Goal: Transaction & Acquisition: Purchase product/service

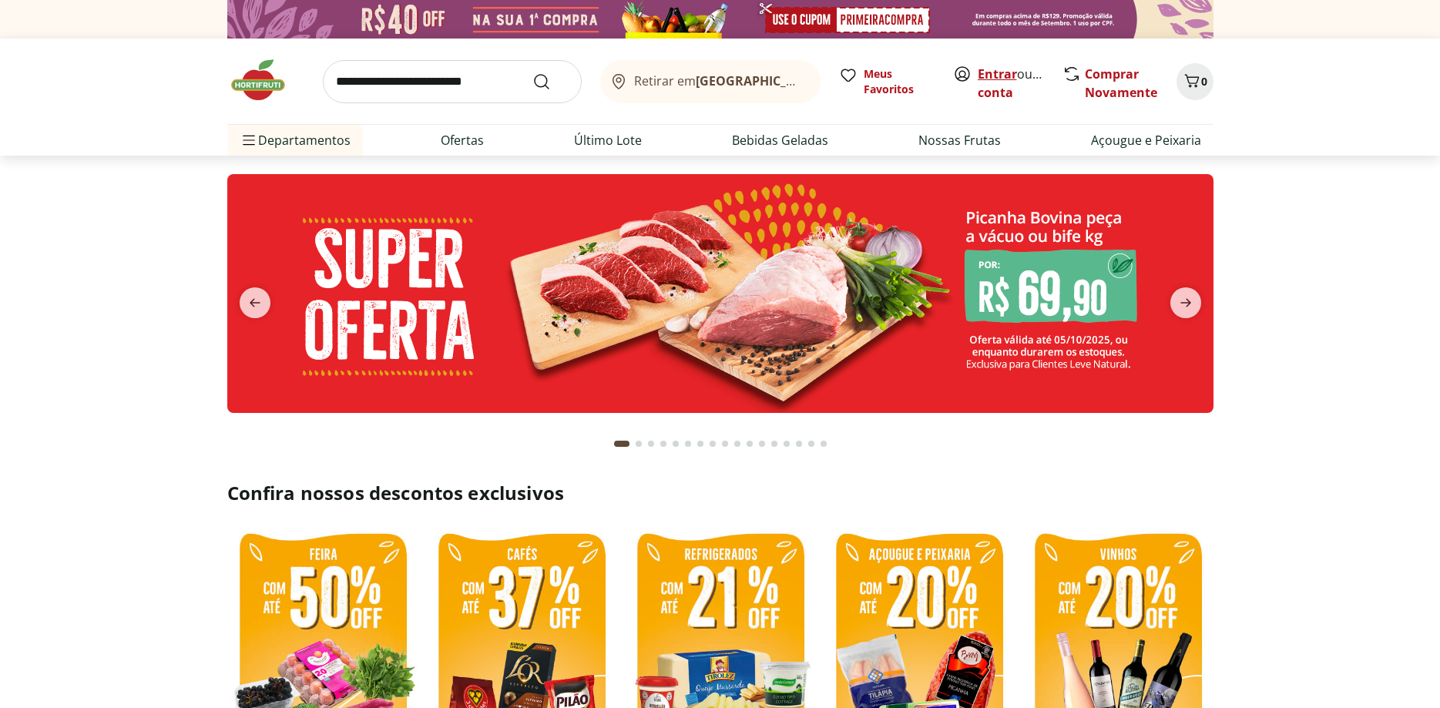
click at [998, 72] on link "Entrar" at bounding box center [996, 73] width 39 height 17
click at [980, 90] on link "DANIELA" at bounding box center [1027, 92] width 100 height 17
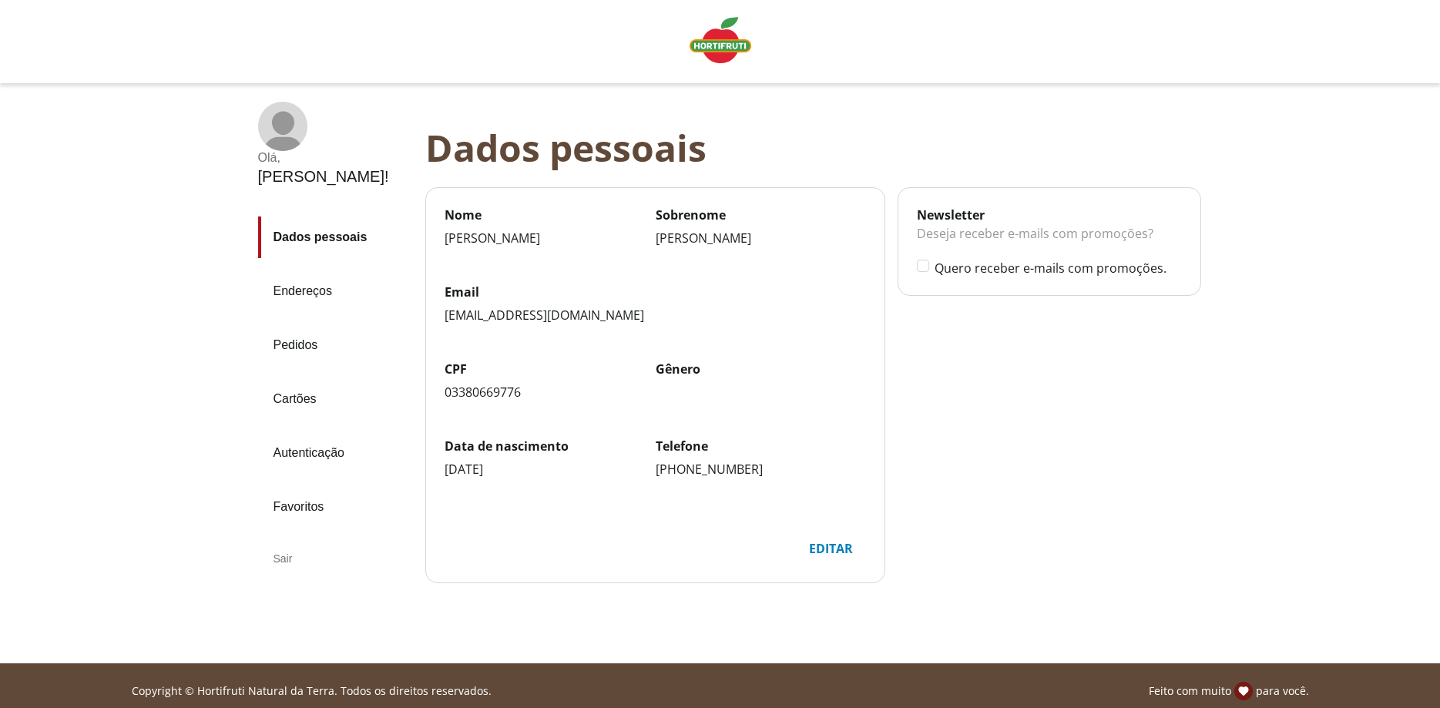
click at [283, 324] on link "Pedidos" at bounding box center [335, 345] width 155 height 42
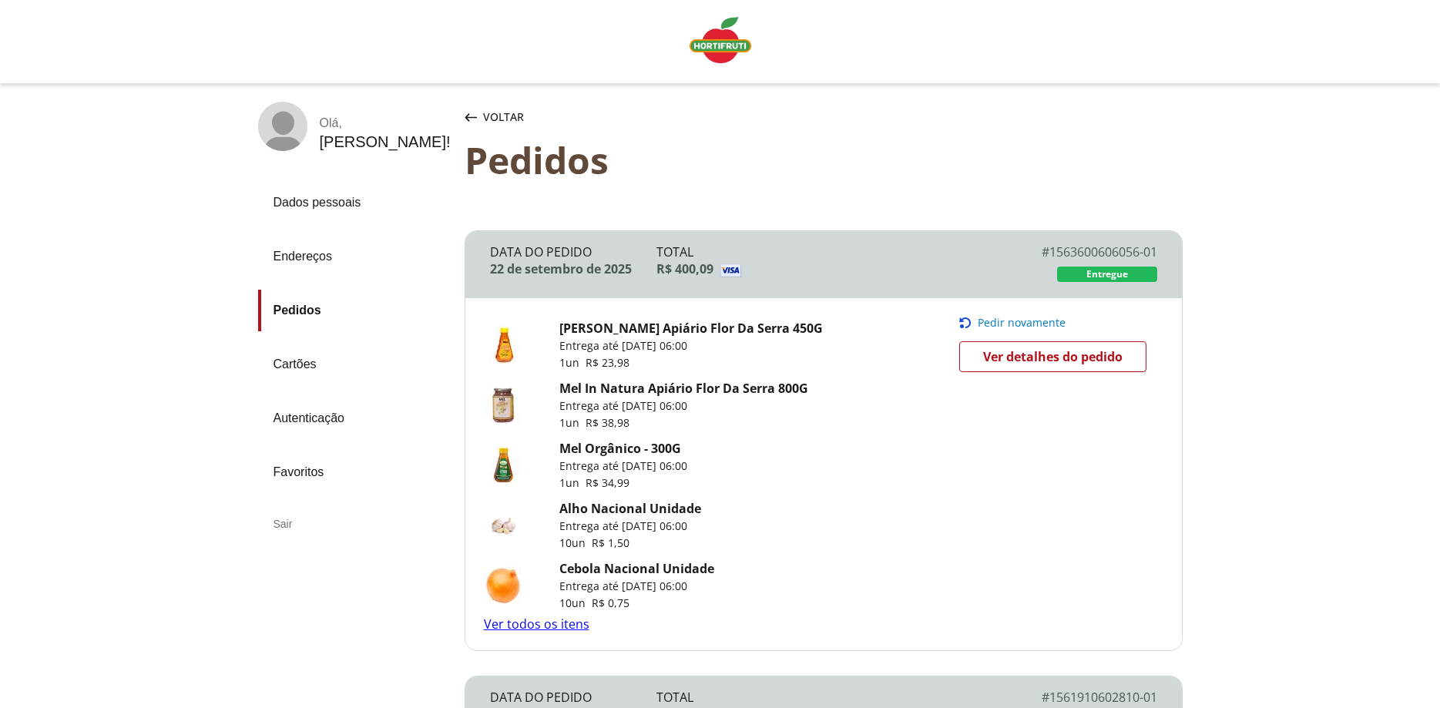
click at [582, 629] on link "Ver todos os itens" at bounding box center [537, 623] width 106 height 17
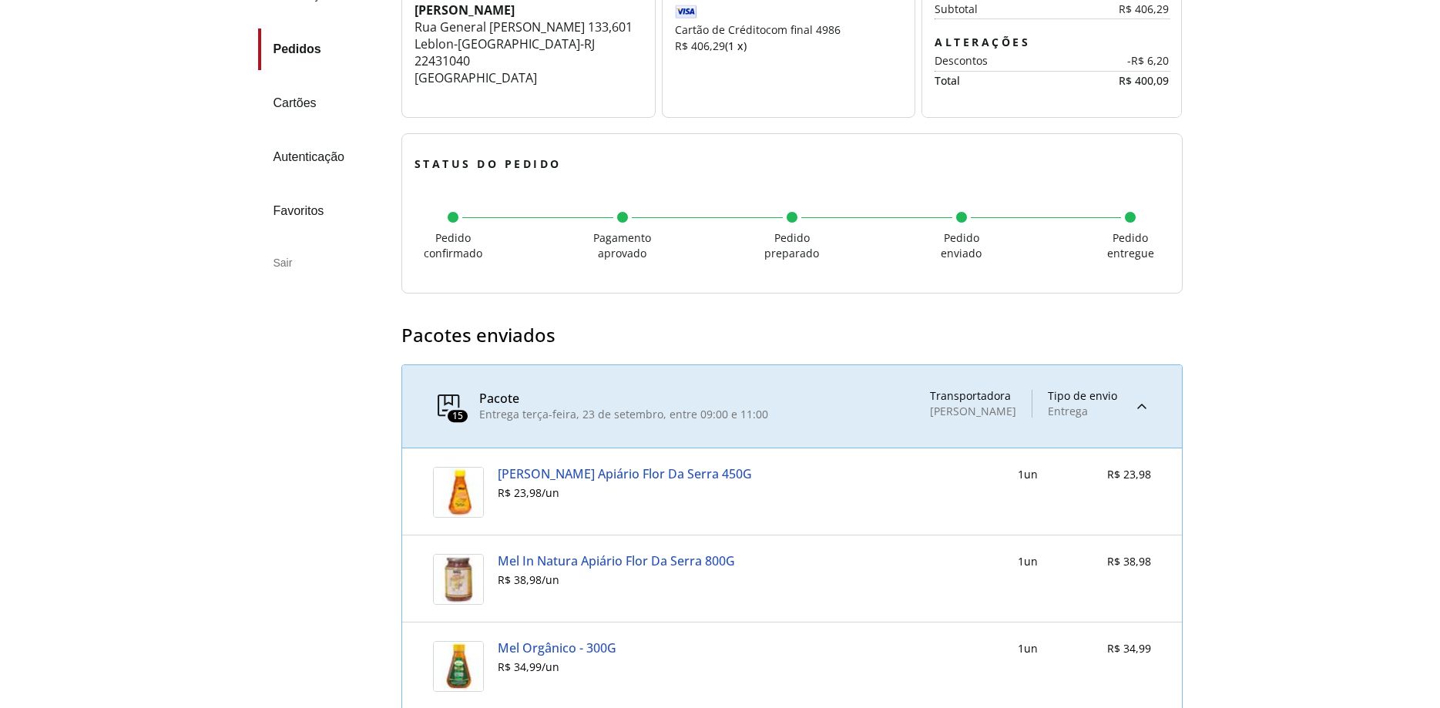
scroll to position [216, 0]
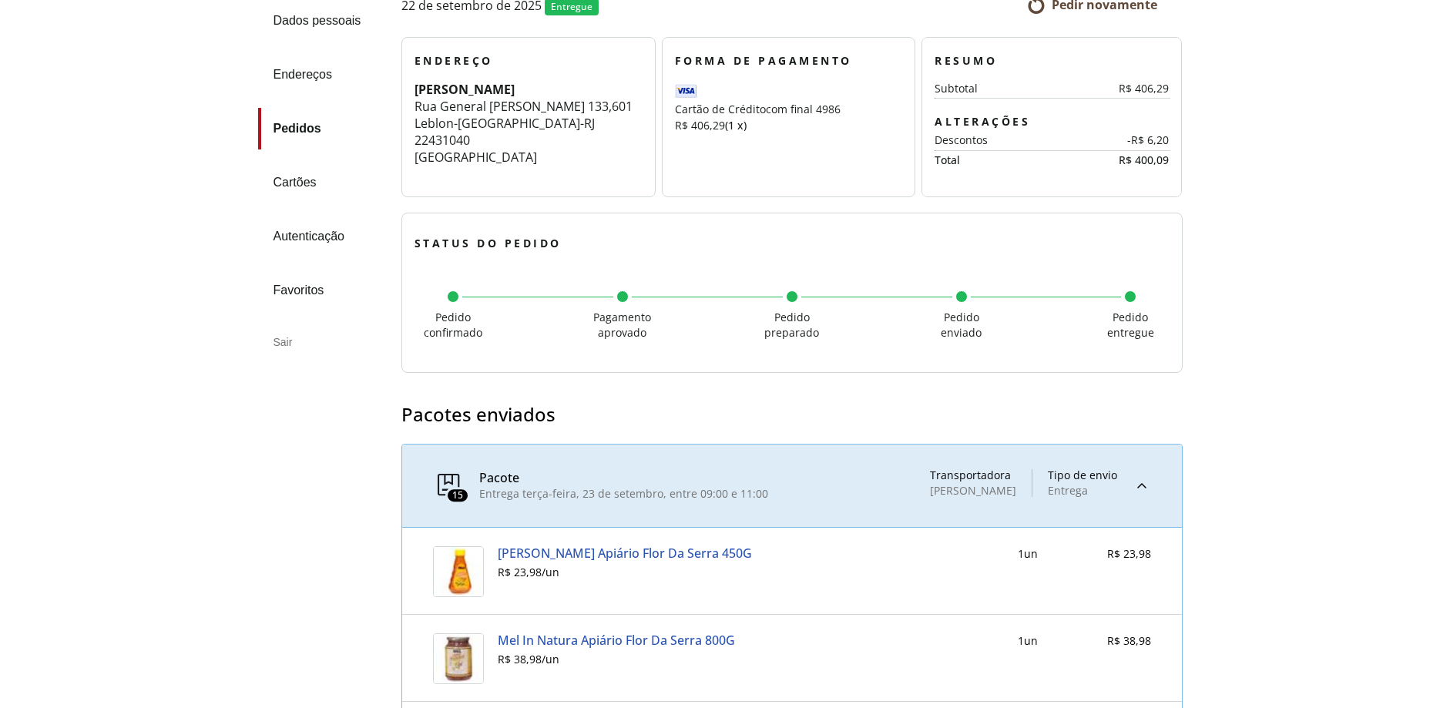
click at [295, 133] on link "Pedidos" at bounding box center [323, 129] width 131 height 42
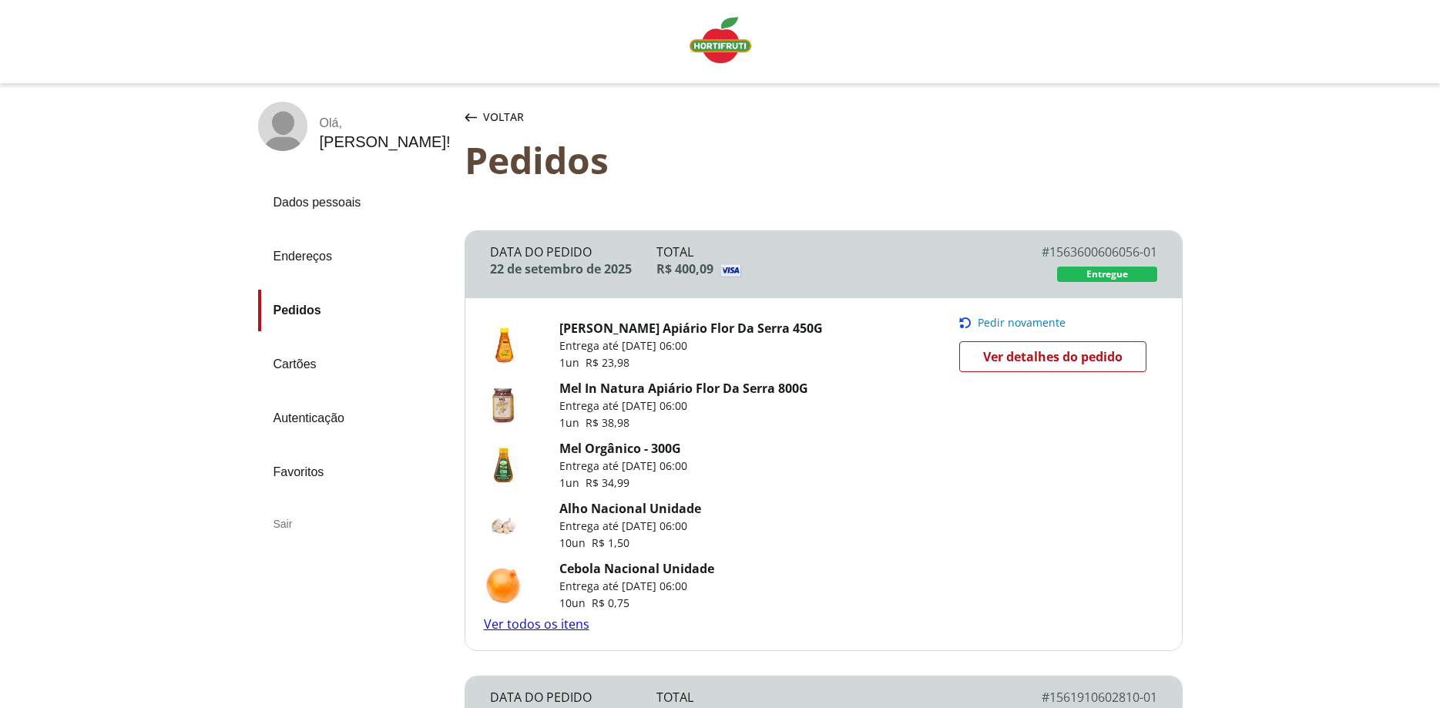
scroll to position [393, 0]
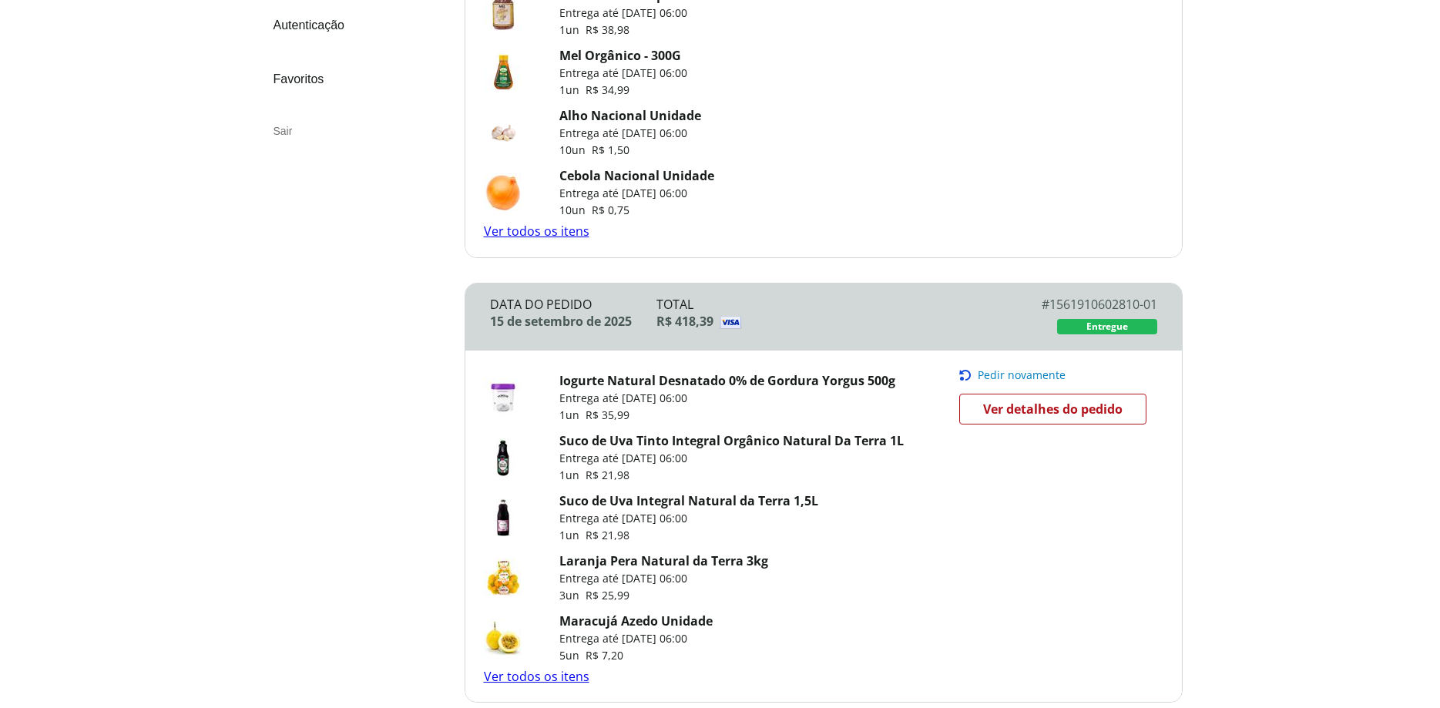
click at [1007, 412] on span "Ver detalhes do pedido" at bounding box center [1052, 408] width 139 height 23
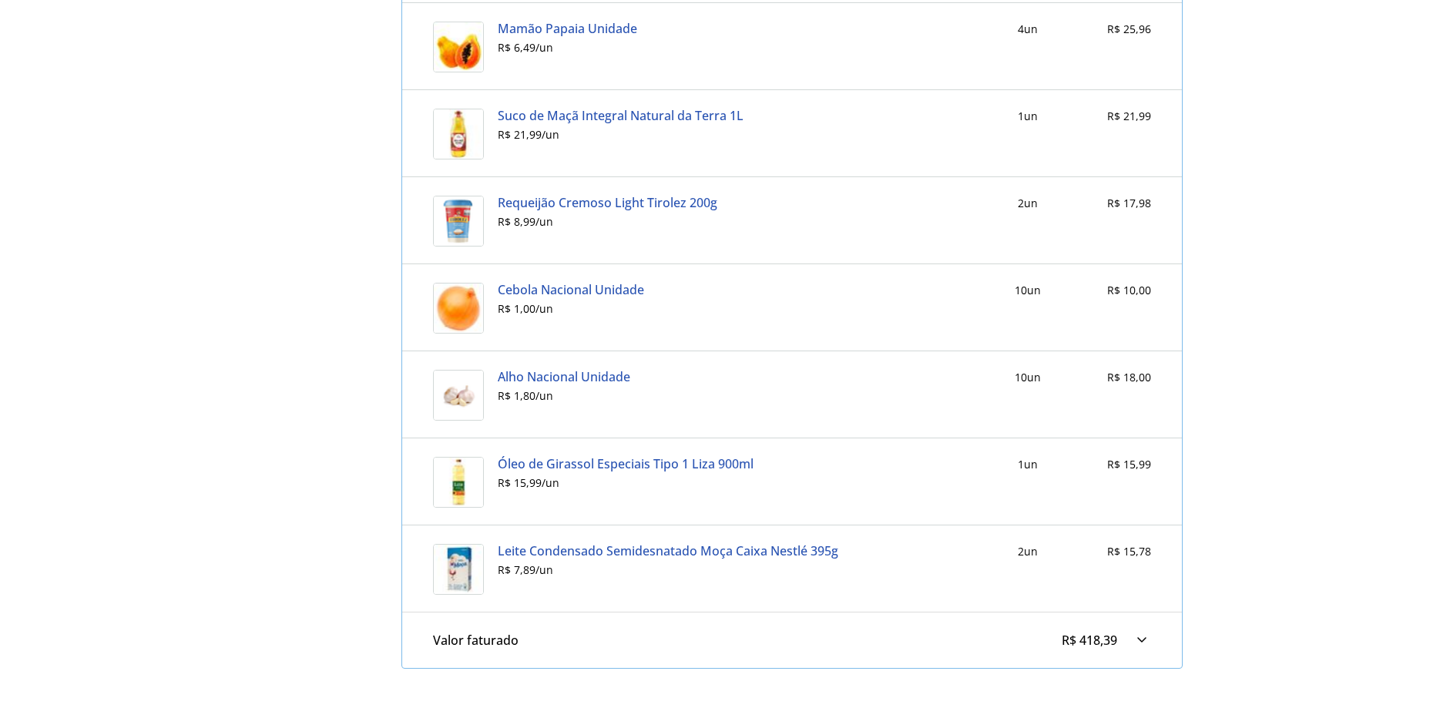
scroll to position [2138, 0]
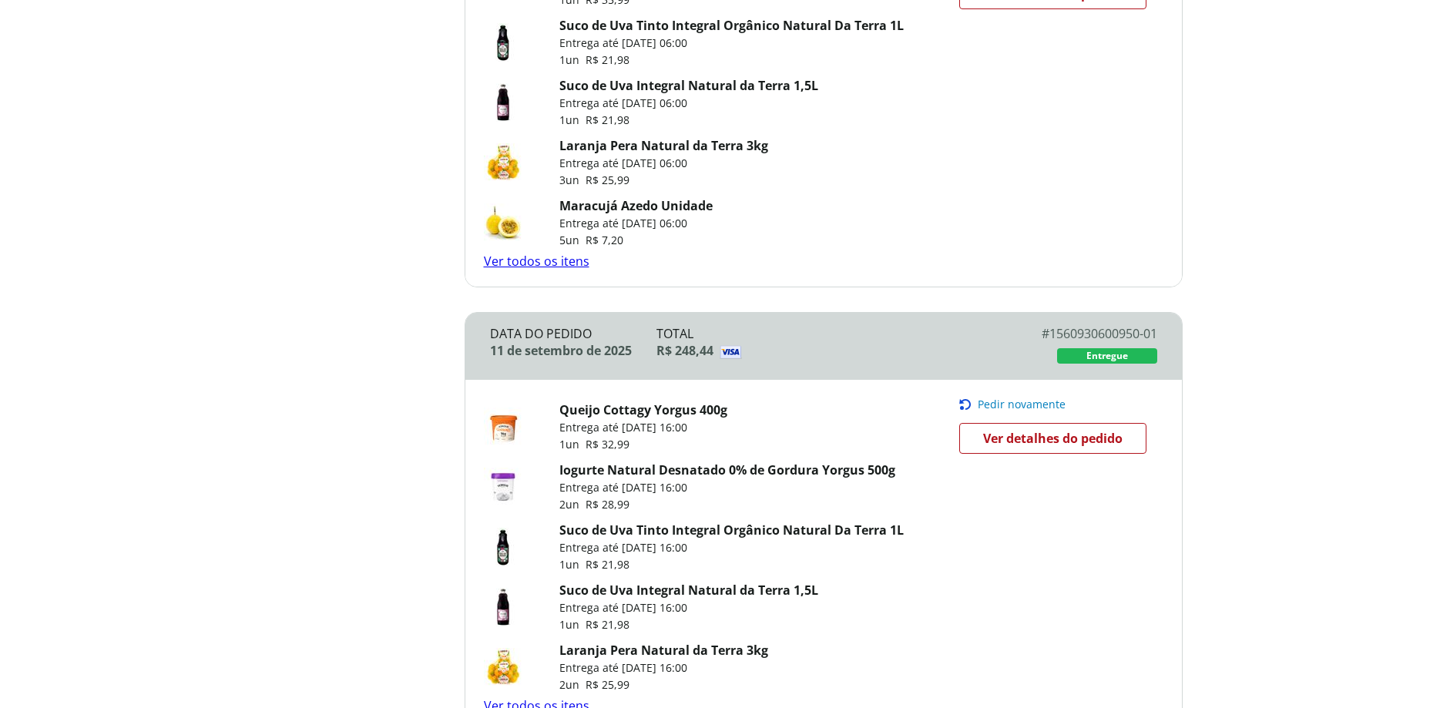
scroll to position [864, 0]
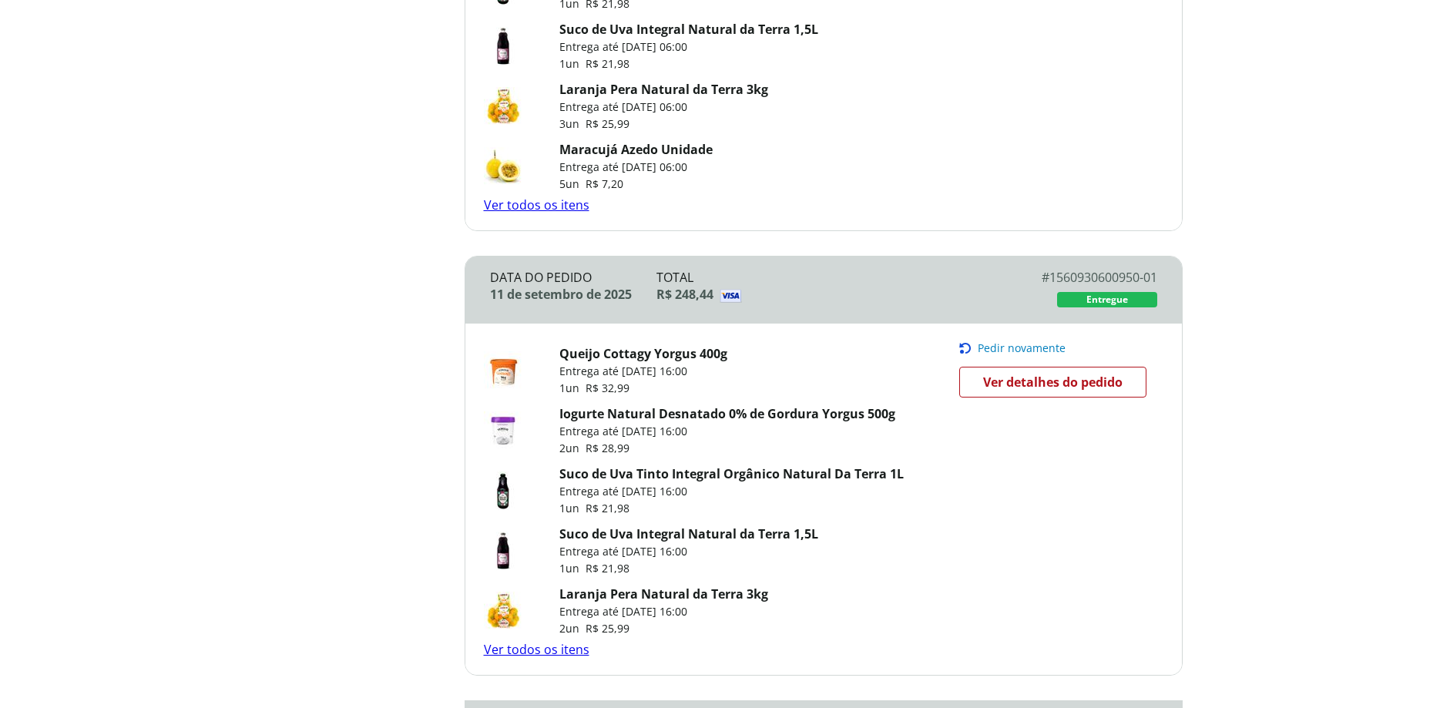
click at [564, 649] on link "Ver todos os itens" at bounding box center [537, 649] width 106 height 17
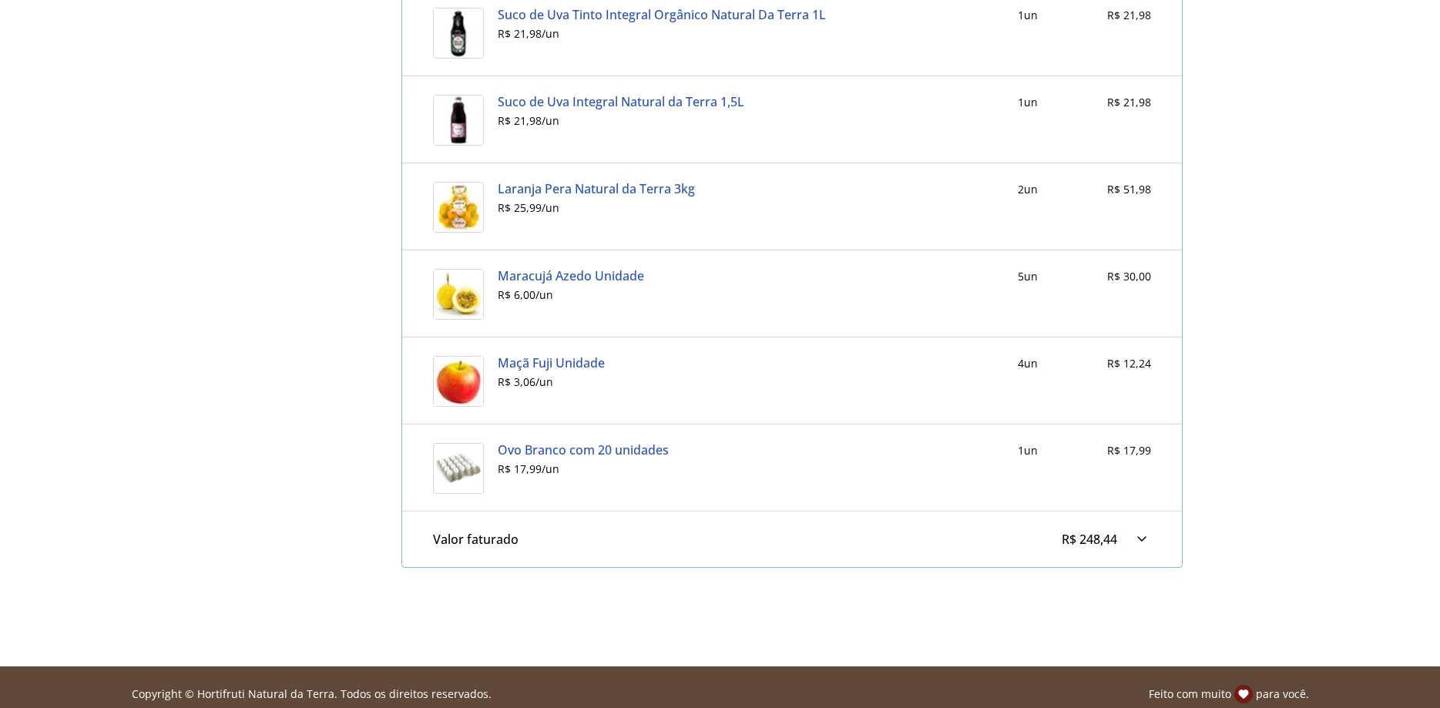
scroll to position [943, 0]
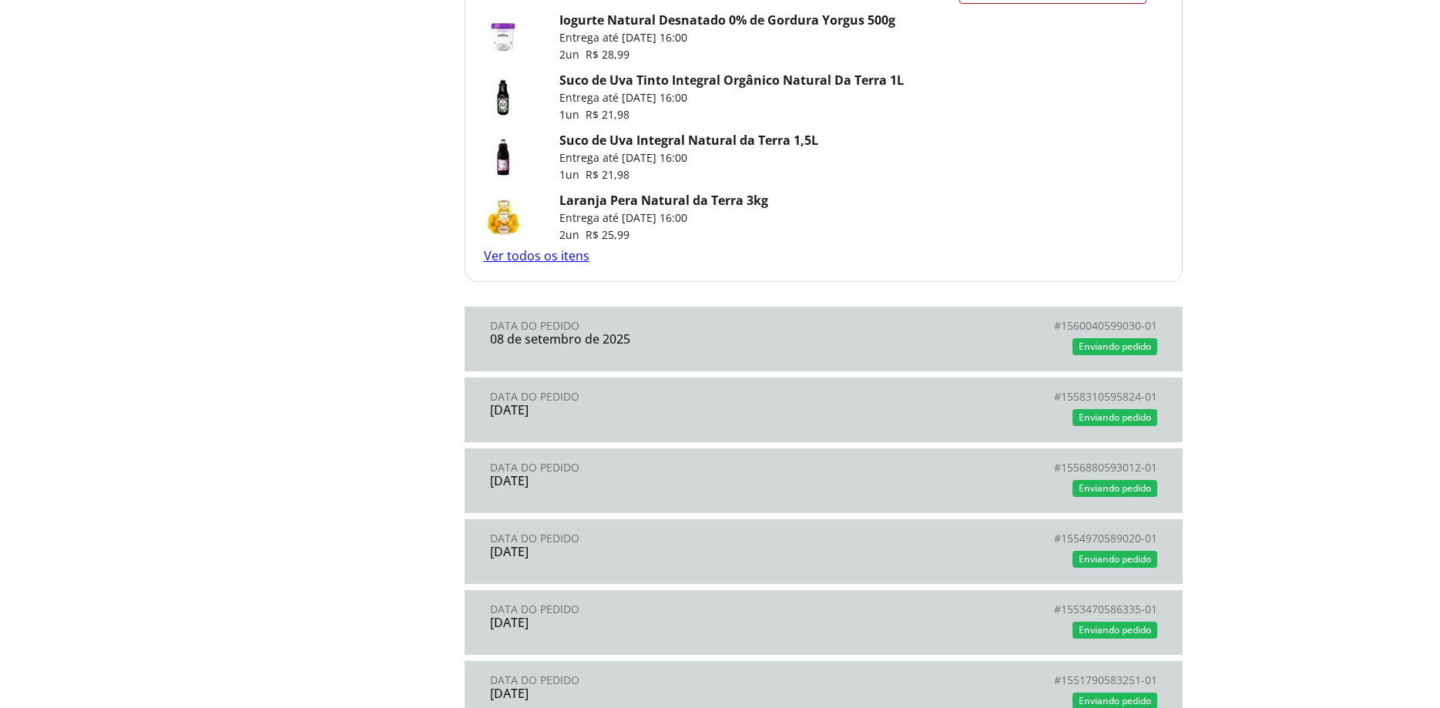
scroll to position [1257, 0]
click at [746, 334] on div "08 de setembro de 2025" at bounding box center [657, 340] width 334 height 14
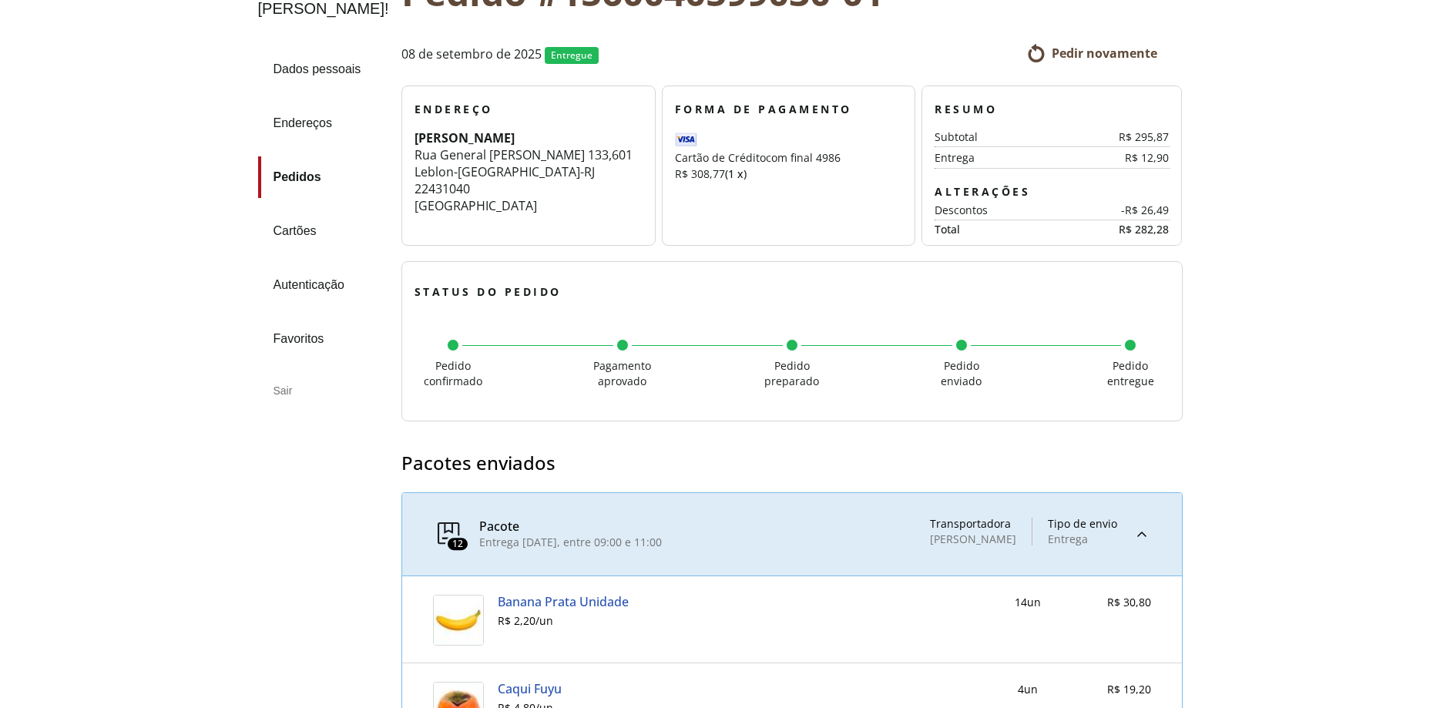
scroll to position [17, 0]
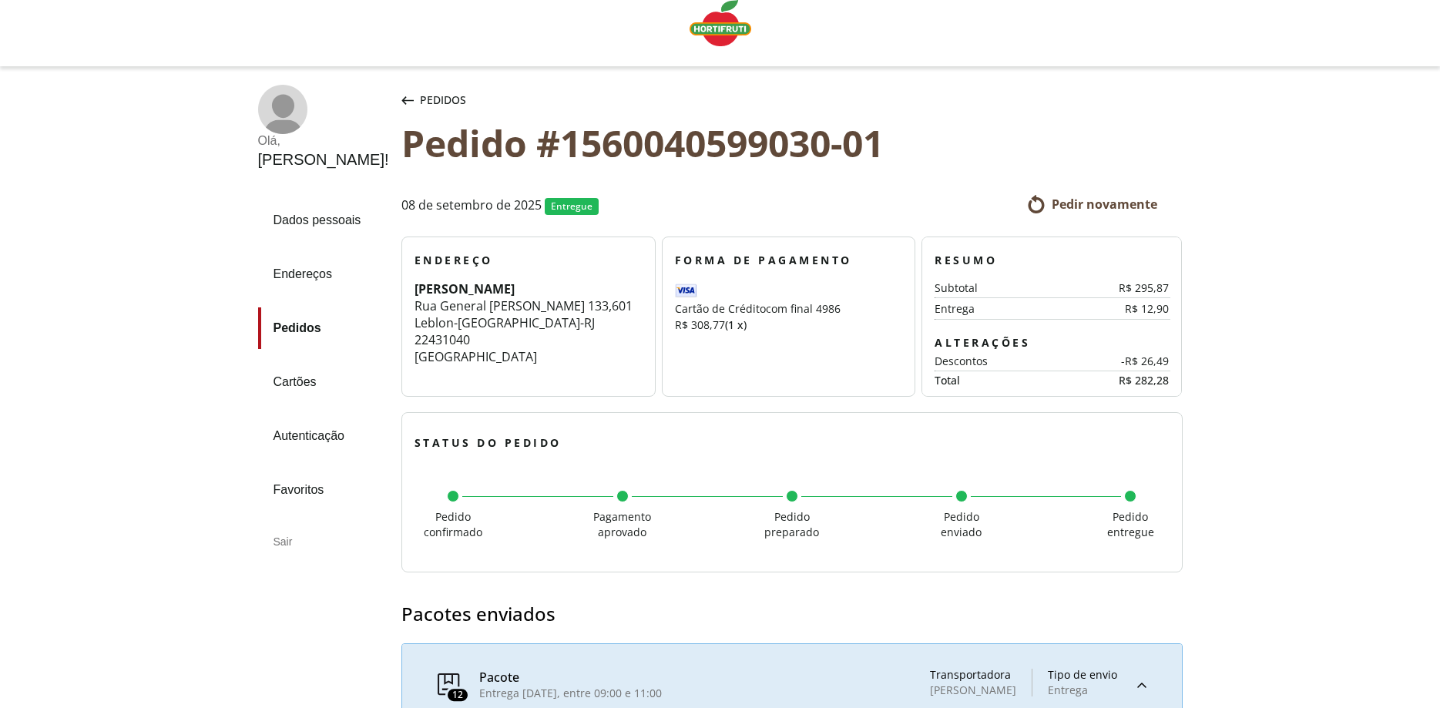
click at [1040, 196] on icon at bounding box center [1036, 204] width 18 height 18
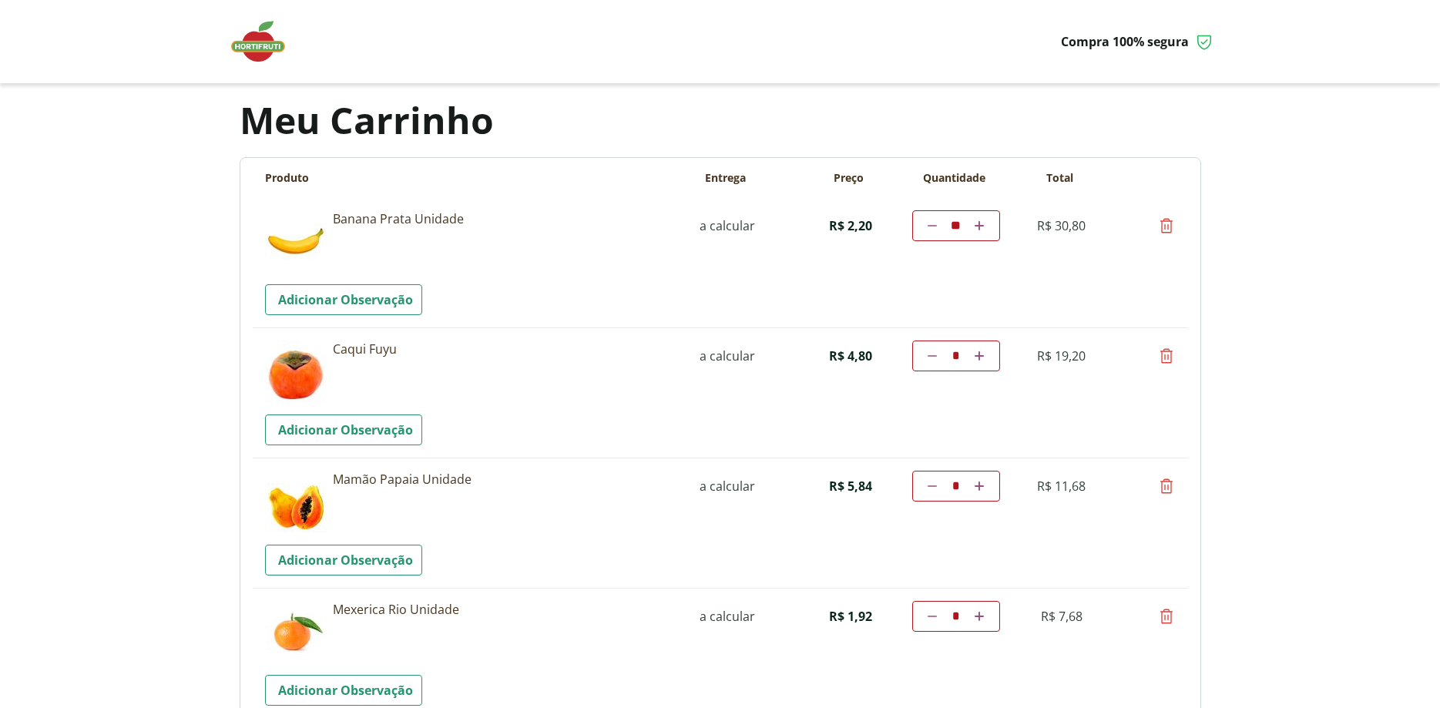
click at [1167, 230] on icon at bounding box center [1166, 225] width 18 height 18
type input "*"
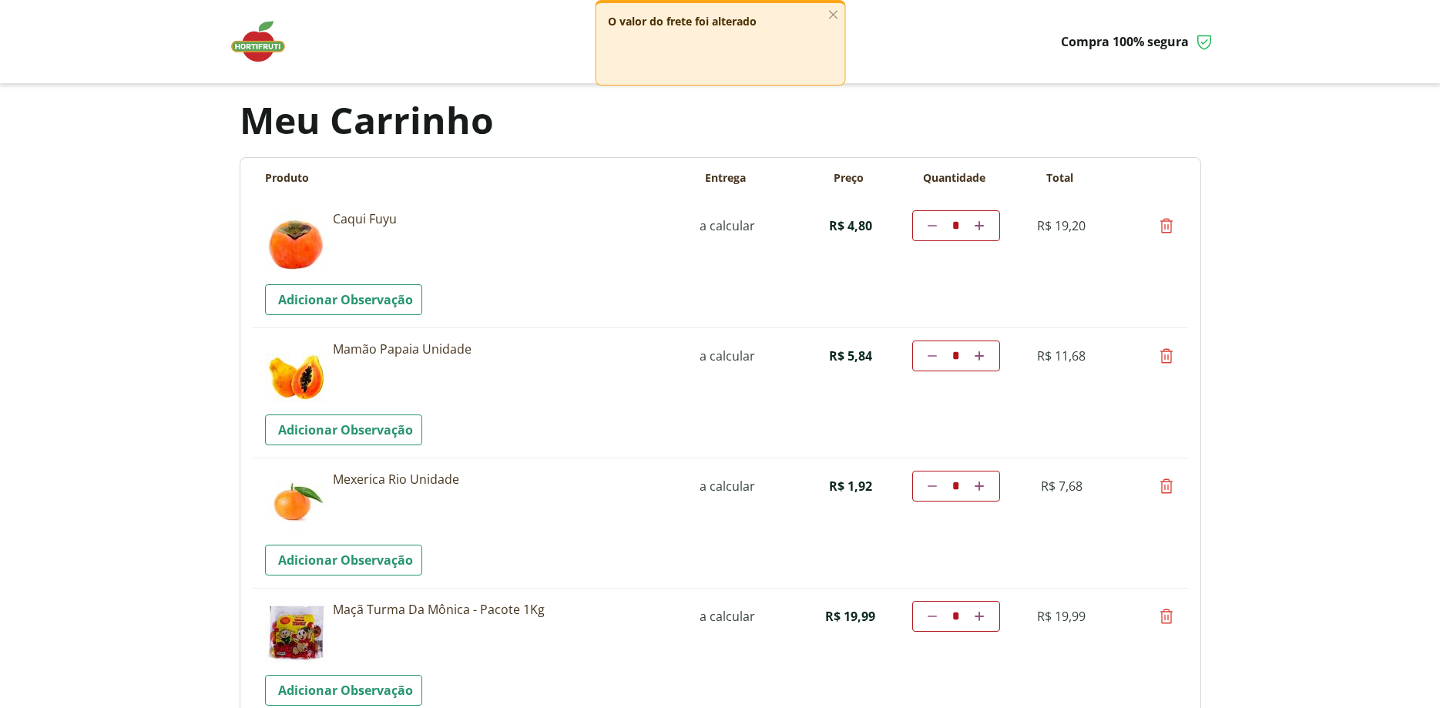
click at [1165, 360] on icon at bounding box center [1166, 356] width 18 height 18
type input "*"
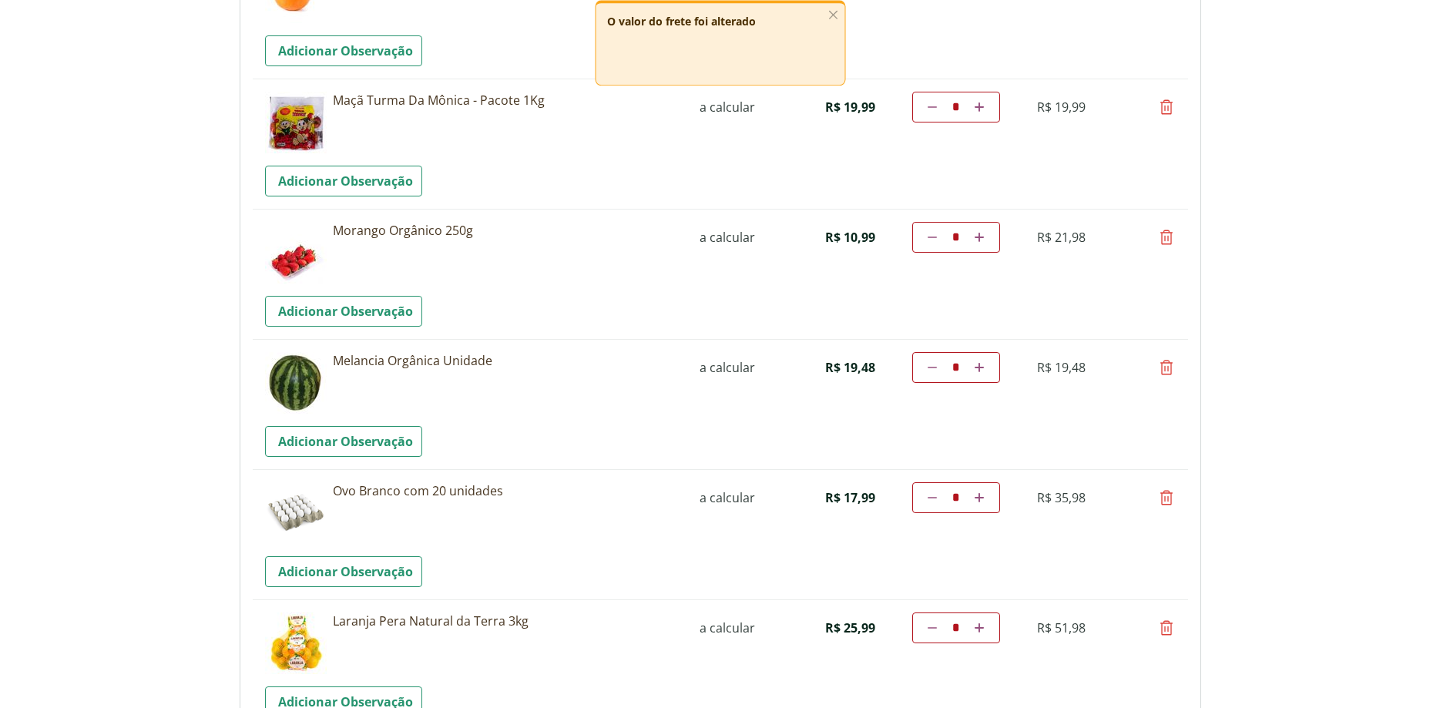
scroll to position [393, 0]
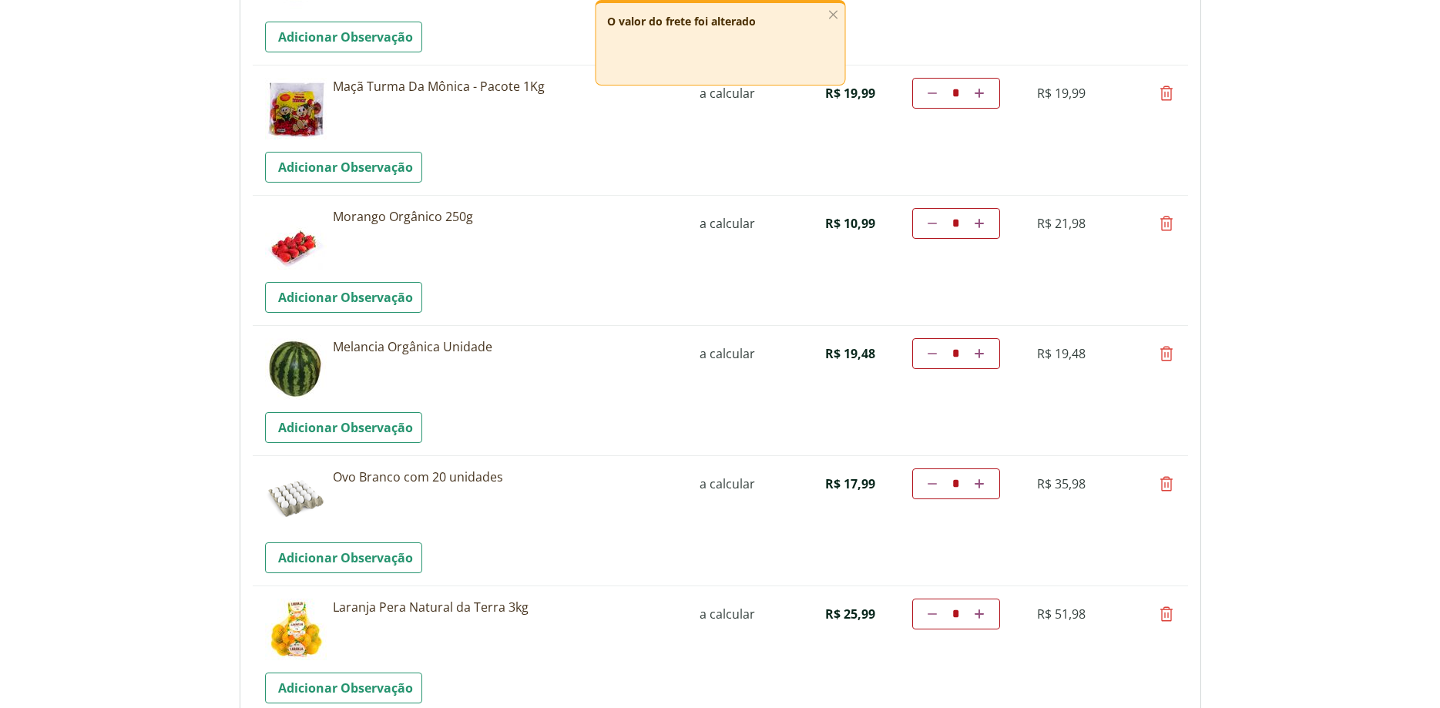
click at [1165, 357] on icon at bounding box center [1166, 353] width 18 height 18
type input "*"
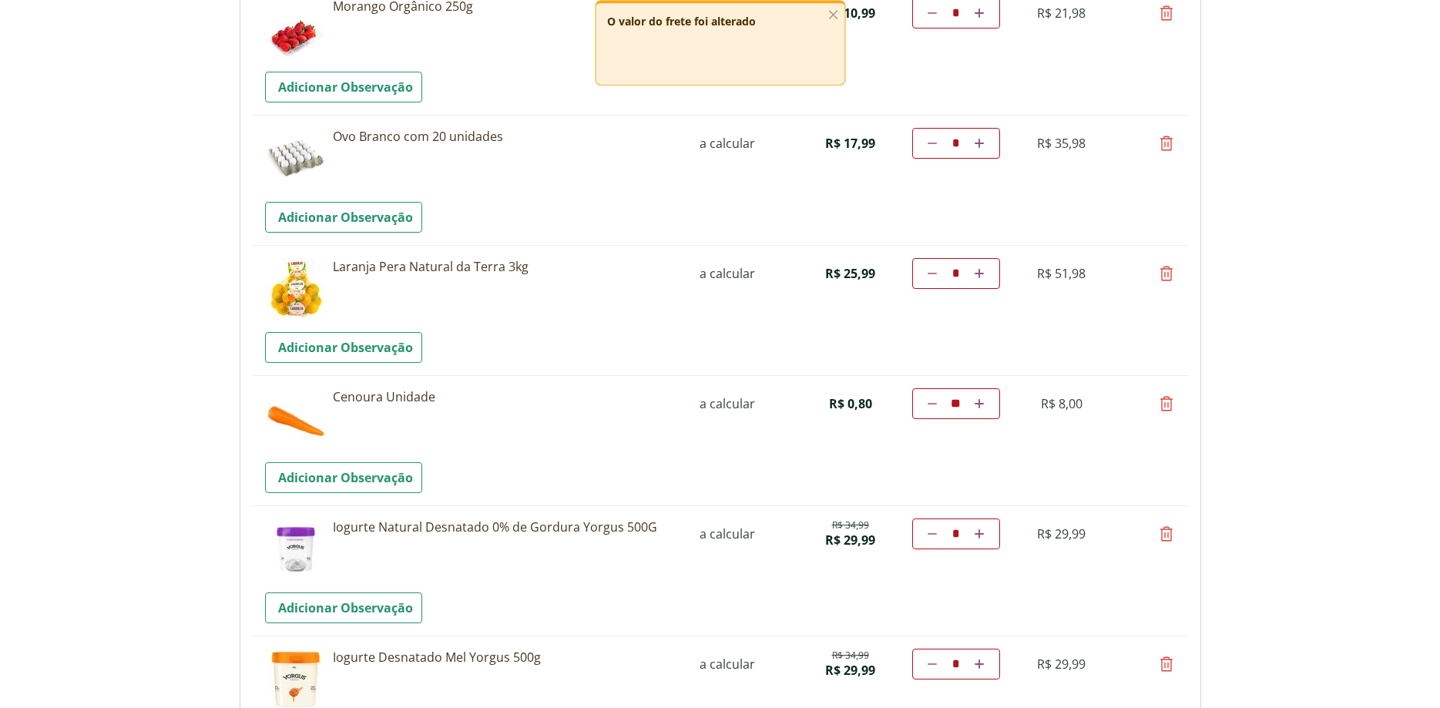
scroll to position [629, 0]
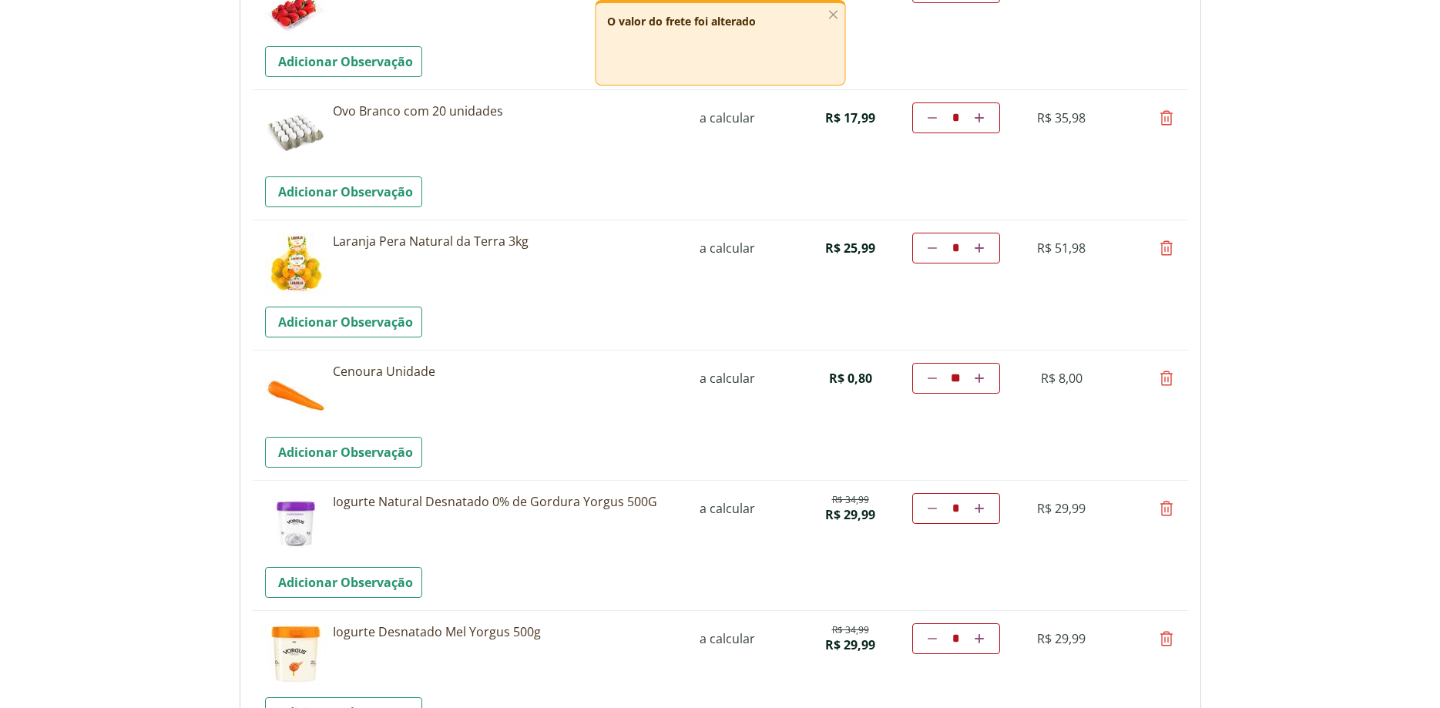
click at [1162, 642] on icon at bounding box center [1166, 638] width 18 height 18
type input "*"
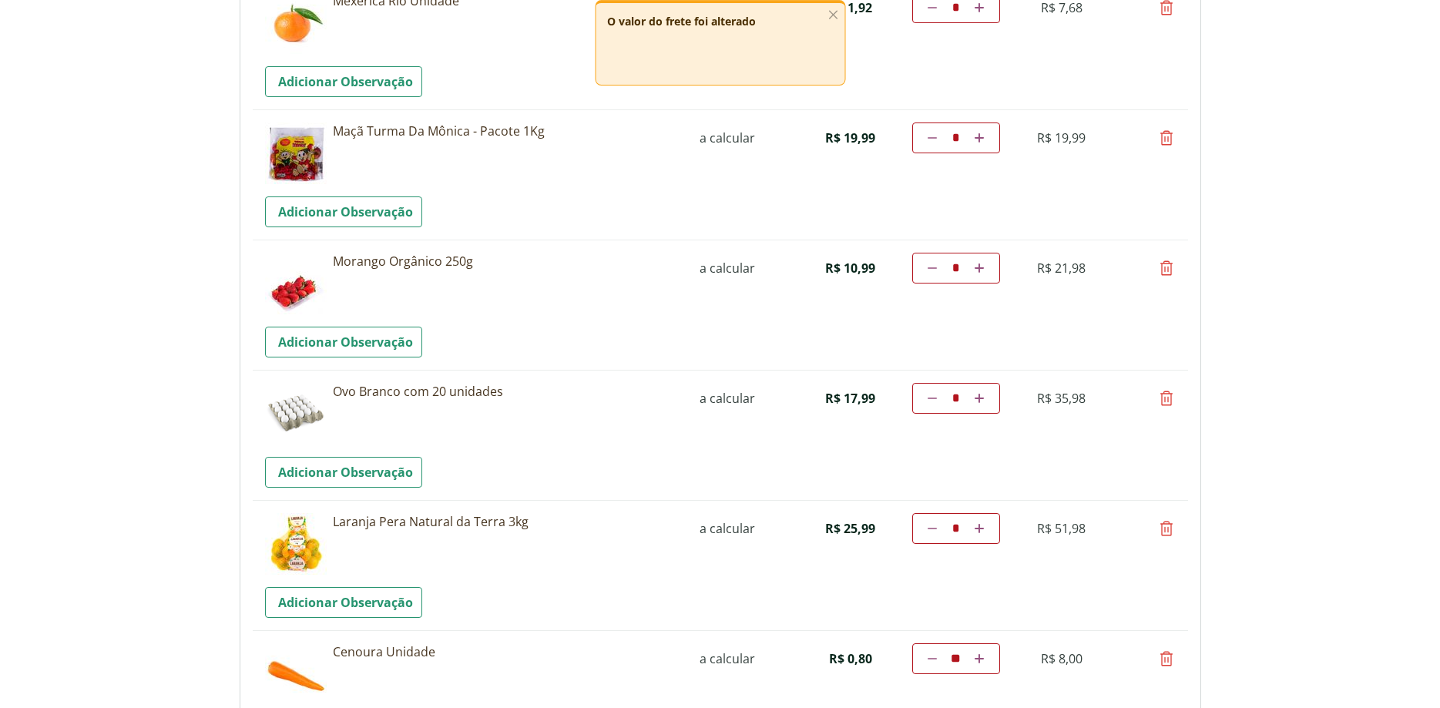
scroll to position [267, 0]
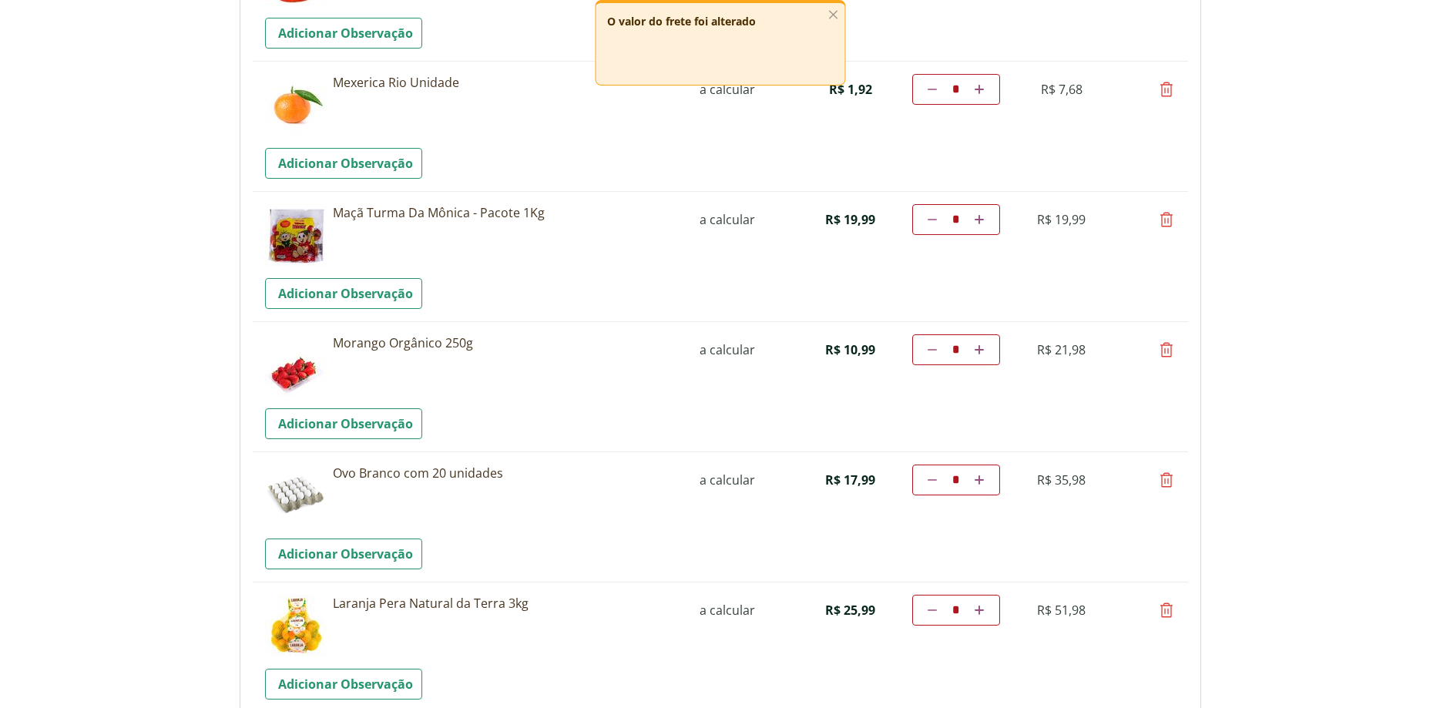
click at [1166, 223] on icon at bounding box center [1166, 219] width 18 height 18
type input "*"
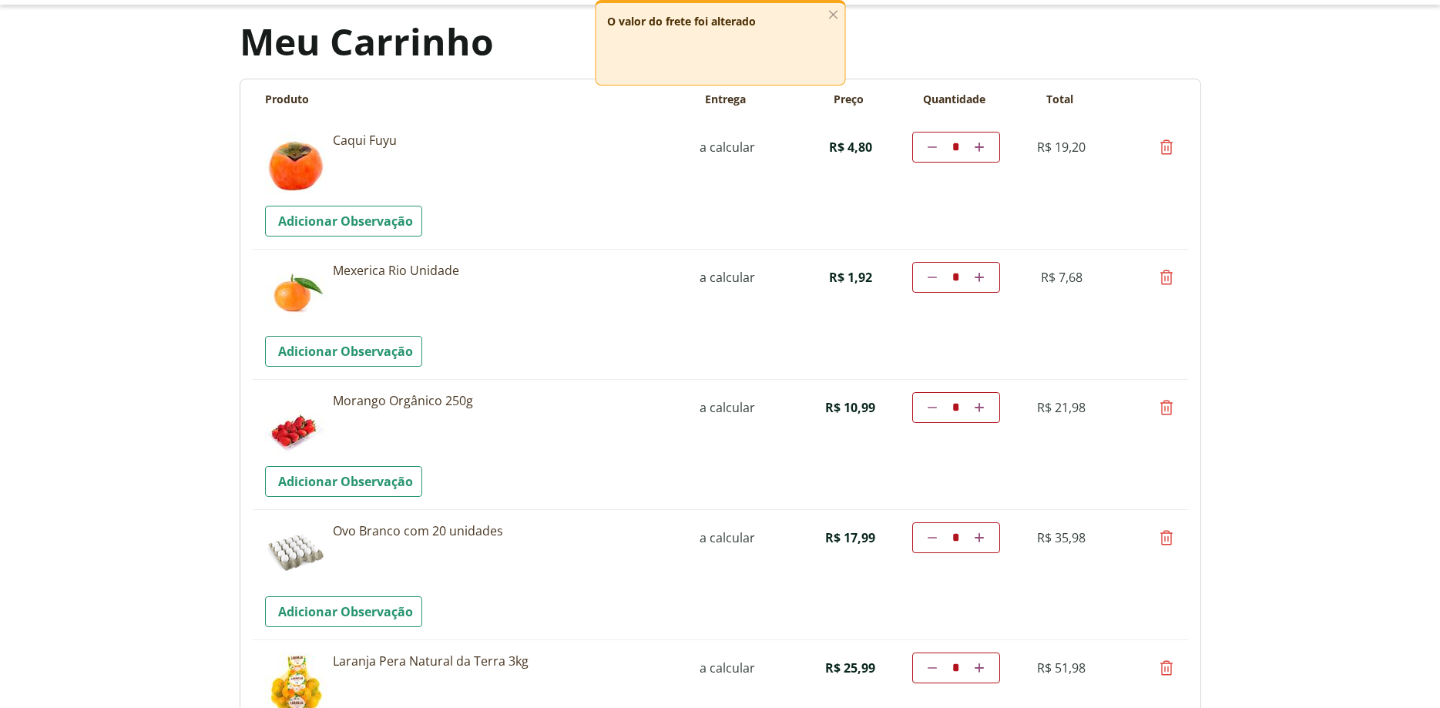
scroll to position [0, 0]
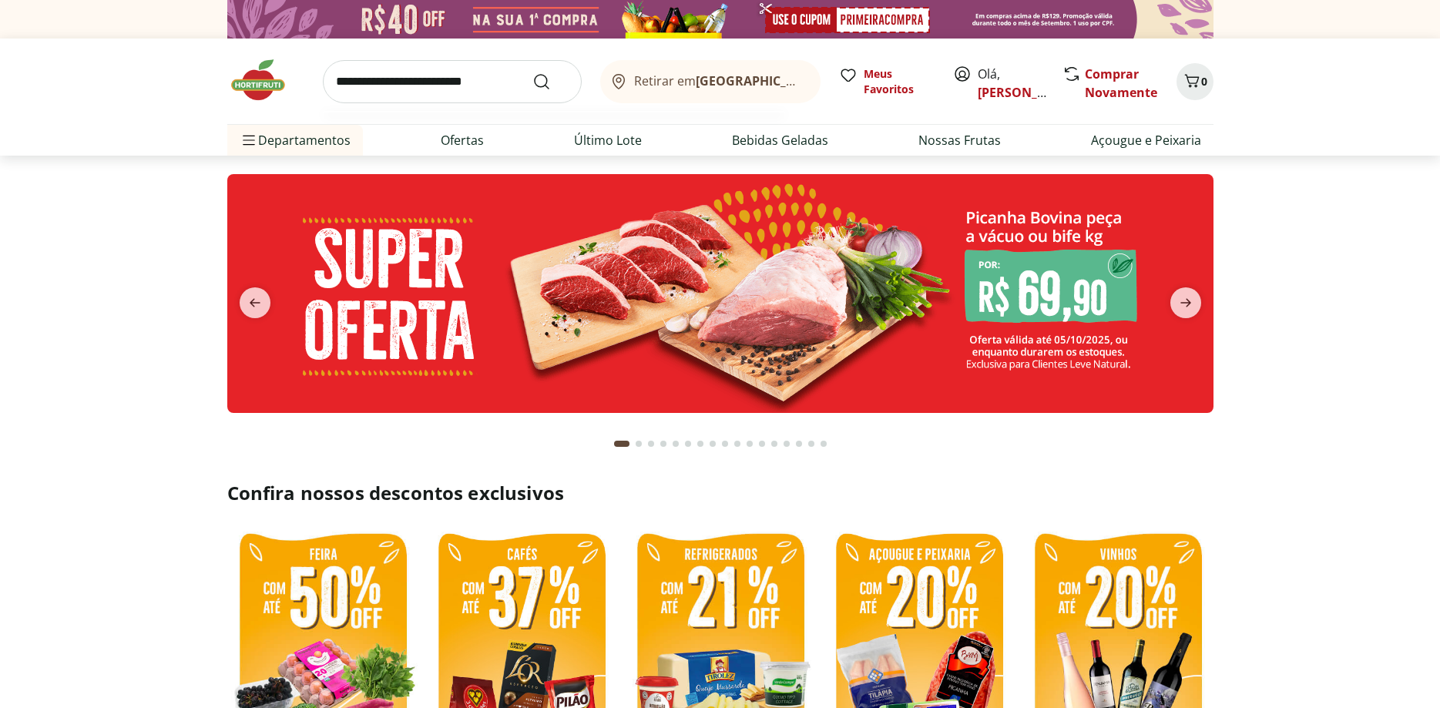
click at [508, 102] on input "search" at bounding box center [452, 81] width 259 height 43
type input "********"
click button "Submit Search" at bounding box center [550, 81] width 37 height 18
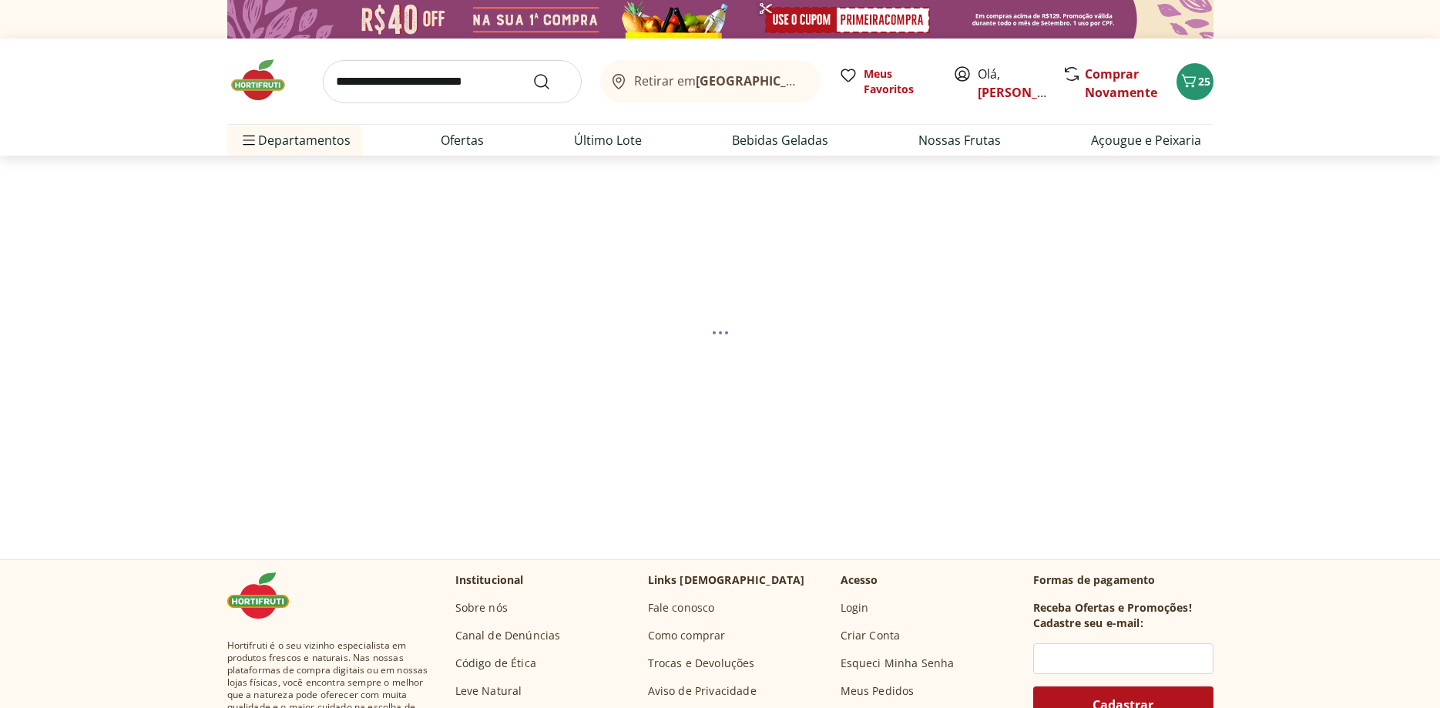
select select "**********"
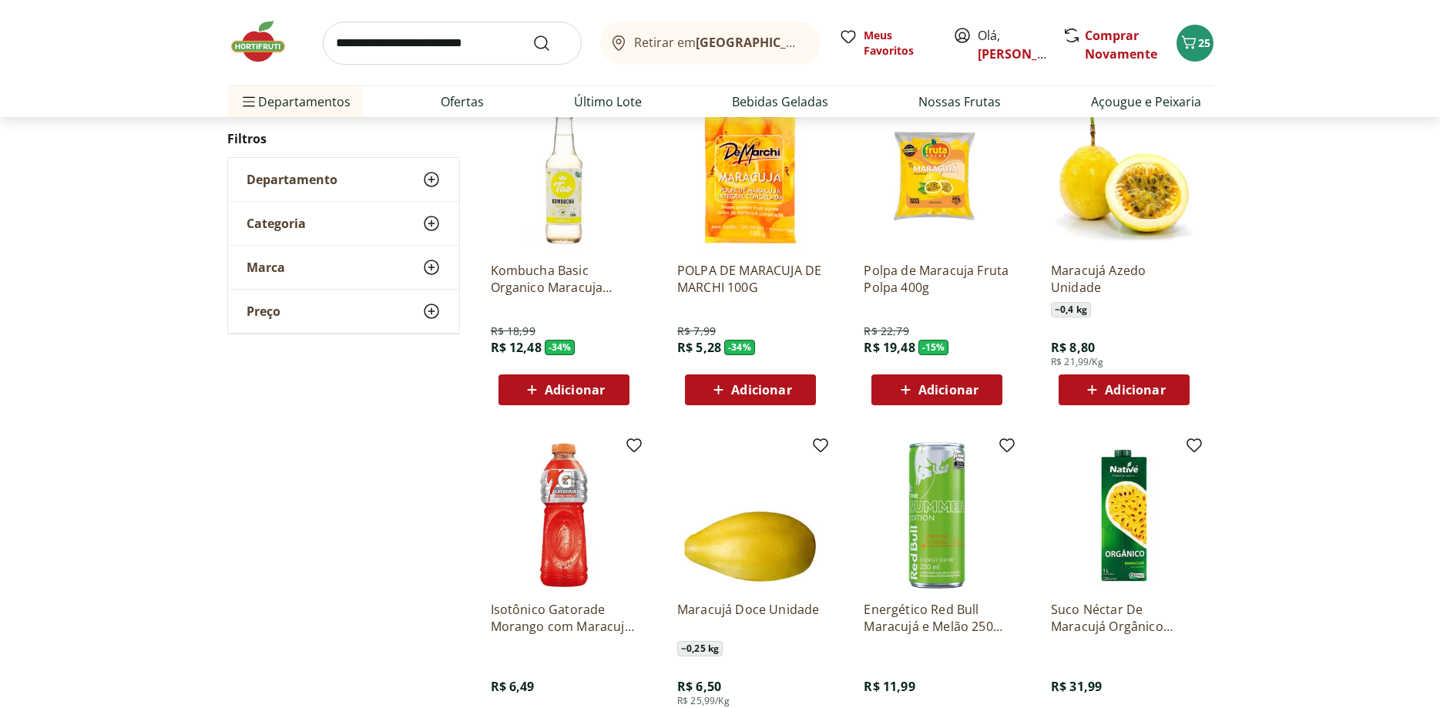
scroll to position [236, 0]
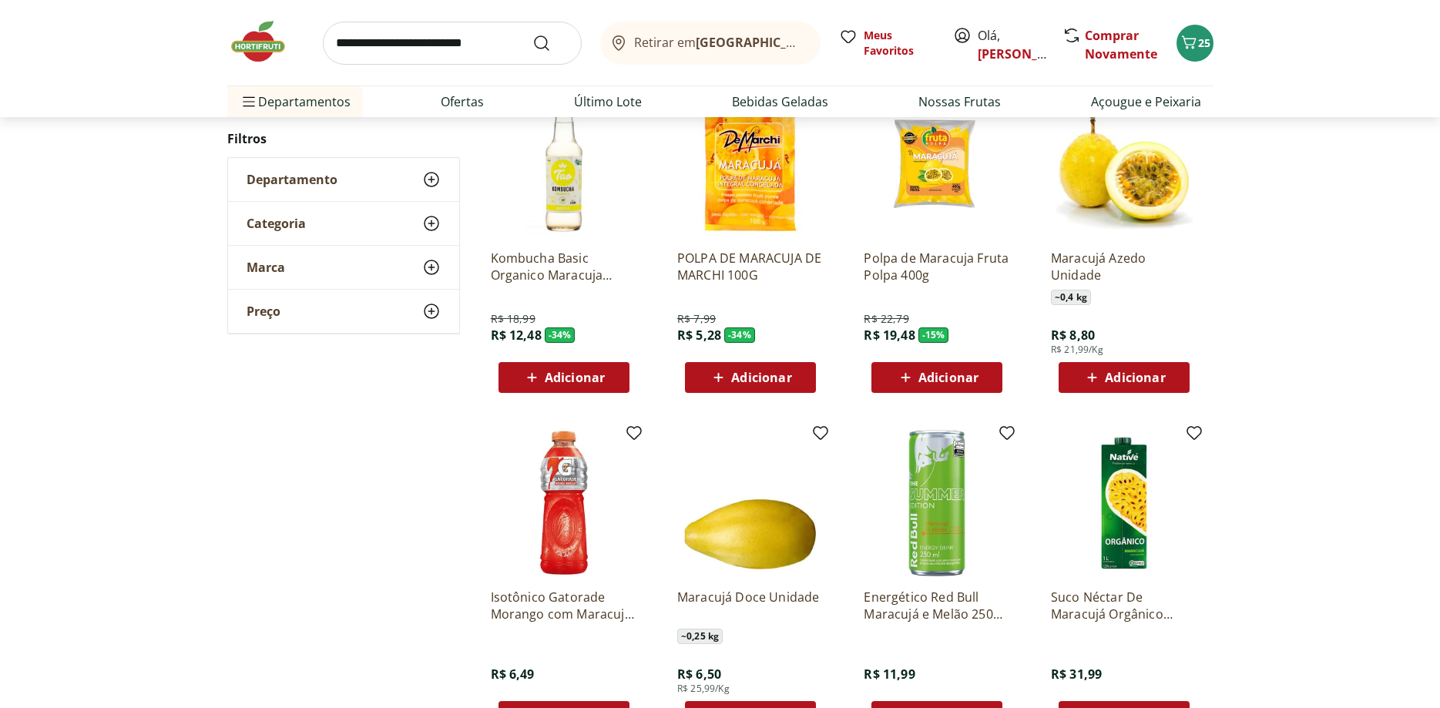
click at [1122, 371] on span "Adicionar" at bounding box center [1135, 377] width 60 height 12
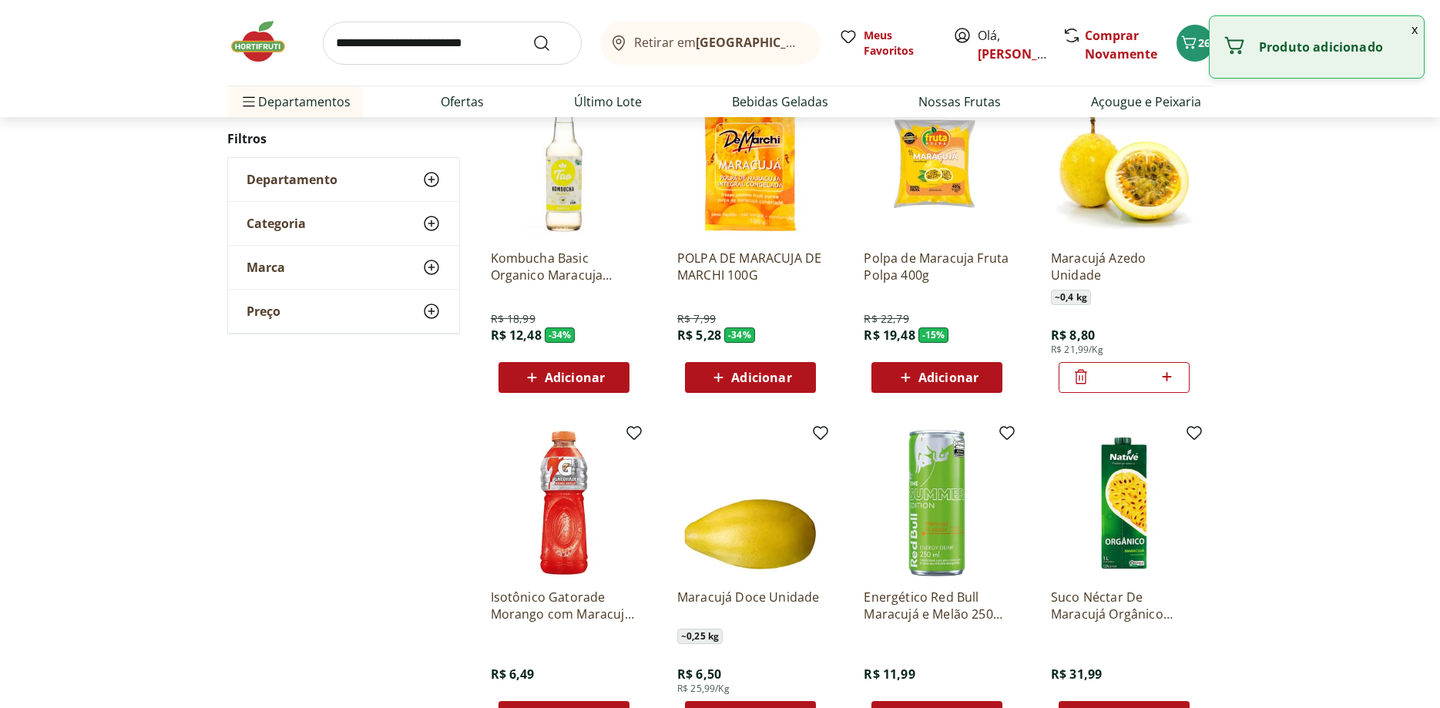
click at [1167, 377] on icon at bounding box center [1166, 376] width 9 height 9
click at [1166, 377] on icon at bounding box center [1166, 376] width 19 height 18
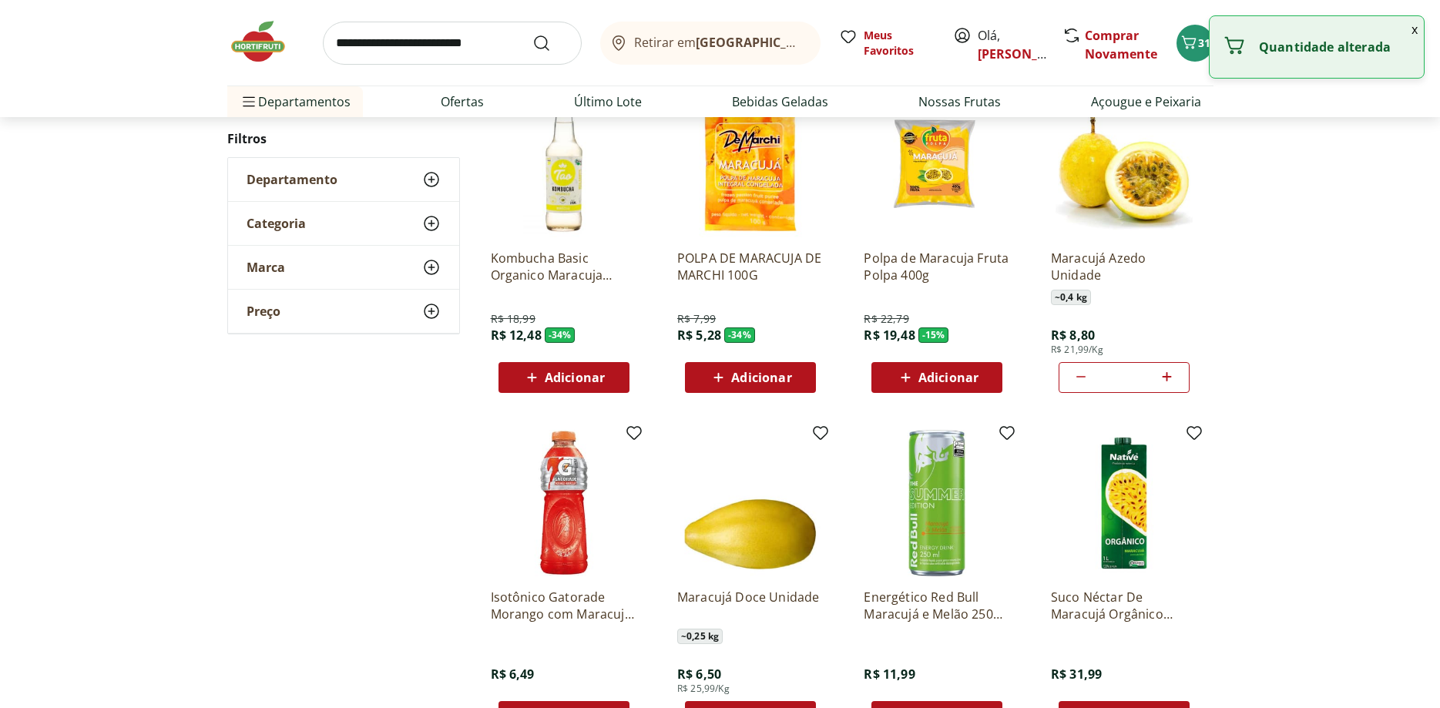
type input "*"
click at [378, 51] on input "search" at bounding box center [452, 43] width 259 height 43
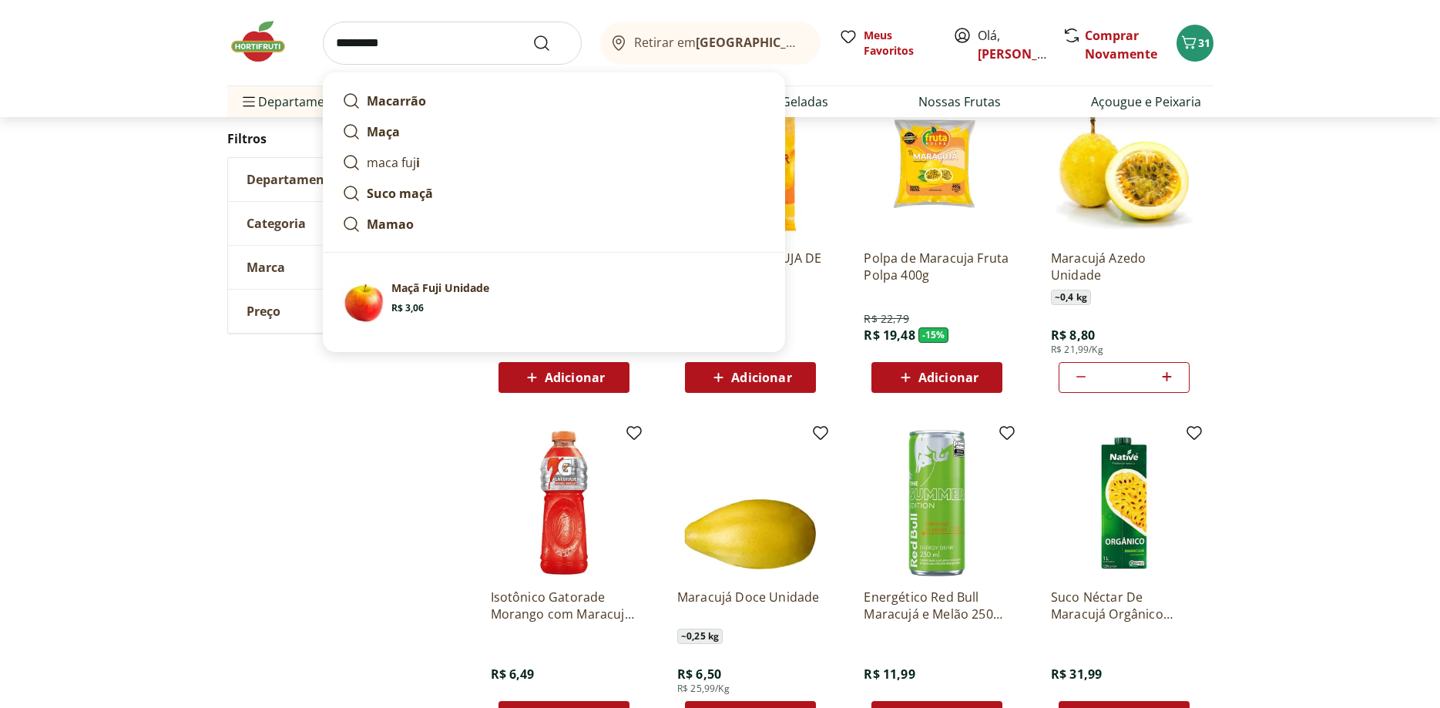
type input "*********"
click at [532, 34] on button "Submit Search" at bounding box center [550, 43] width 37 height 18
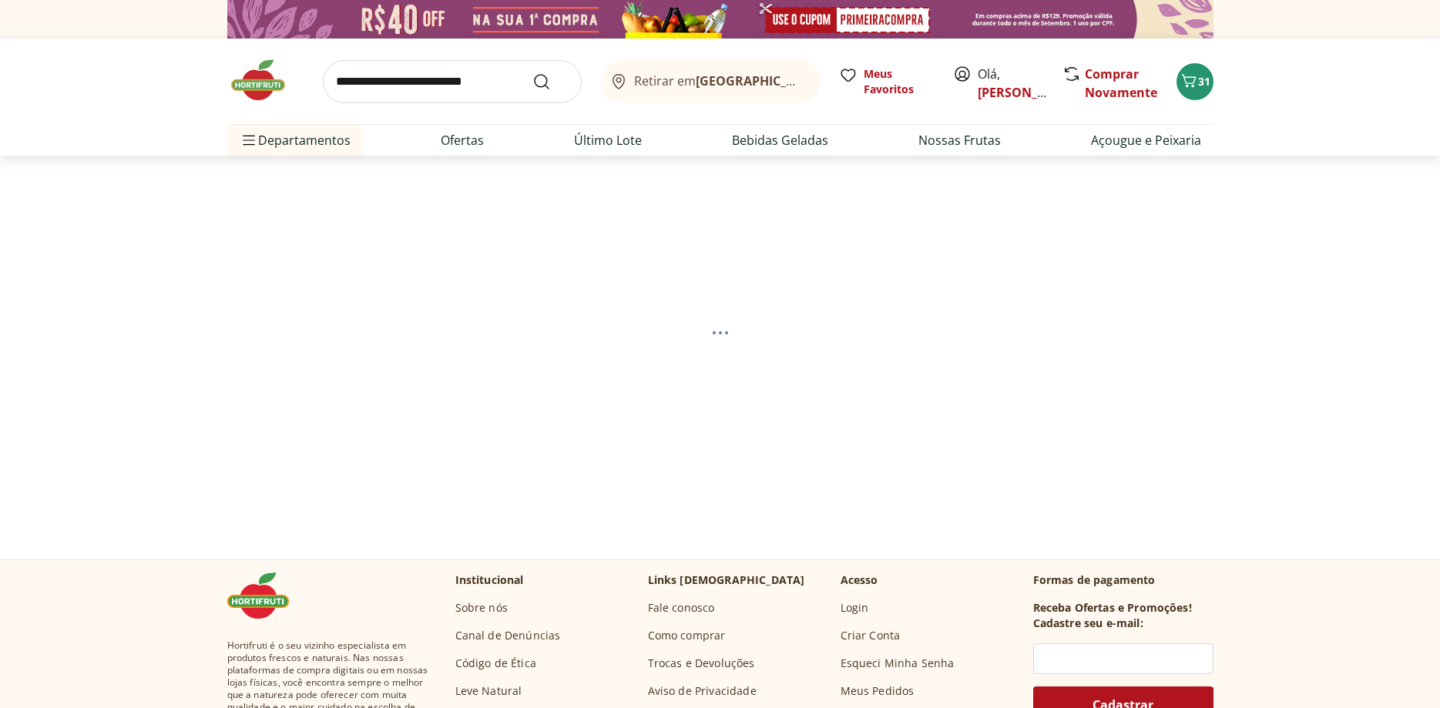
select select "**********"
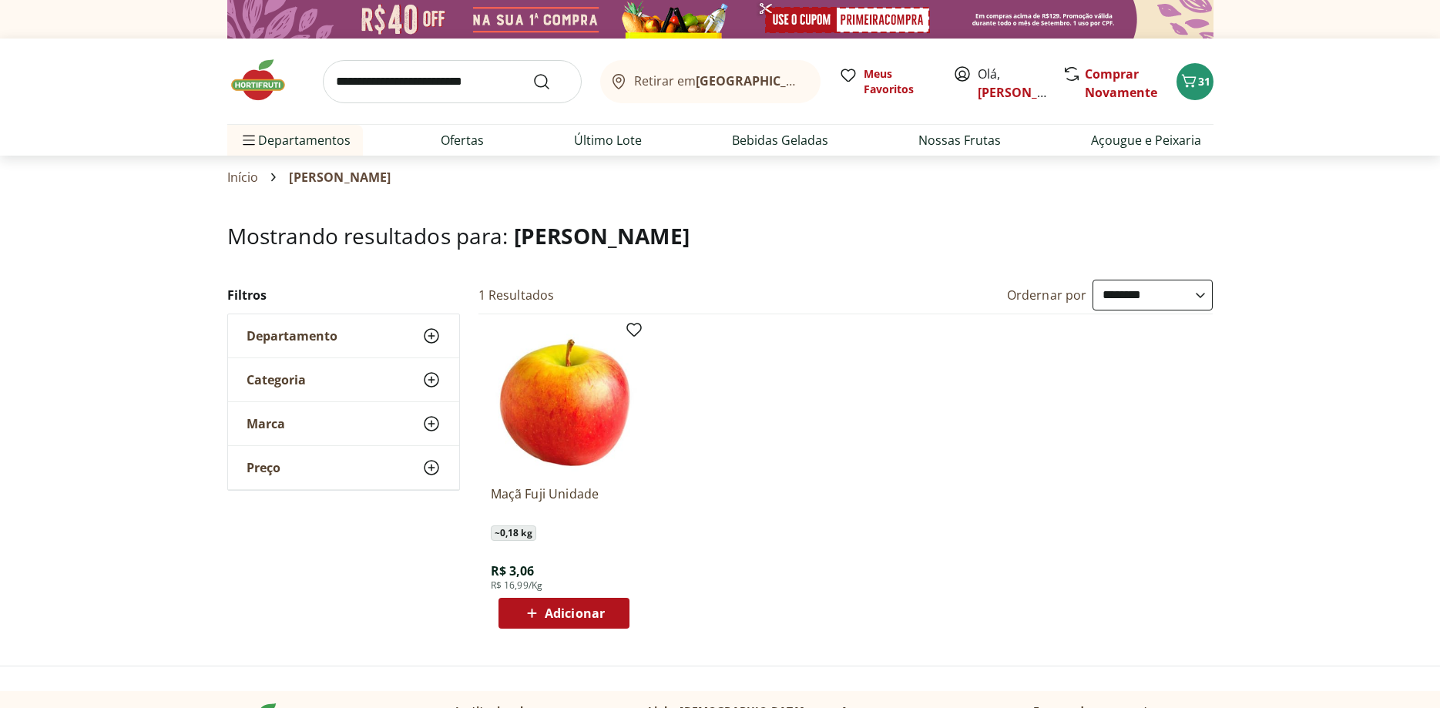
click at [567, 608] on span "Adicionar" at bounding box center [575, 613] width 60 height 12
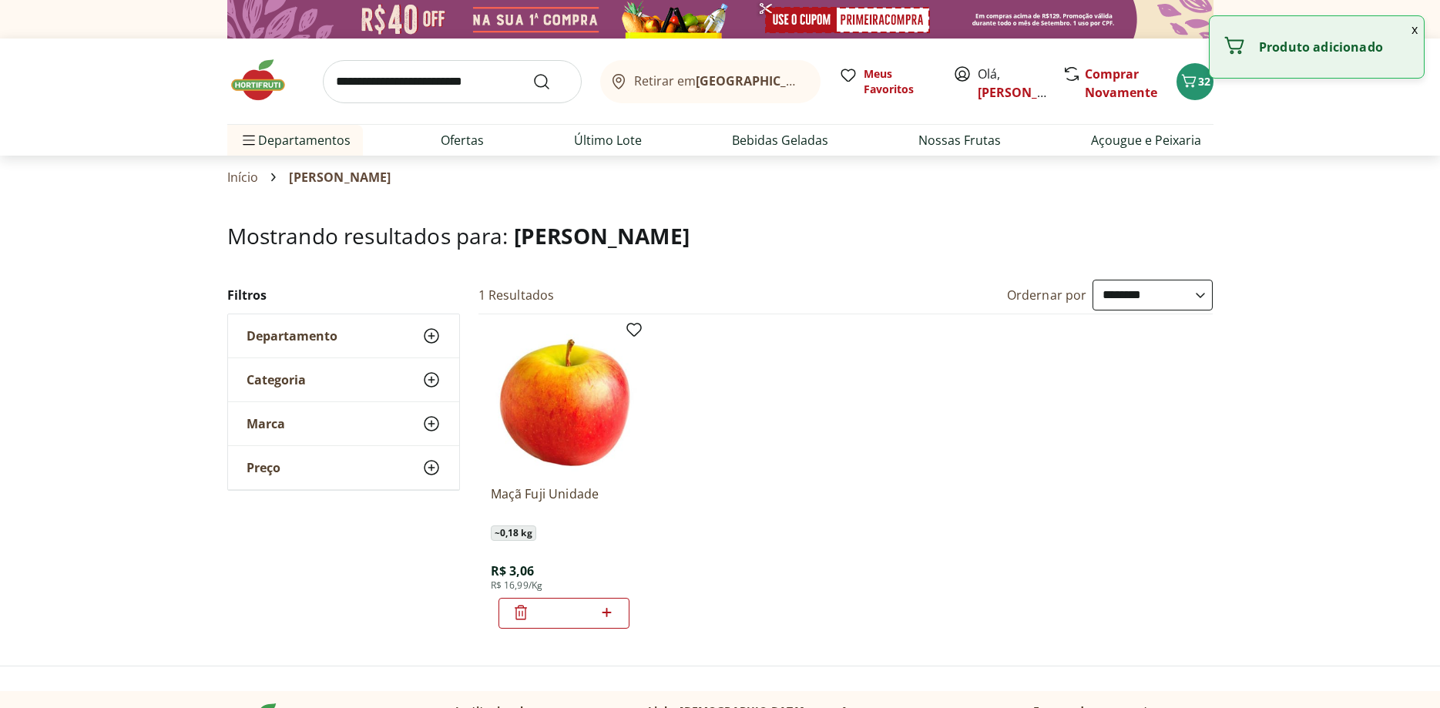
click at [611, 609] on icon at bounding box center [606, 612] width 19 height 18
click at [607, 612] on icon at bounding box center [606, 612] width 9 height 9
click at [514, 610] on icon at bounding box center [520, 612] width 18 height 18
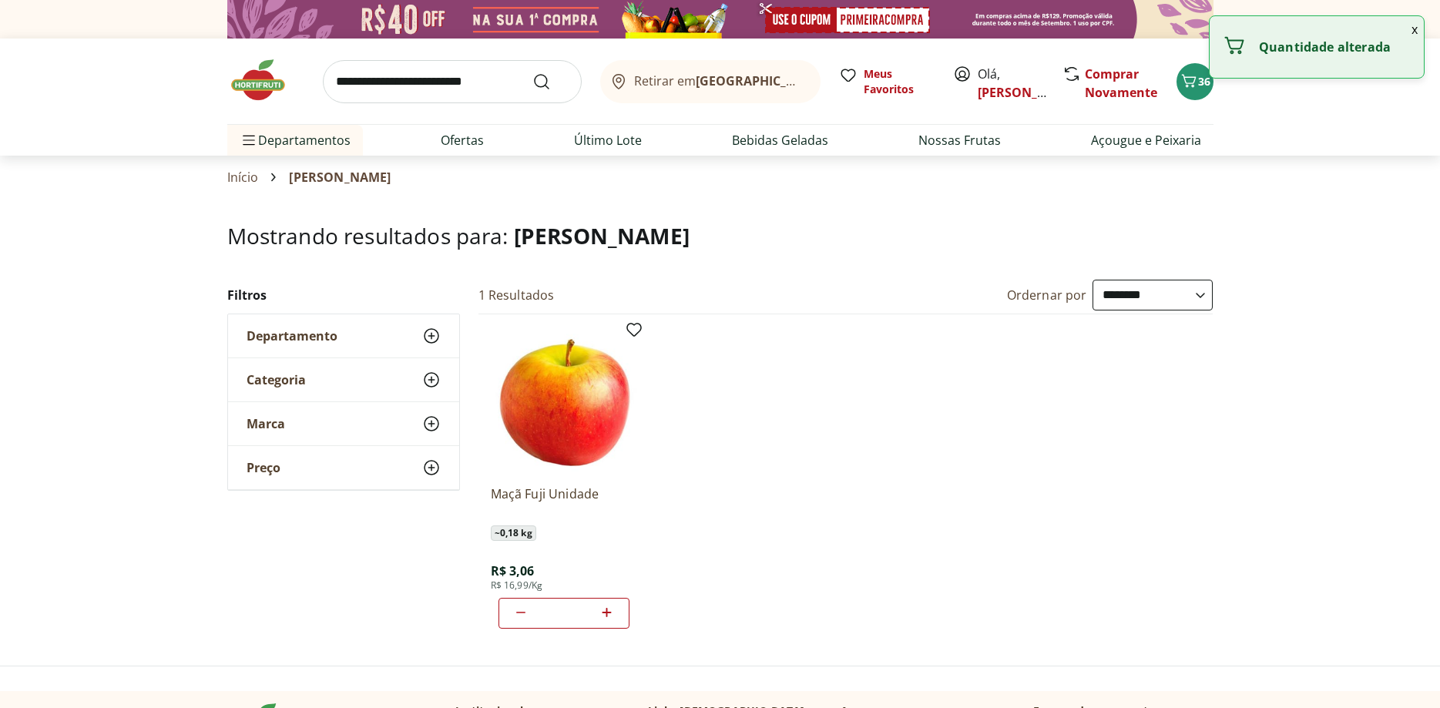
type input "*"
click at [345, 86] on input "search" at bounding box center [452, 81] width 259 height 43
type input "***"
click at [532, 72] on button "Submit Search" at bounding box center [550, 81] width 37 height 18
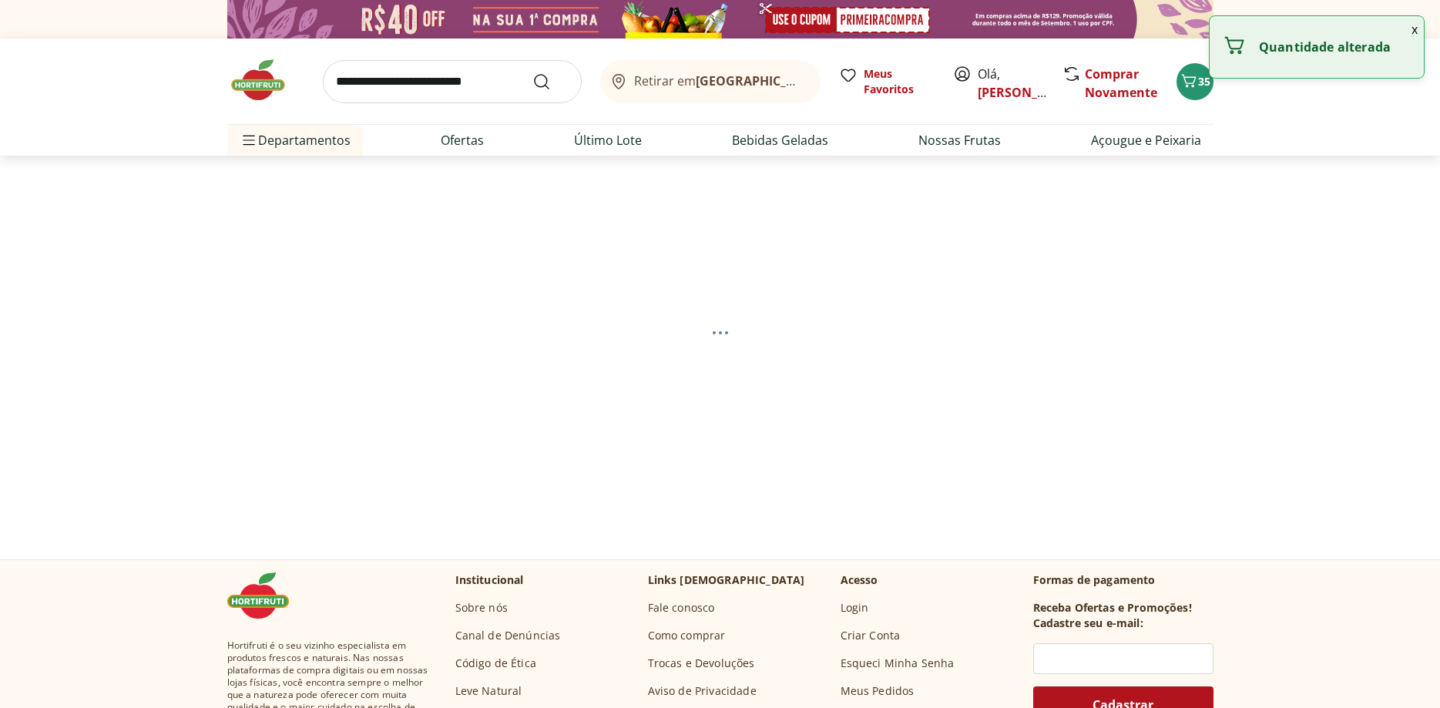
select select "**********"
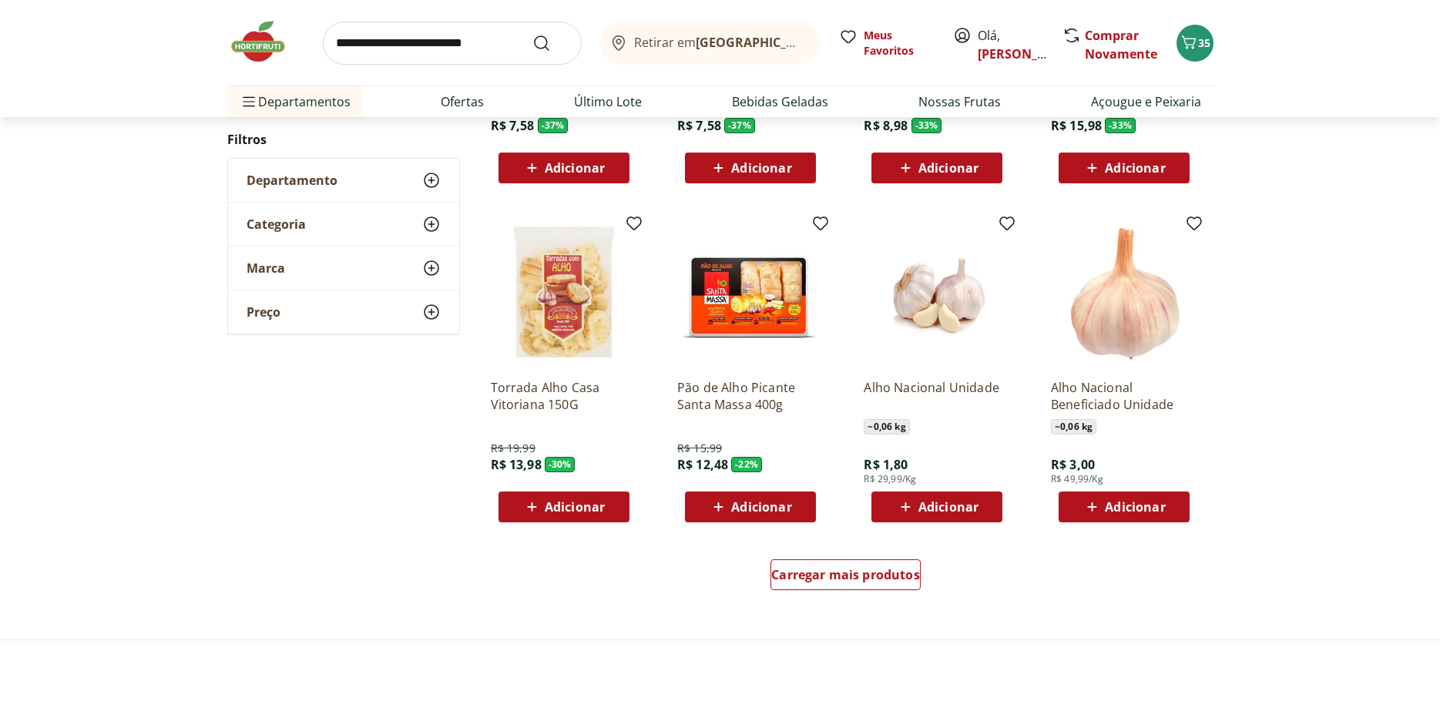
scroll to position [786, 0]
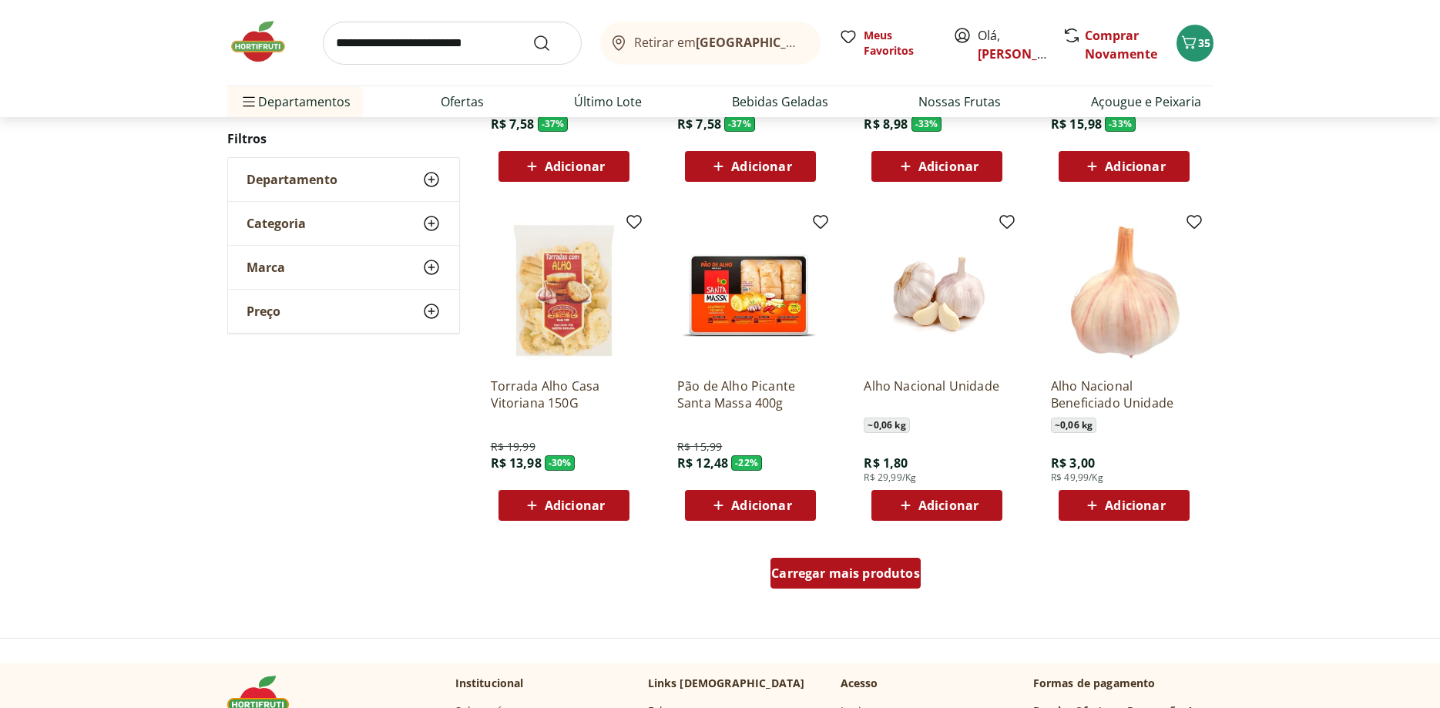
click at [859, 567] on span "Carregar mais produtos" at bounding box center [845, 573] width 149 height 12
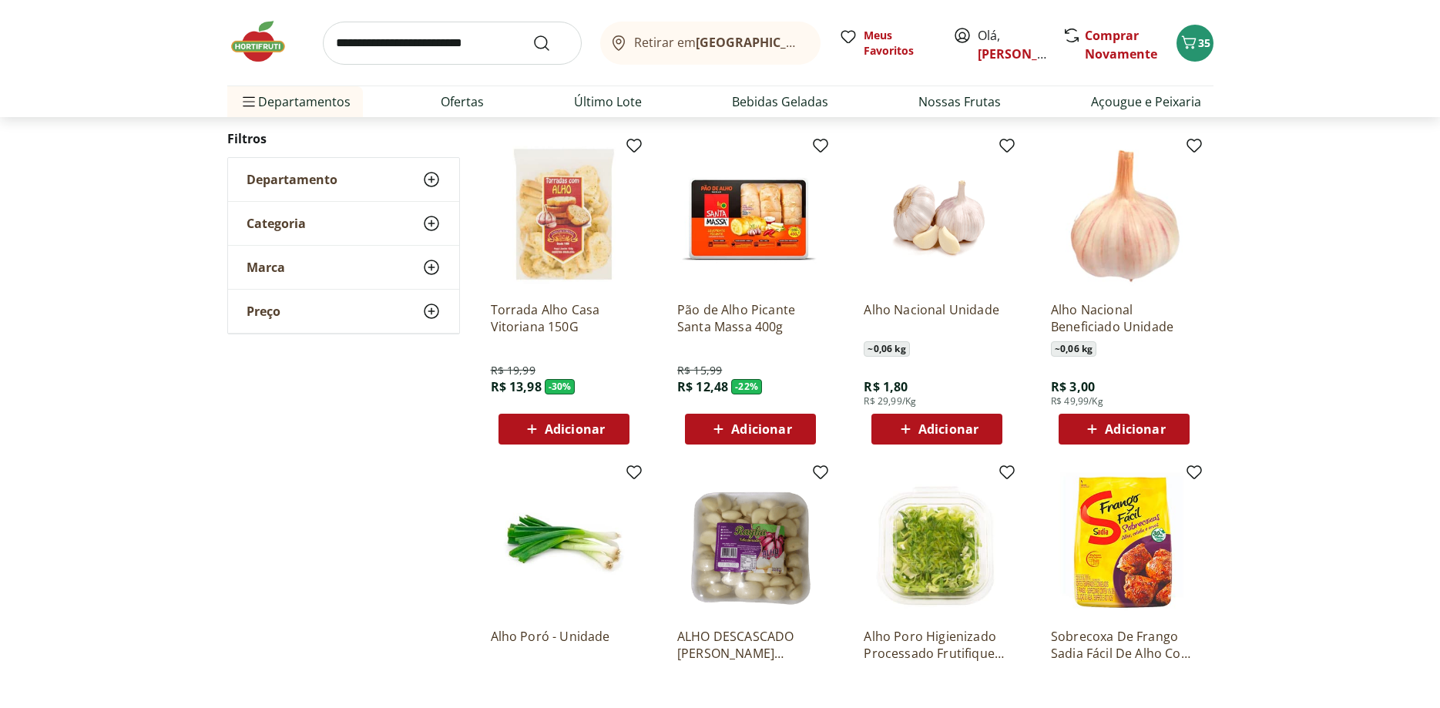
scroll to position [864, 0]
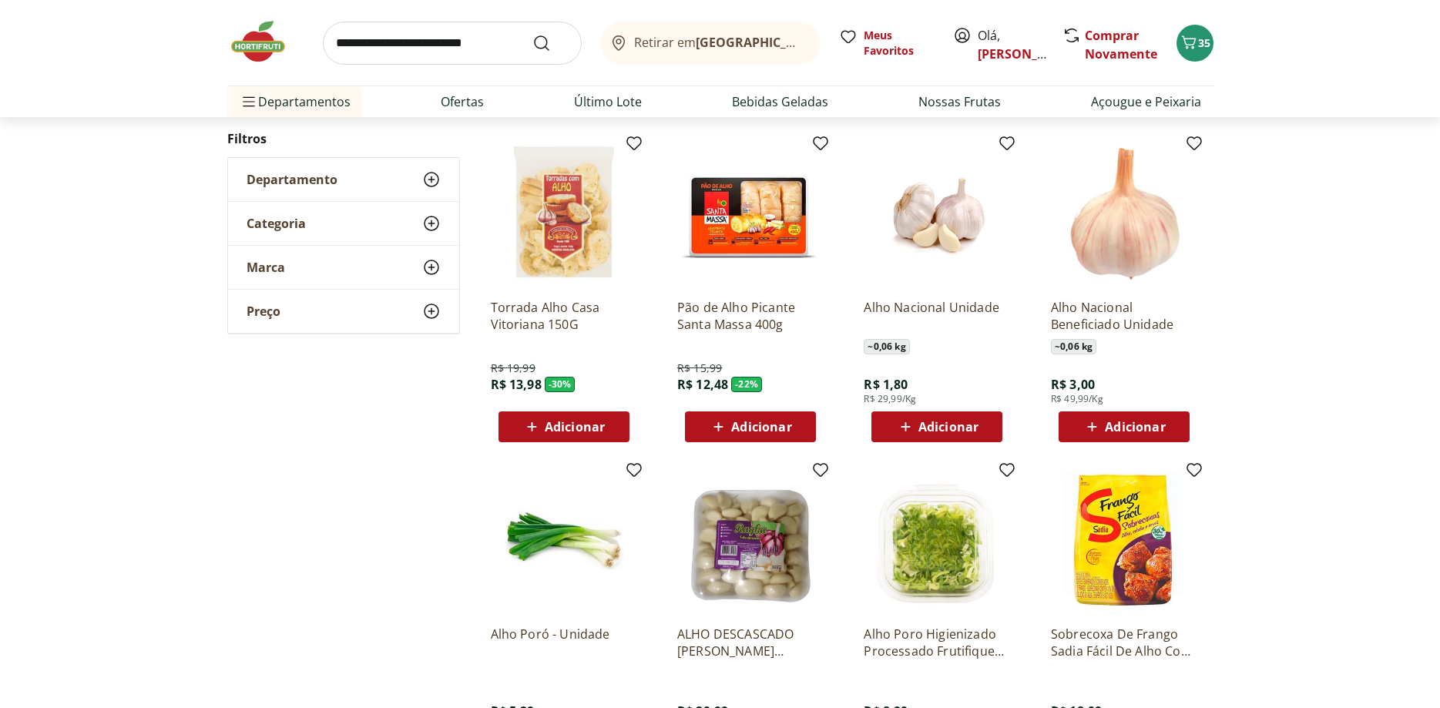
click at [1108, 422] on span "Adicionar" at bounding box center [1135, 427] width 60 height 12
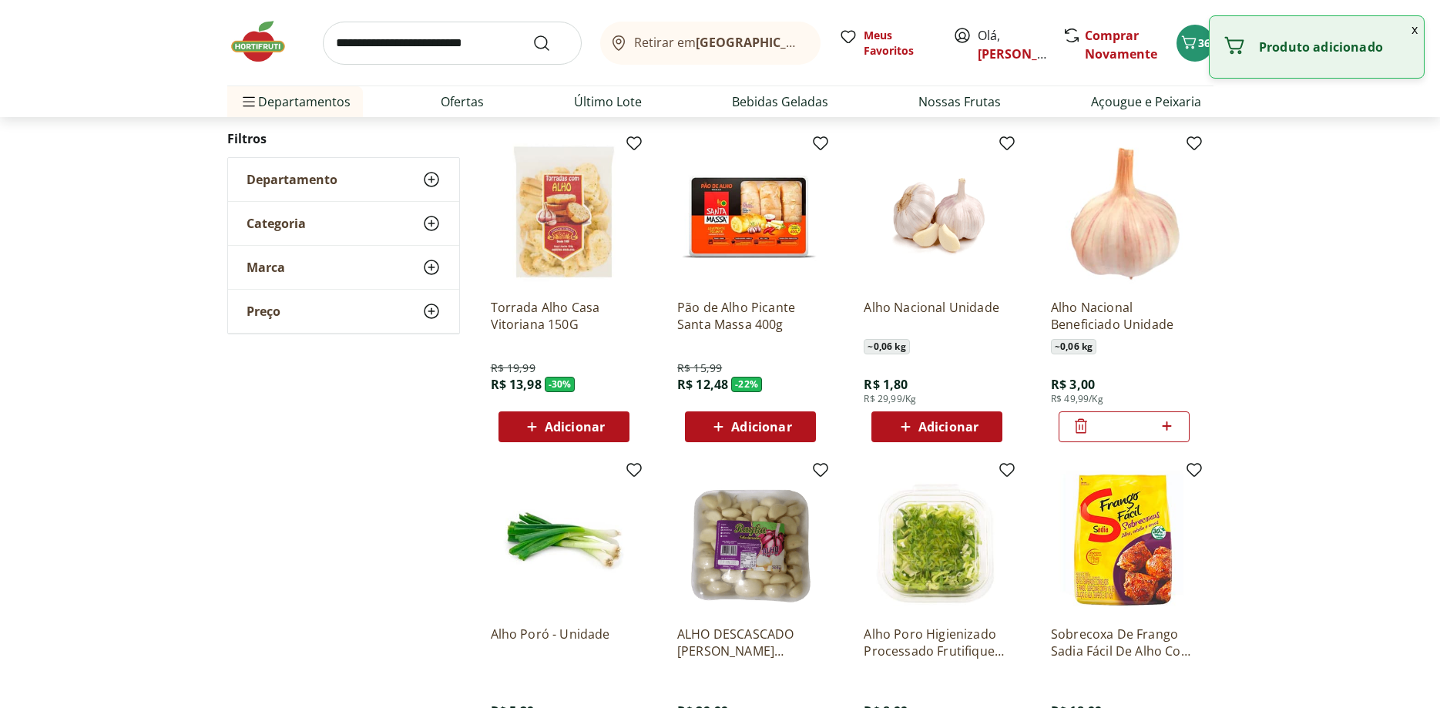
click at [1165, 426] on icon at bounding box center [1166, 426] width 19 height 18
drag, startPoint x: 1163, startPoint y: 422, endPoint x: 1141, endPoint y: 411, distance: 24.8
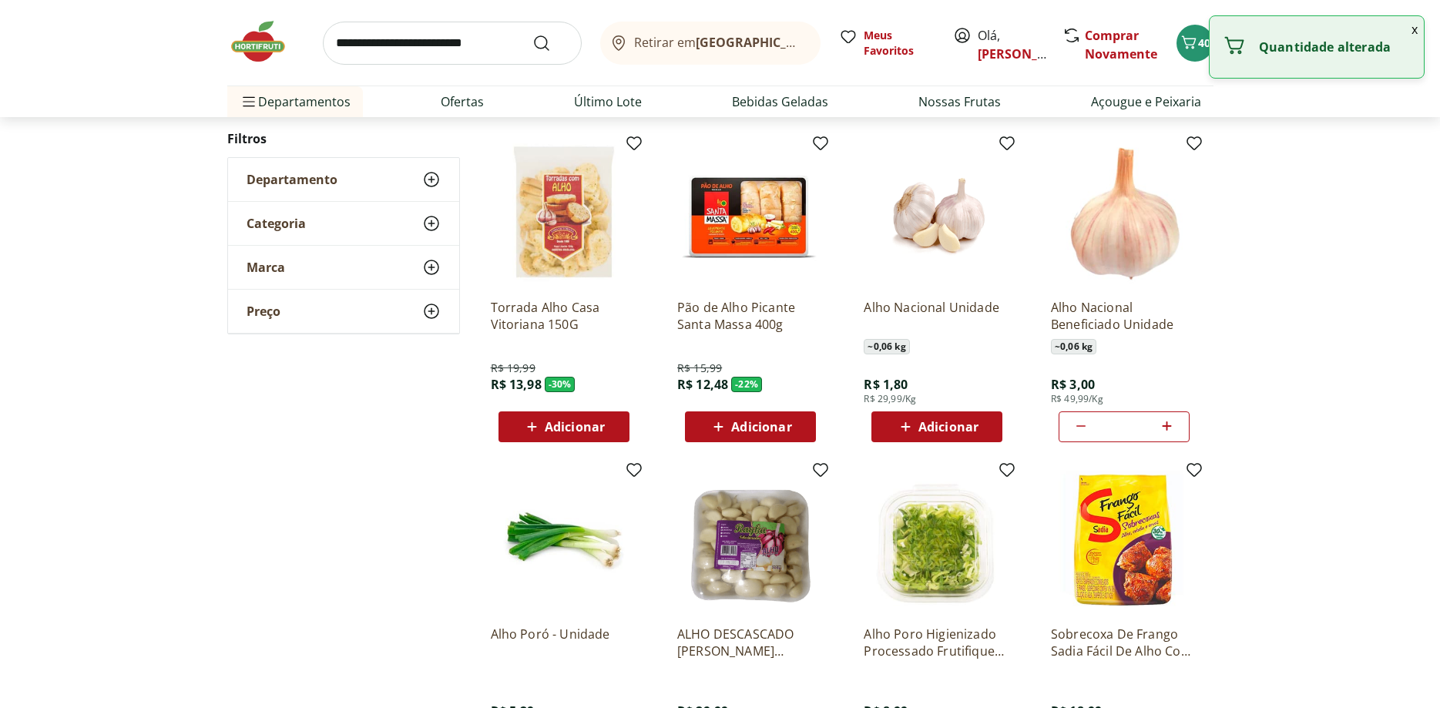
click at [1162, 422] on icon at bounding box center [1166, 426] width 19 height 18
type input "*"
click at [401, 52] on input "search" at bounding box center [452, 43] width 259 height 43
type input "*******"
click at [532, 34] on button "Submit Search" at bounding box center [550, 43] width 37 height 18
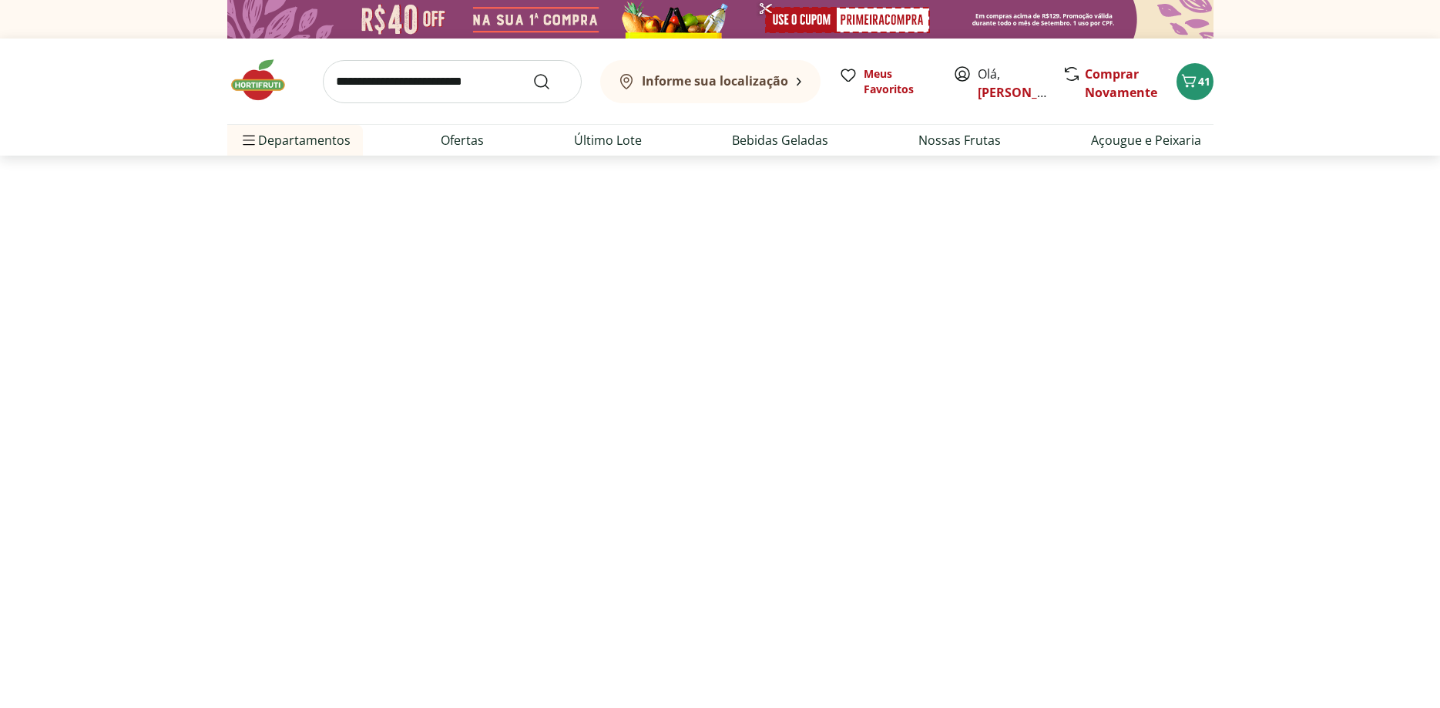
select select "**********"
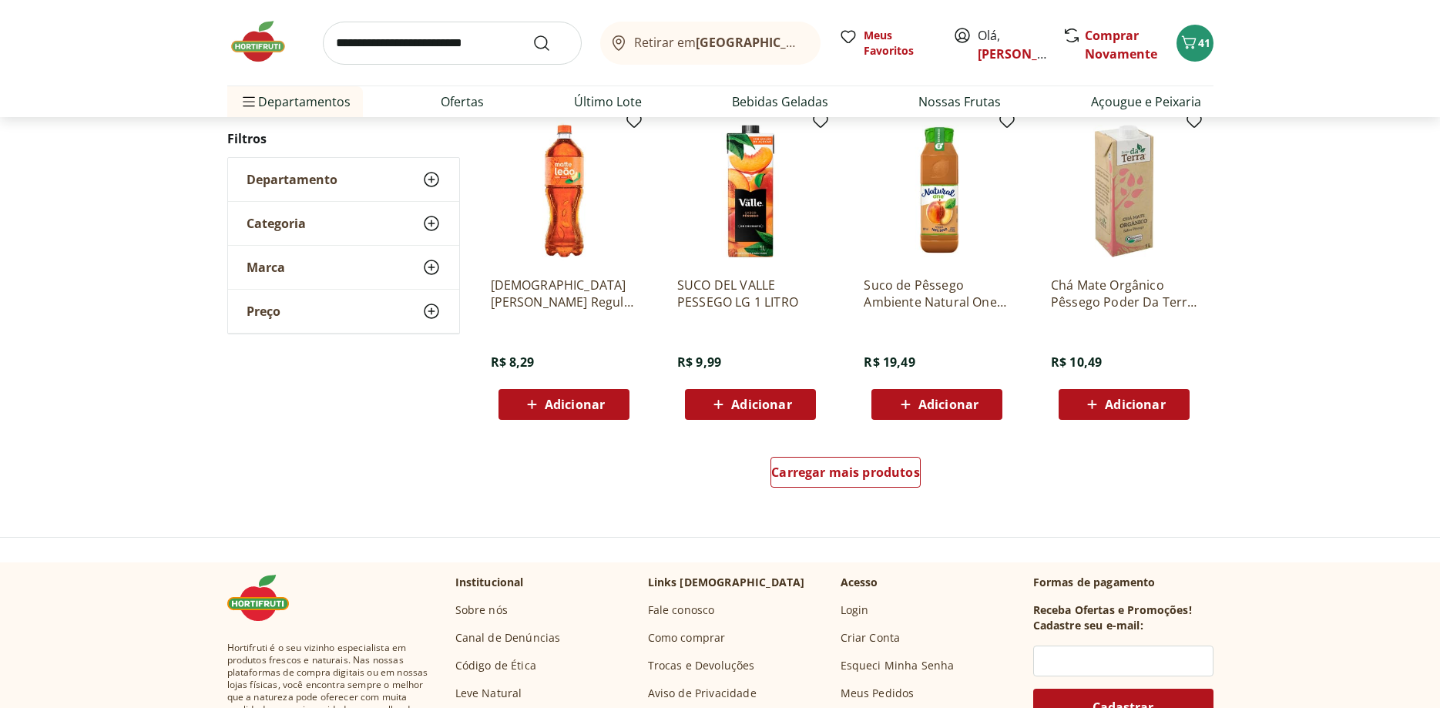
scroll to position [943, 0]
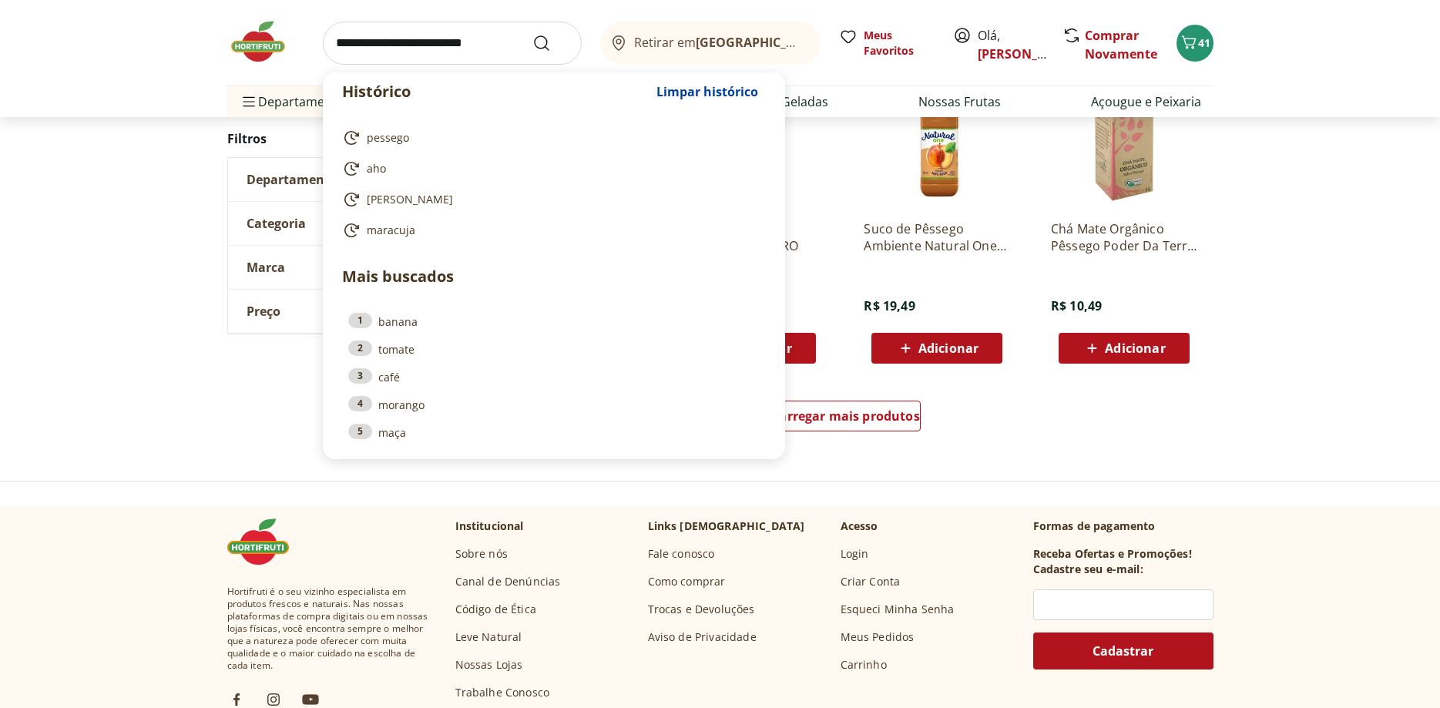
click at [379, 47] on input "search" at bounding box center [452, 43] width 259 height 43
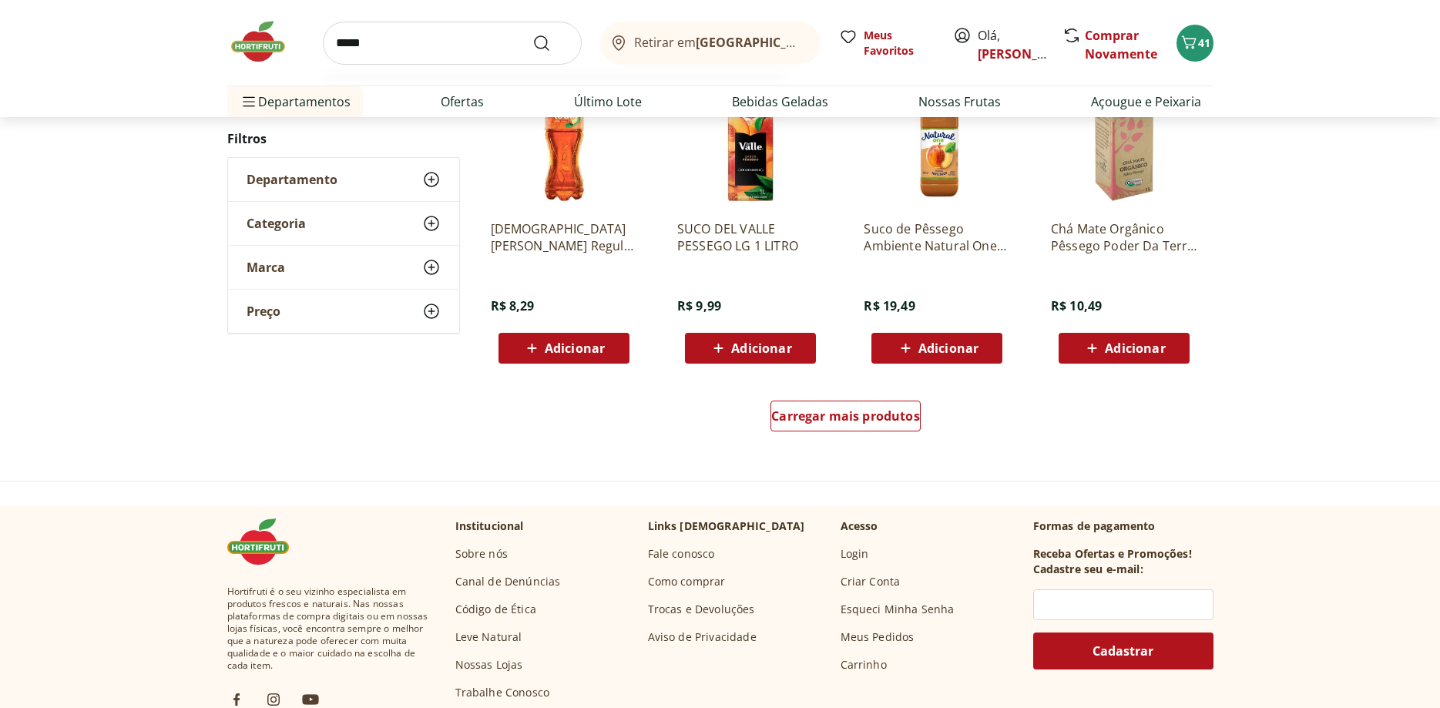
type input "*****"
click at [532, 34] on button "Submit Search" at bounding box center [550, 43] width 37 height 18
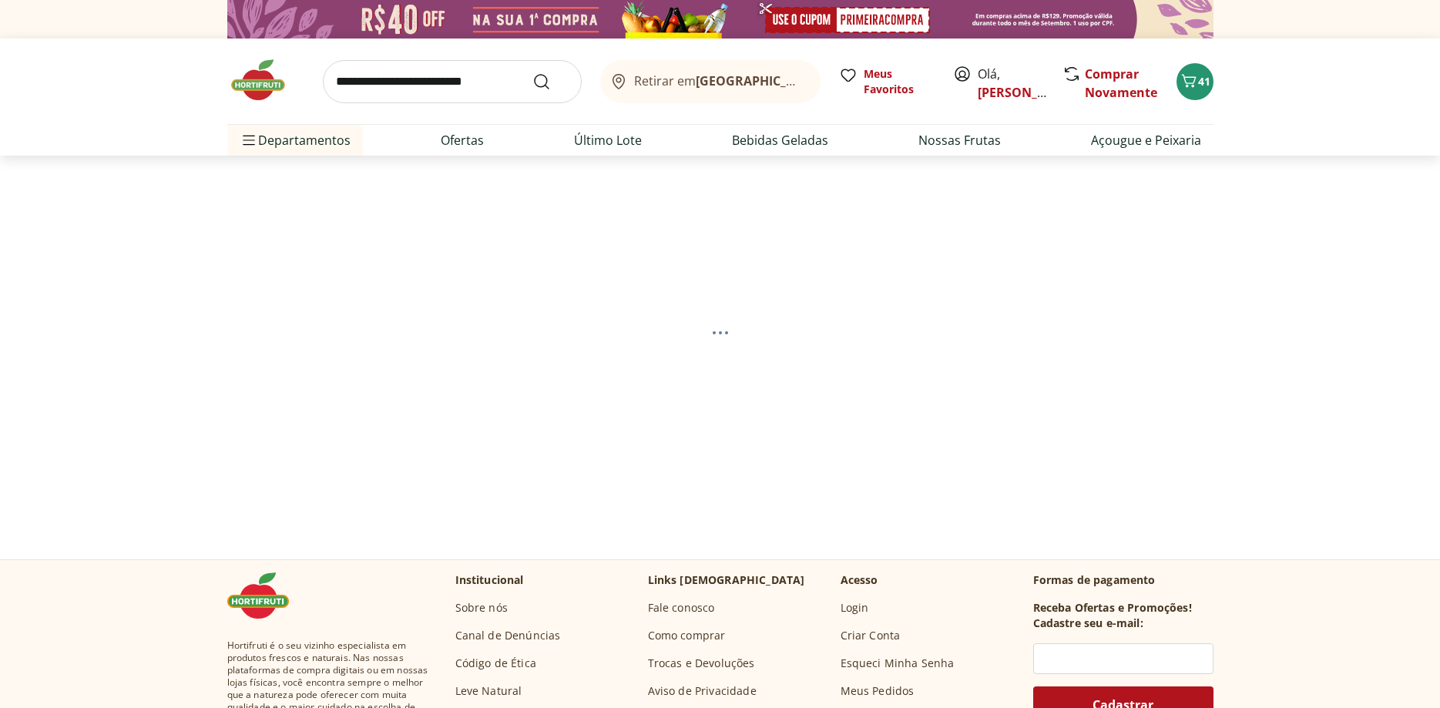
select select "**********"
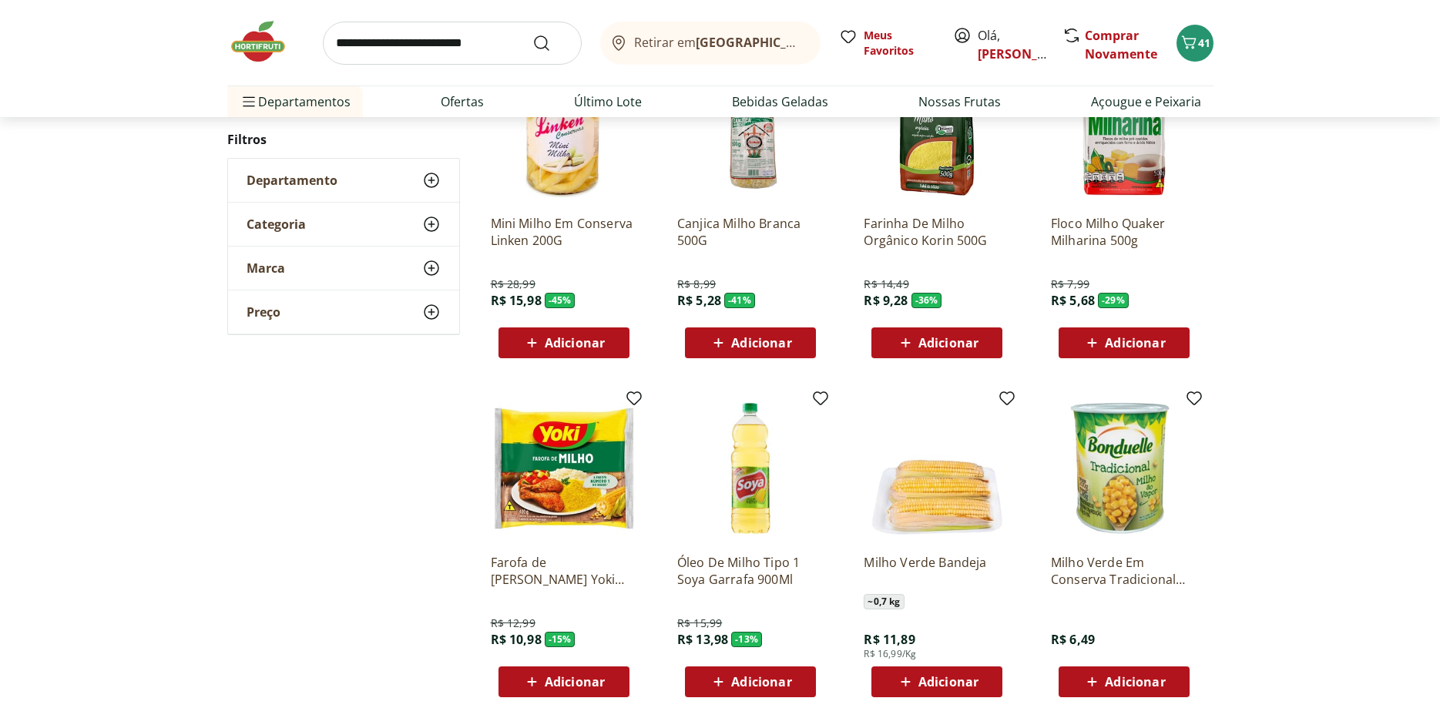
scroll to position [393, 0]
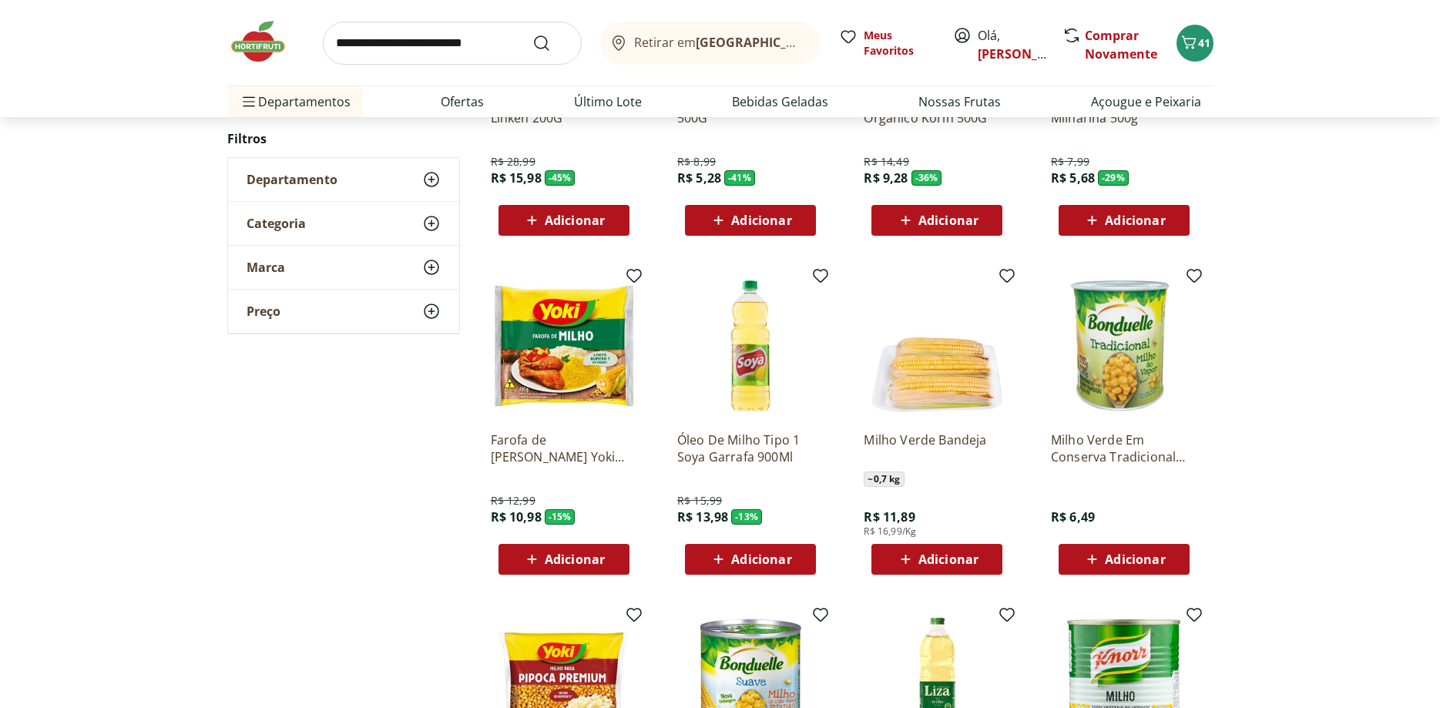
click at [952, 549] on div "Adicionar" at bounding box center [937, 559] width 106 height 28
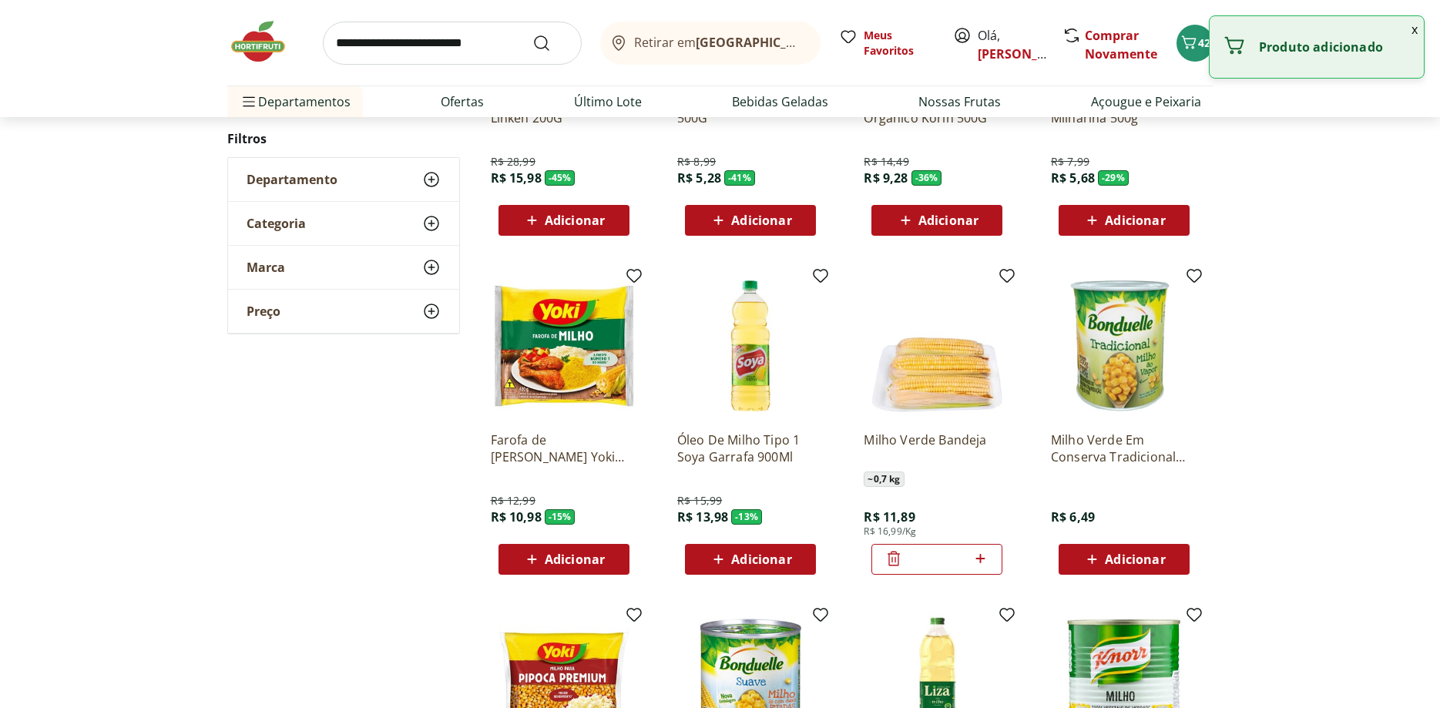
click at [986, 561] on icon at bounding box center [980, 558] width 19 height 18
type input "*"
click at [379, 49] on input "search" at bounding box center [452, 43] width 259 height 43
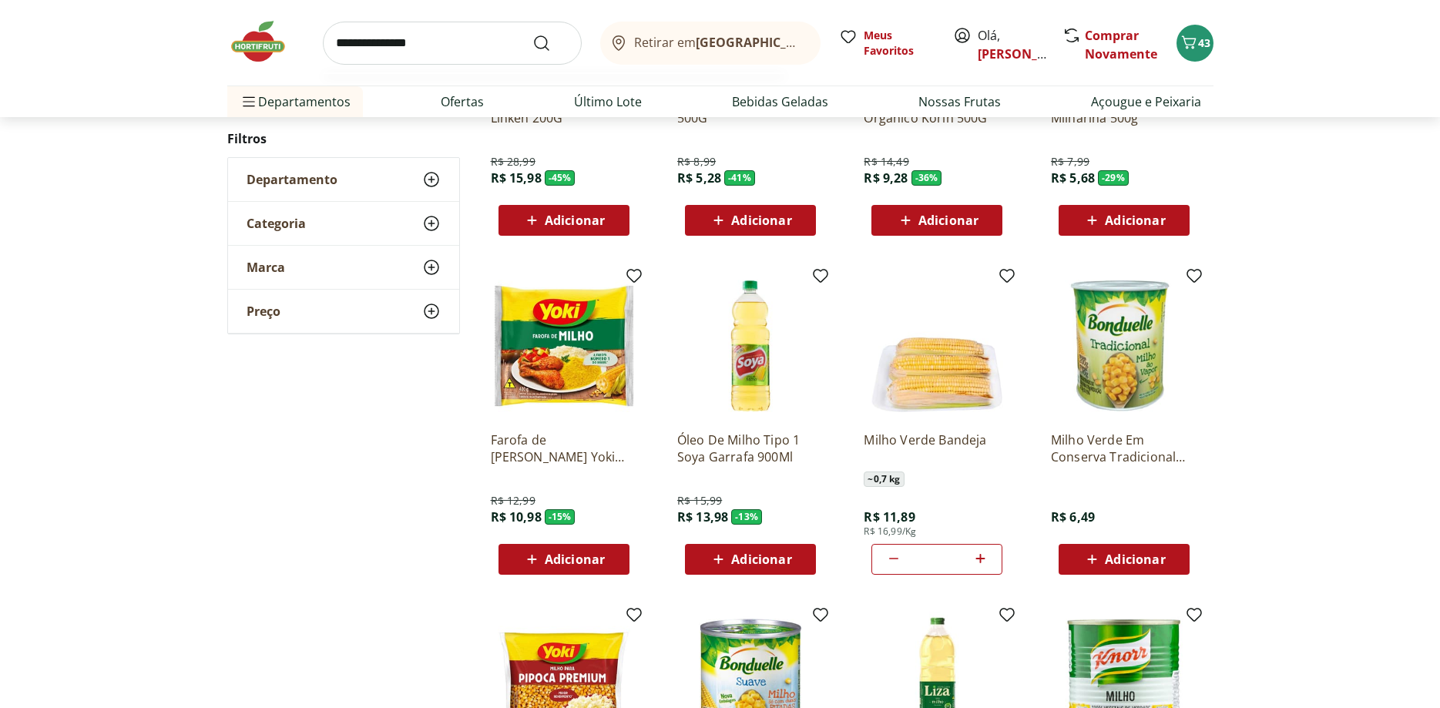
type input "**********"
click at [532, 34] on button "Submit Search" at bounding box center [550, 43] width 37 height 18
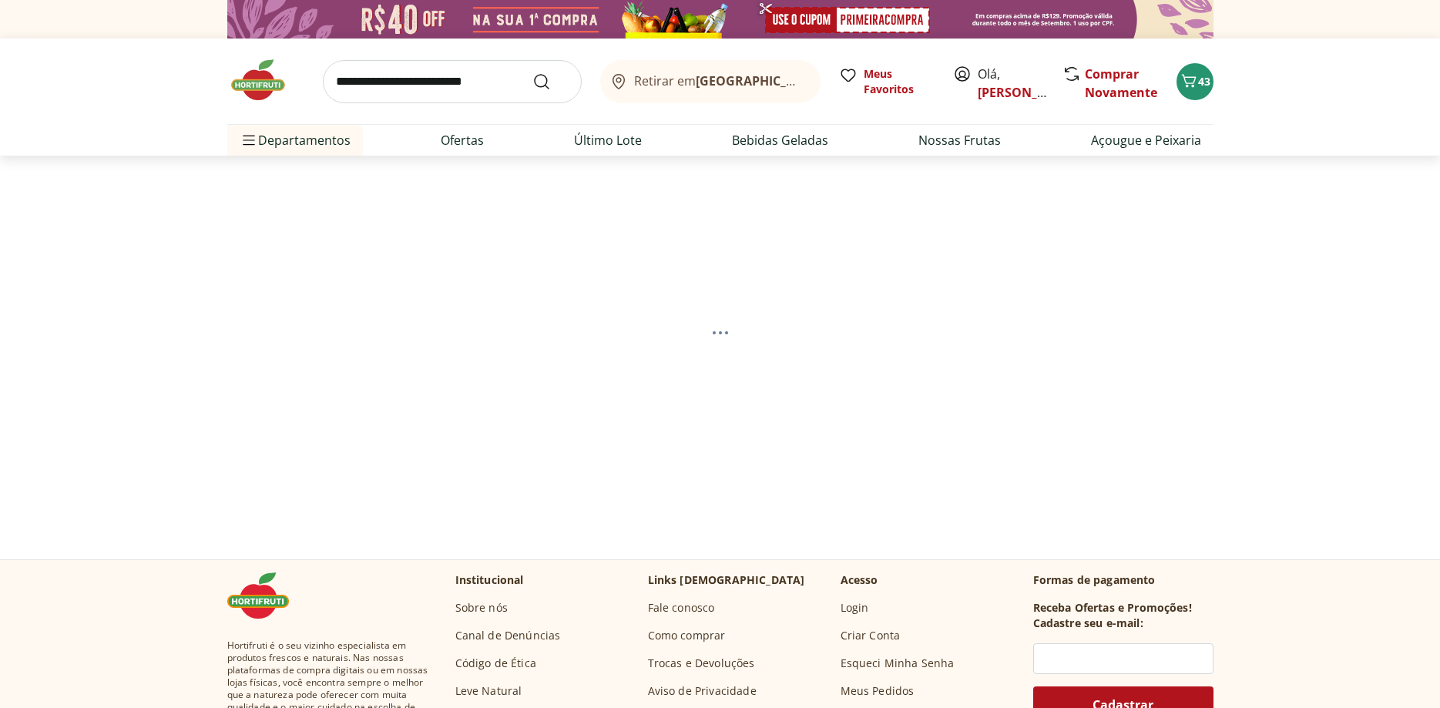
select select "**********"
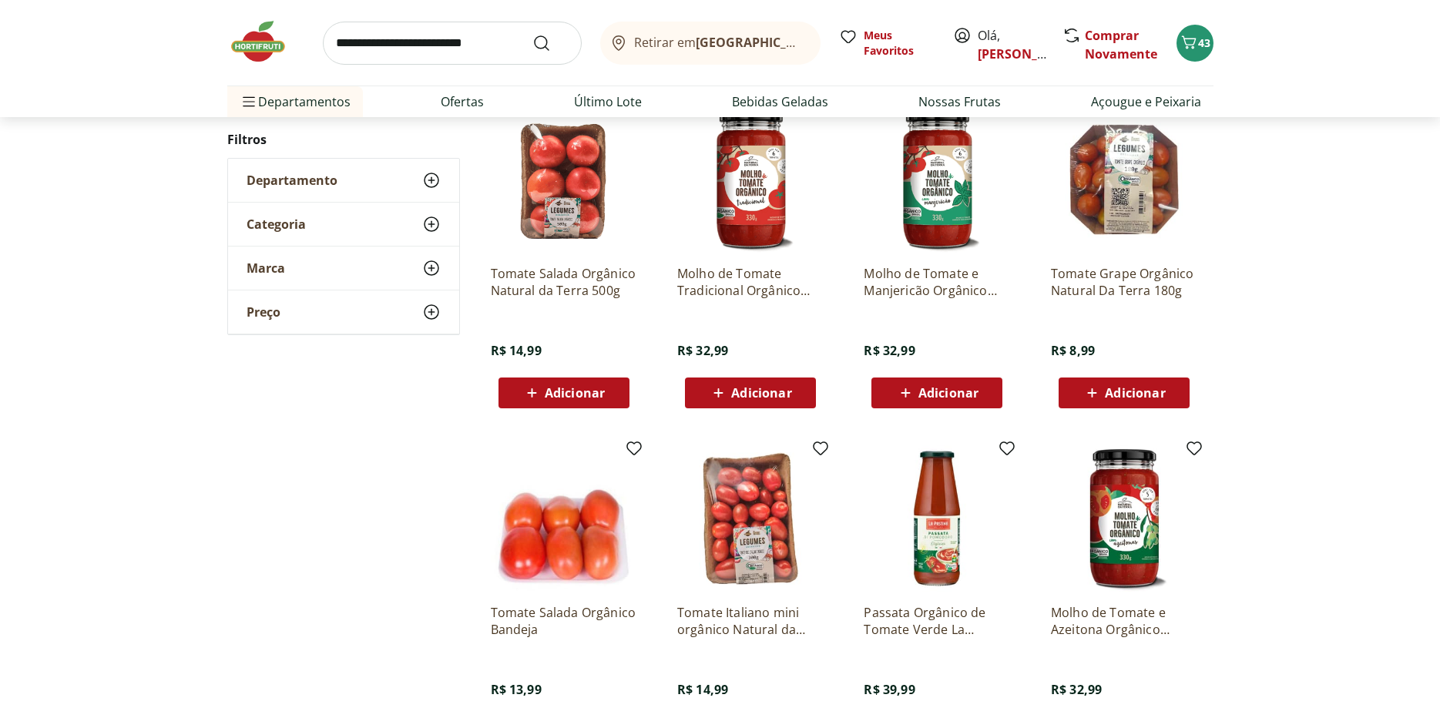
scroll to position [707, 0]
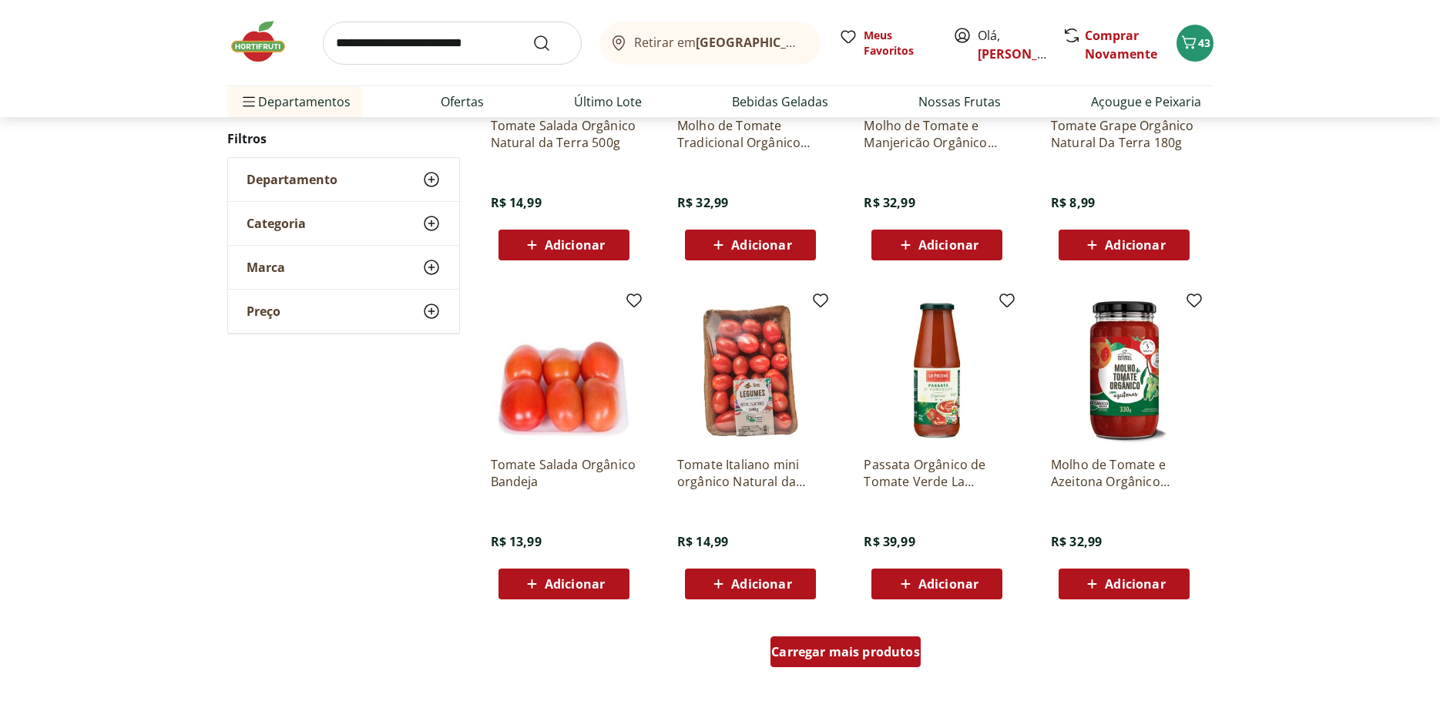
click at [812, 658] on span "Carregar mais produtos" at bounding box center [845, 652] width 149 height 12
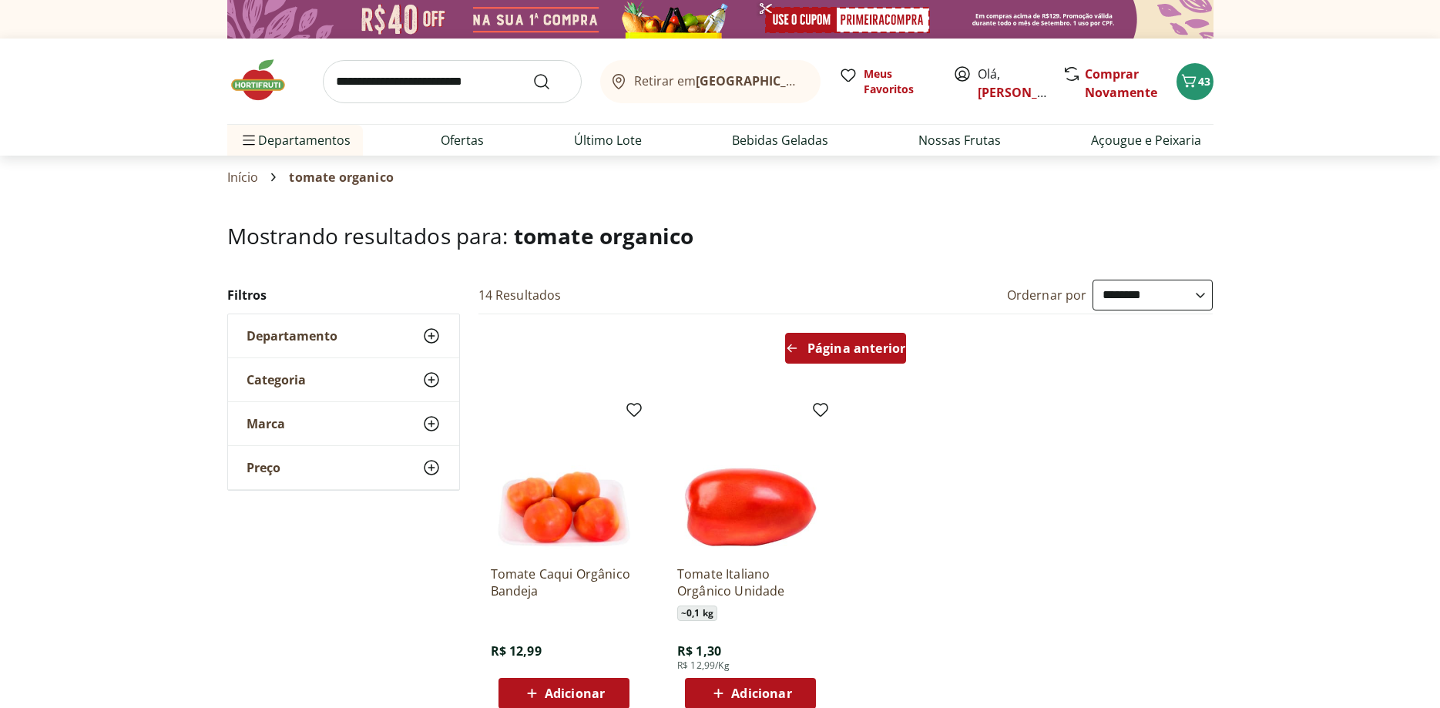
click at [833, 342] on span "Página anterior" at bounding box center [856, 348] width 98 height 12
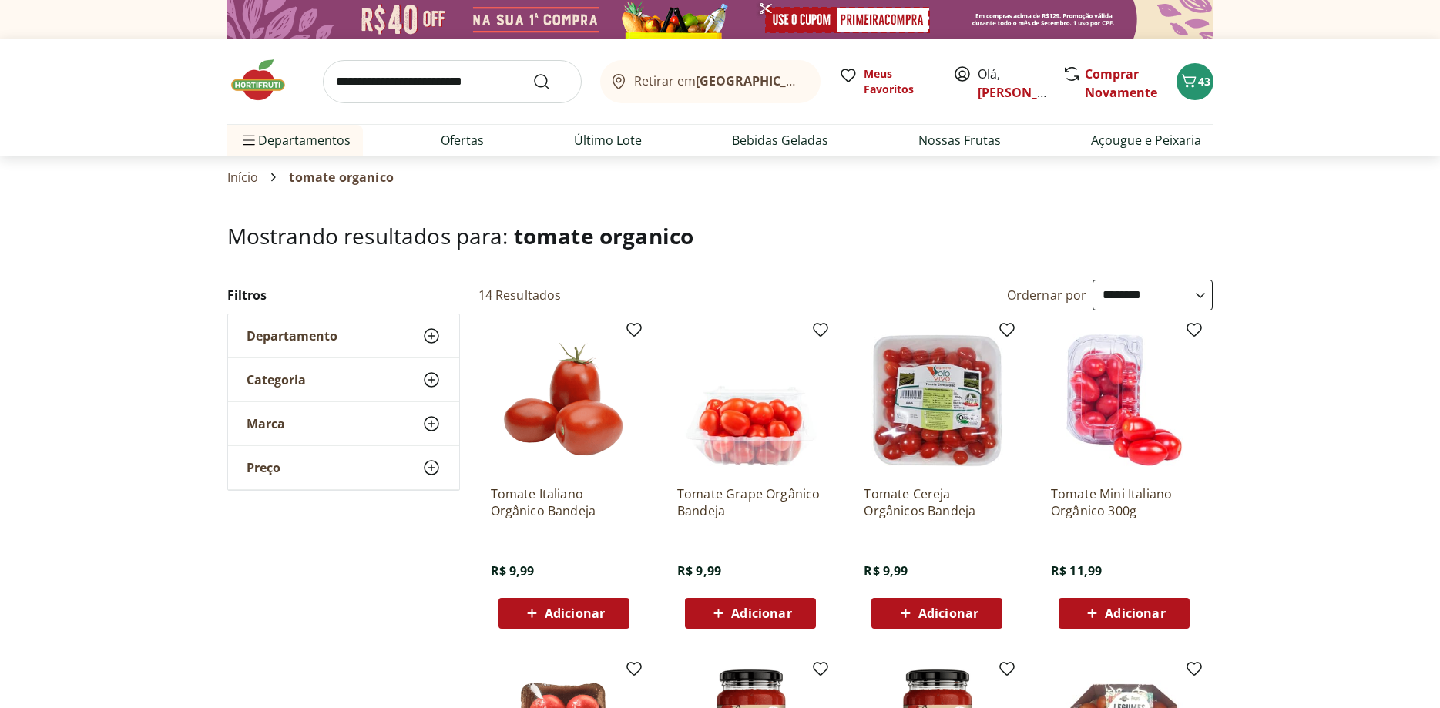
scroll to position [79, 0]
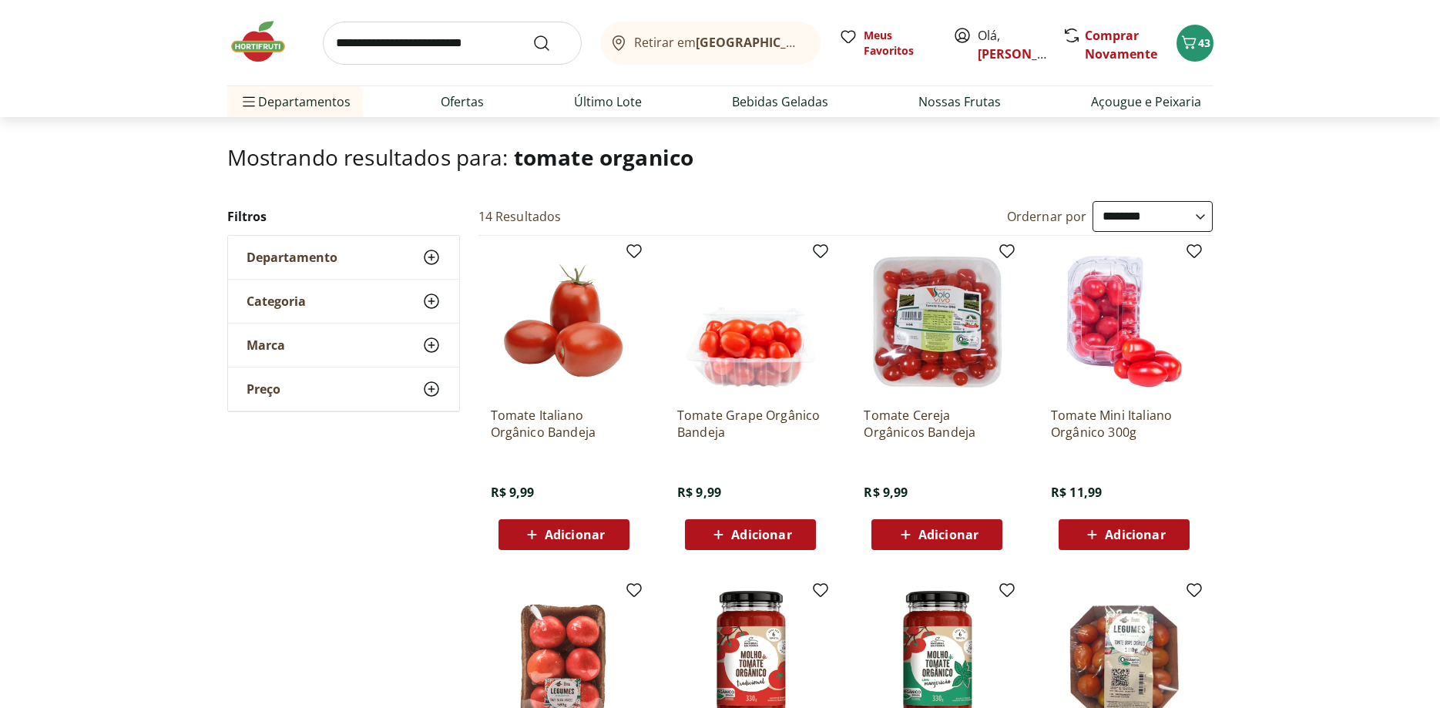
click at [732, 538] on span "Adicionar" at bounding box center [761, 534] width 60 height 12
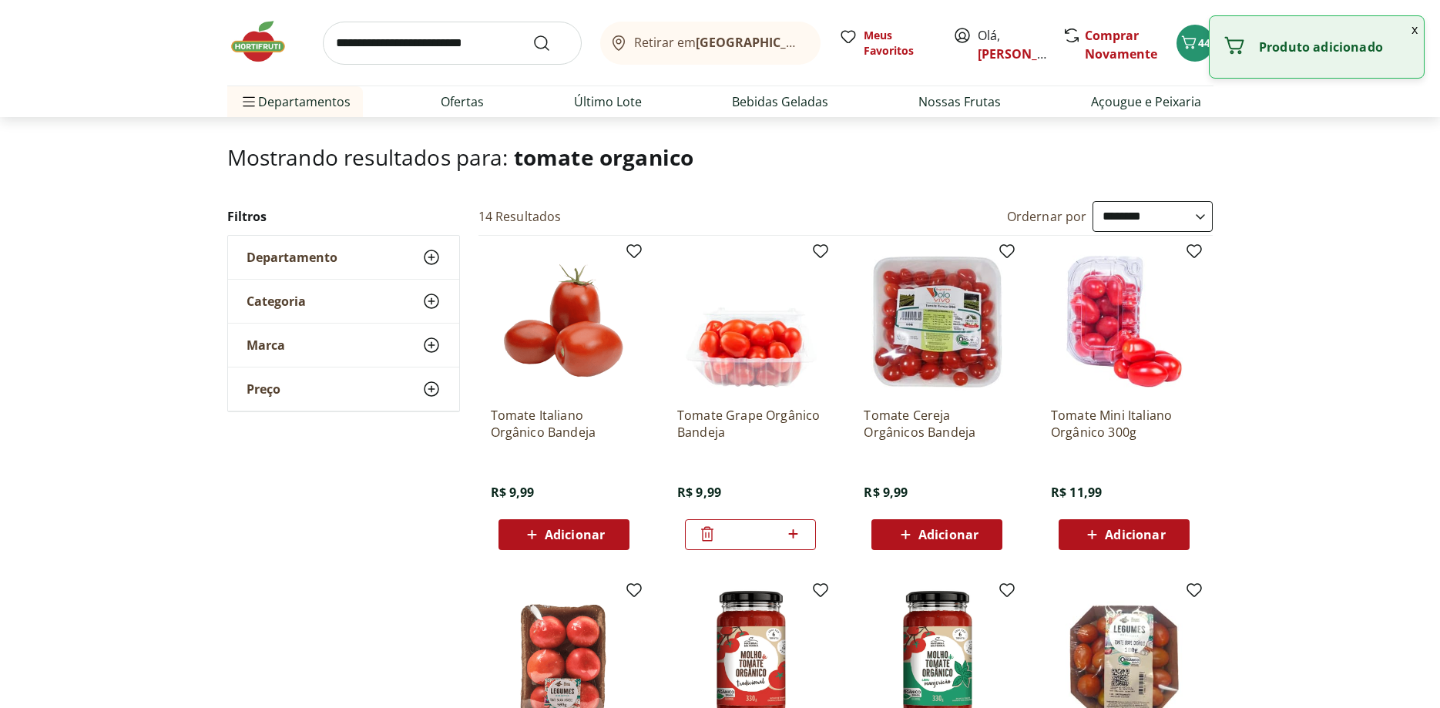
click at [912, 543] on icon at bounding box center [905, 534] width 19 height 18
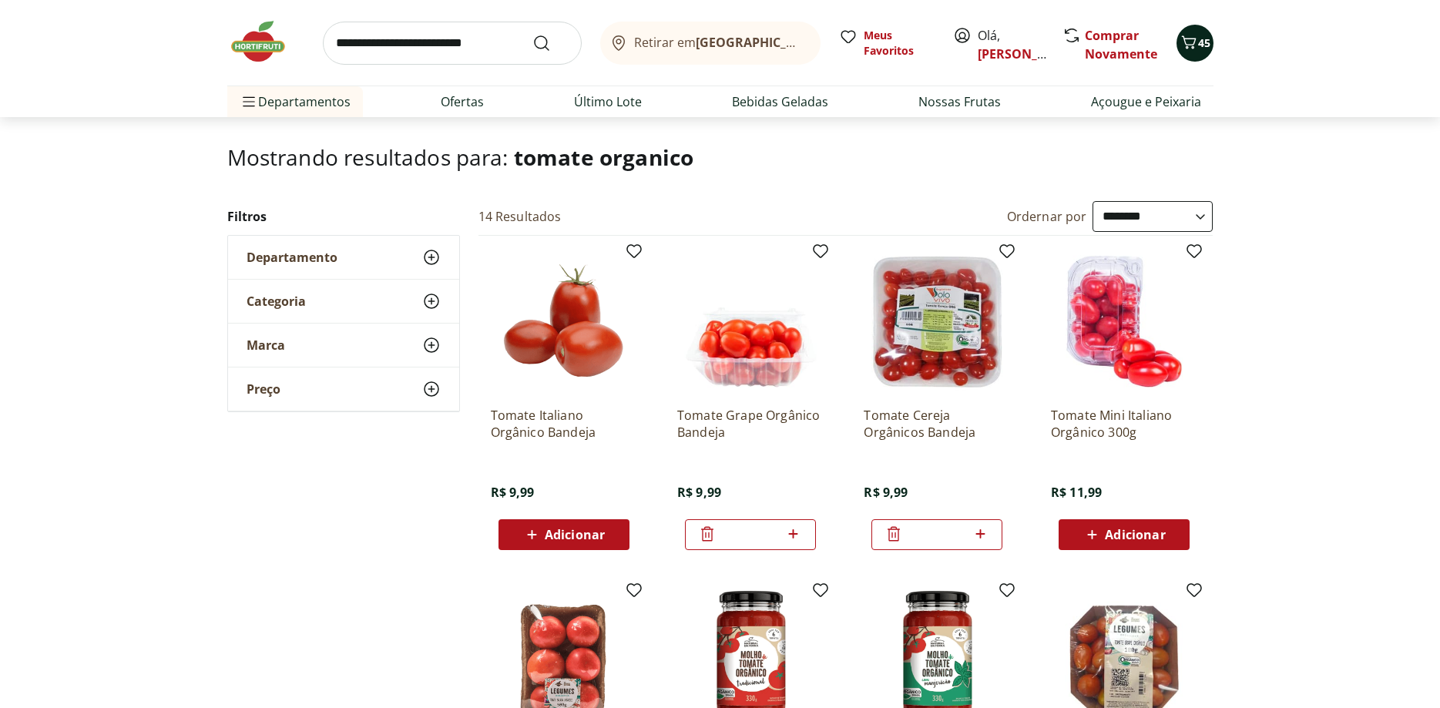
click at [1192, 47] on icon "Carrinho" at bounding box center [1188, 41] width 15 height 13
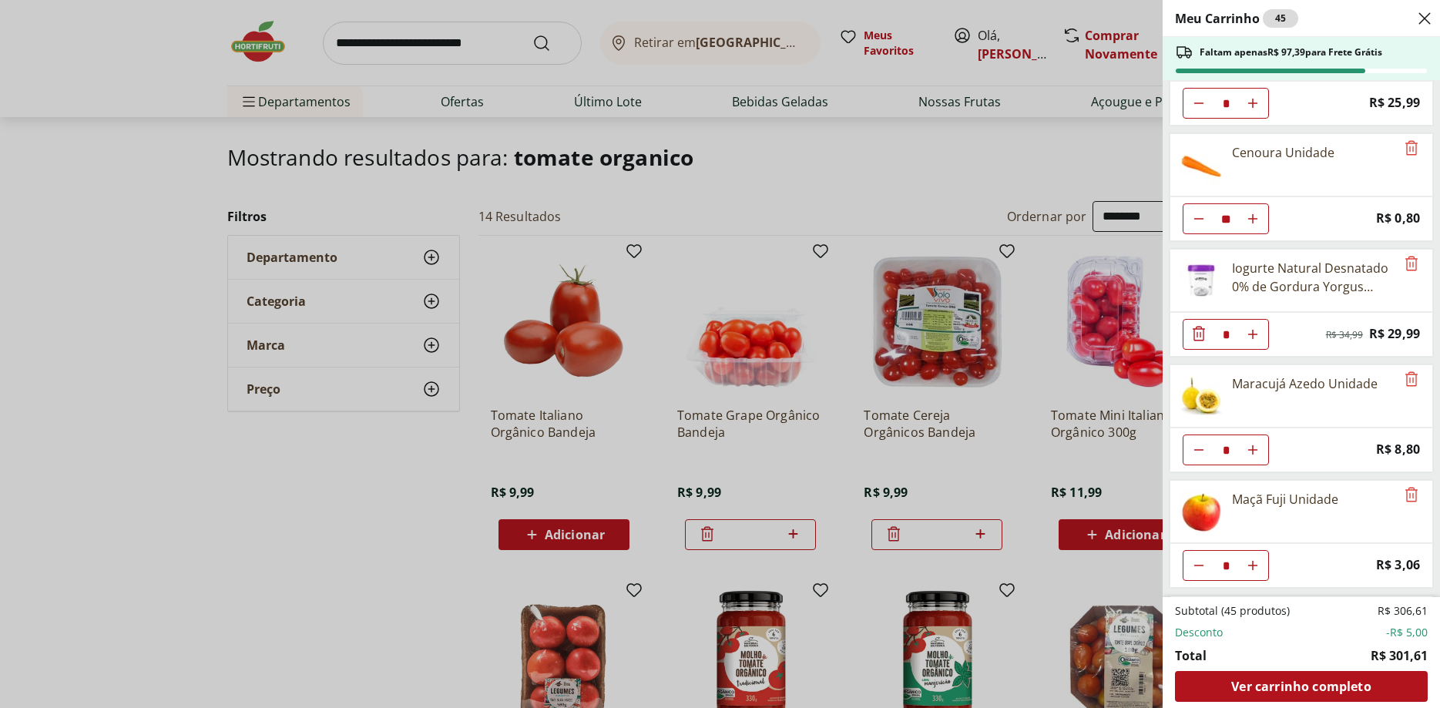
scroll to position [813, 0]
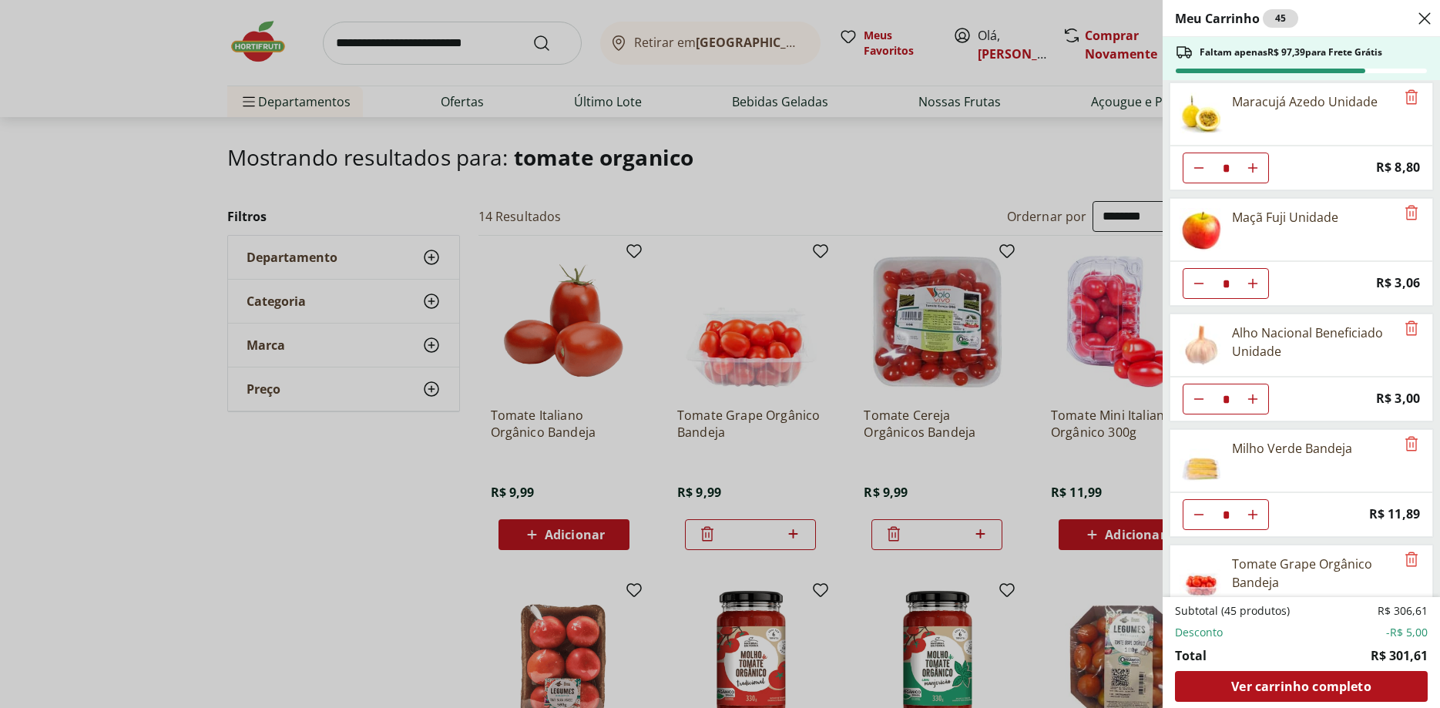
click at [395, 56] on div "Meu Carrinho 45 Faltam apenas R$ 97,39 para Frete Grátis Caqui Fuyu * Price: R$…" at bounding box center [720, 354] width 1440 height 708
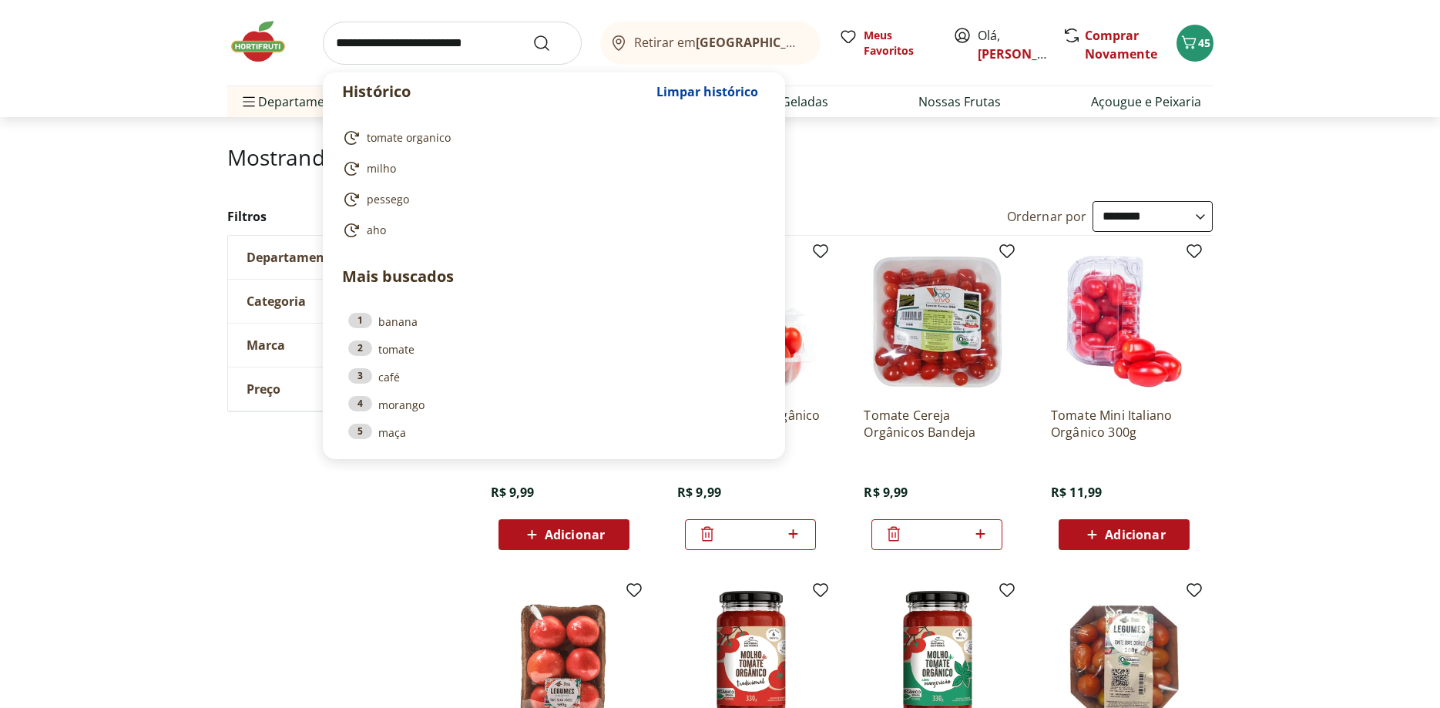
click at [395, 52] on input "search" at bounding box center [452, 43] width 259 height 43
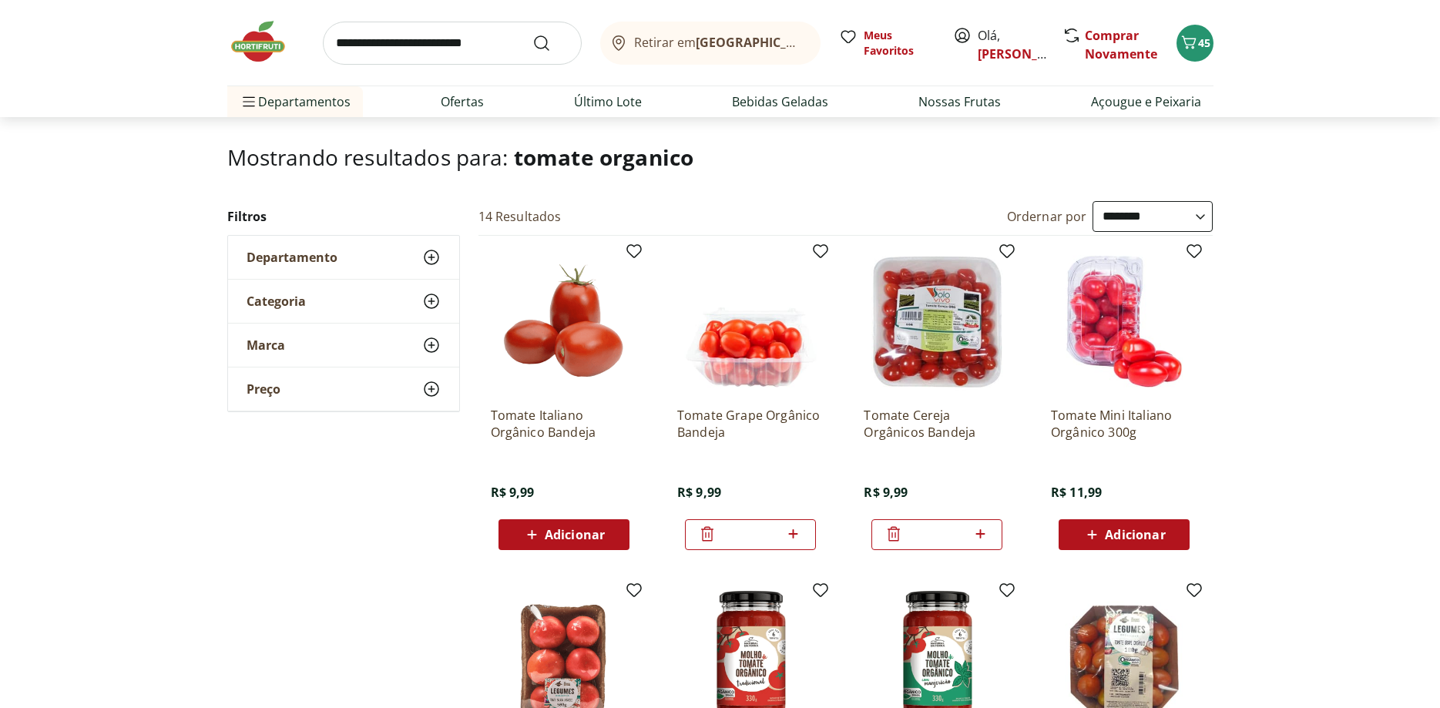
click at [398, 65] on div "Retirar em Rio de Janeiro/RJ Meus Favoritos Olá, DANIELA Comprar Novamente 45" at bounding box center [720, 43] width 986 height 86
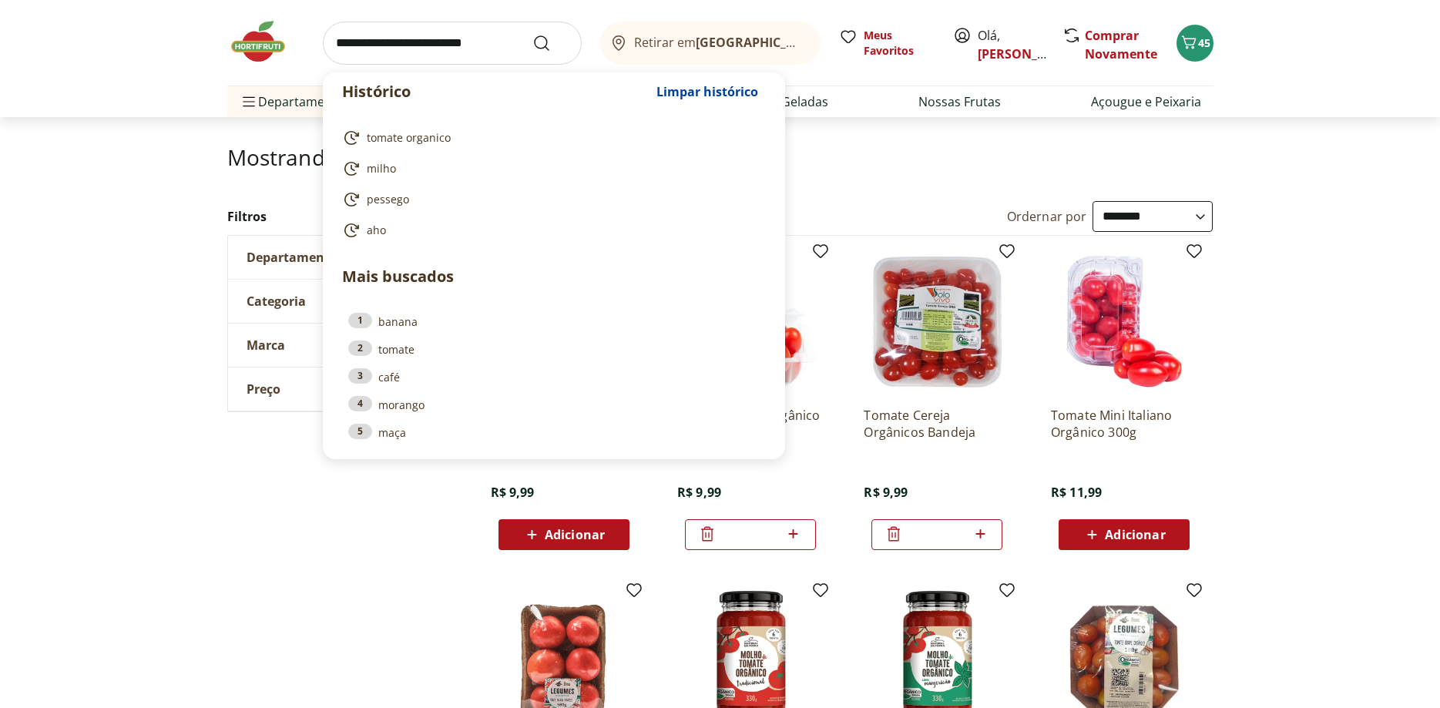
click at [408, 29] on input "search" at bounding box center [452, 43] width 259 height 43
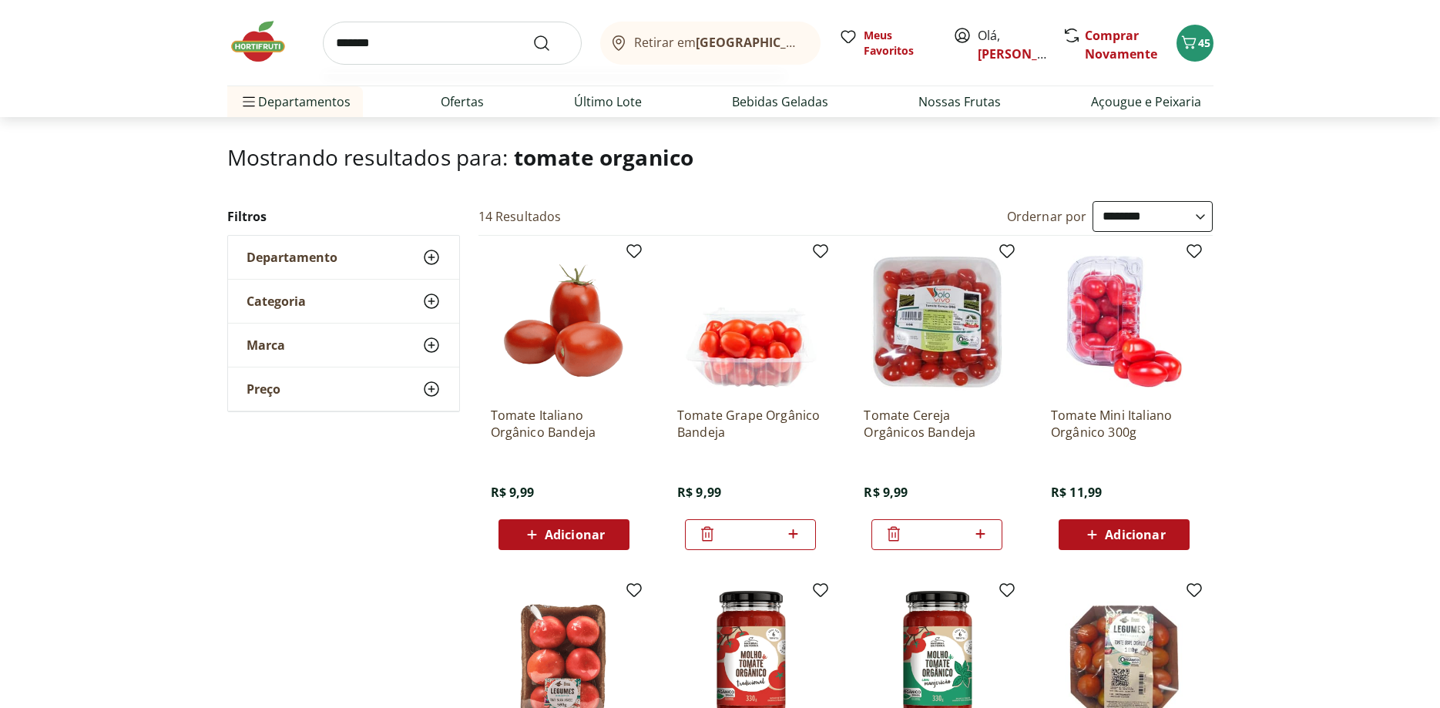
type input "*******"
click at [532, 34] on button "Submit Search" at bounding box center [550, 43] width 37 height 18
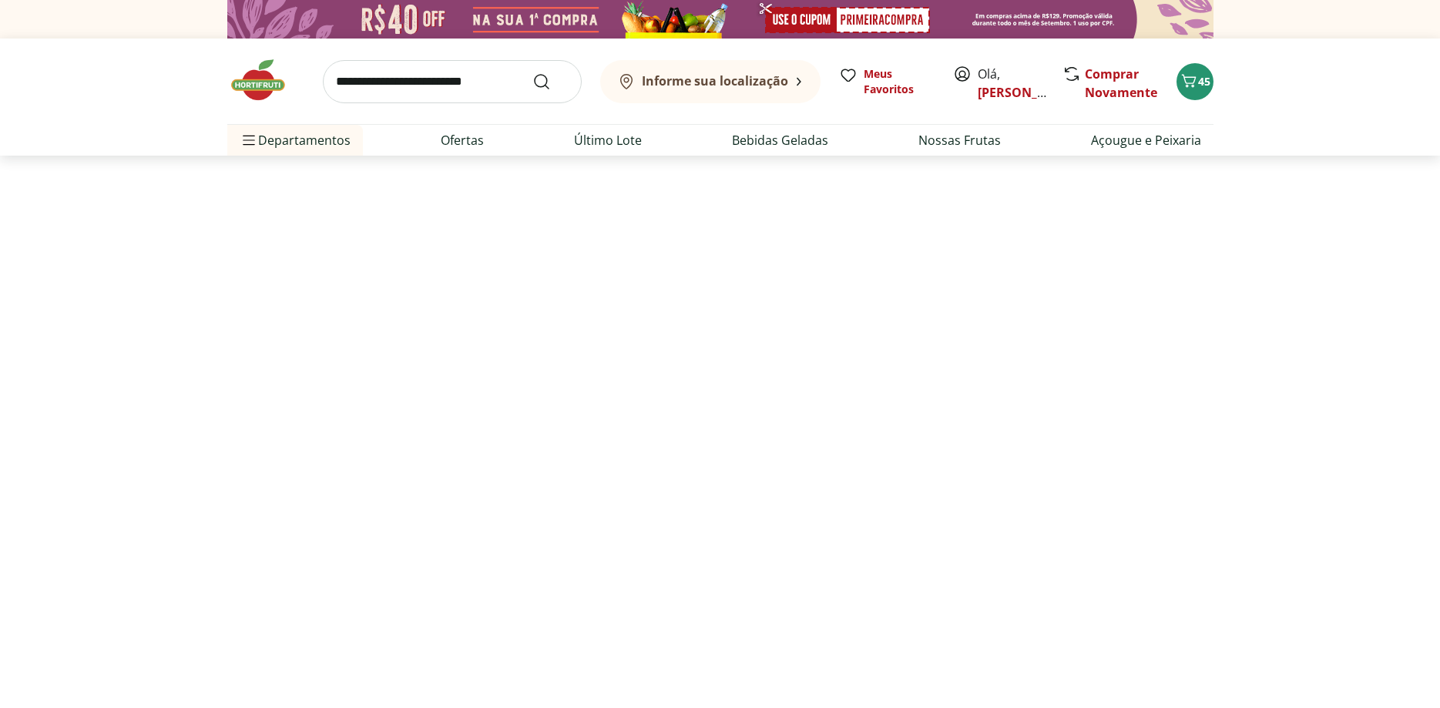
select select "**********"
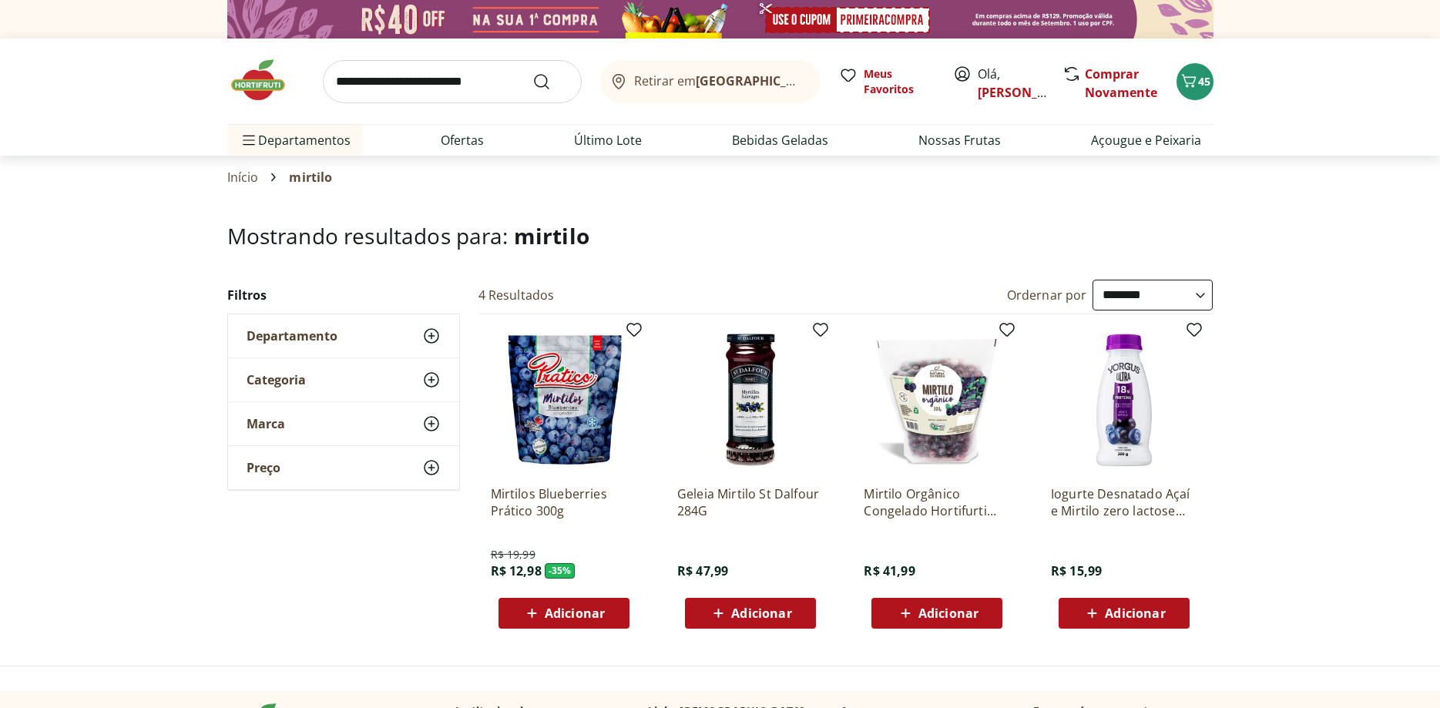
click at [573, 619] on span "Adicionar" at bounding box center [575, 613] width 60 height 12
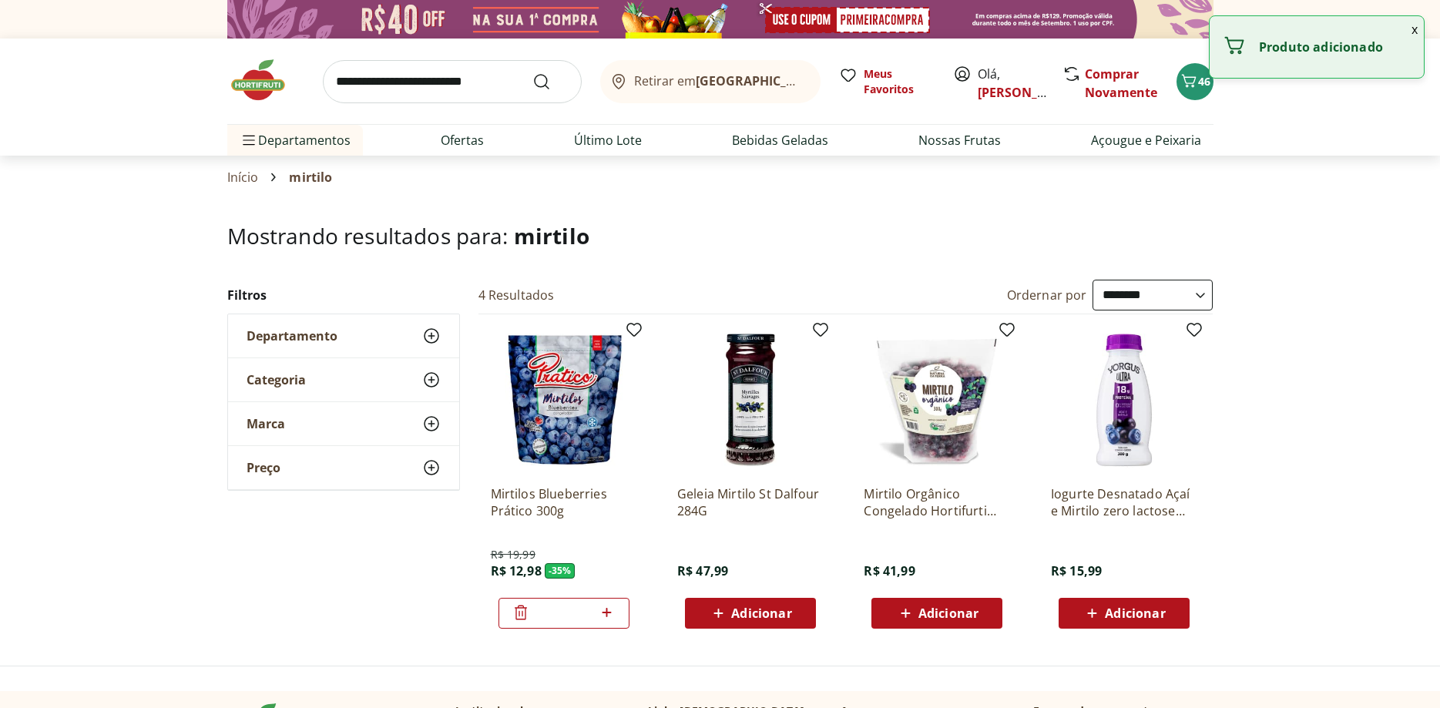
click at [607, 606] on icon at bounding box center [606, 612] width 19 height 18
type input "*"
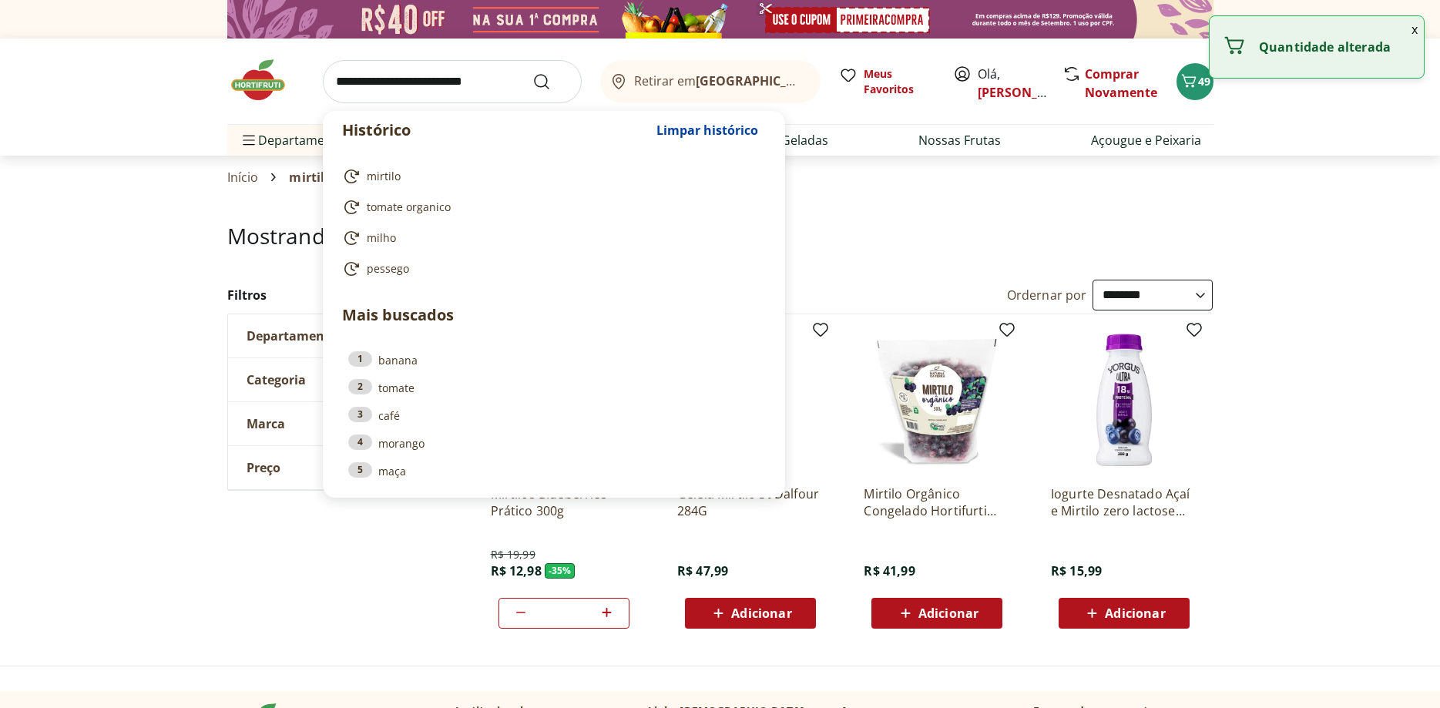
click at [384, 77] on input "search" at bounding box center [452, 81] width 259 height 43
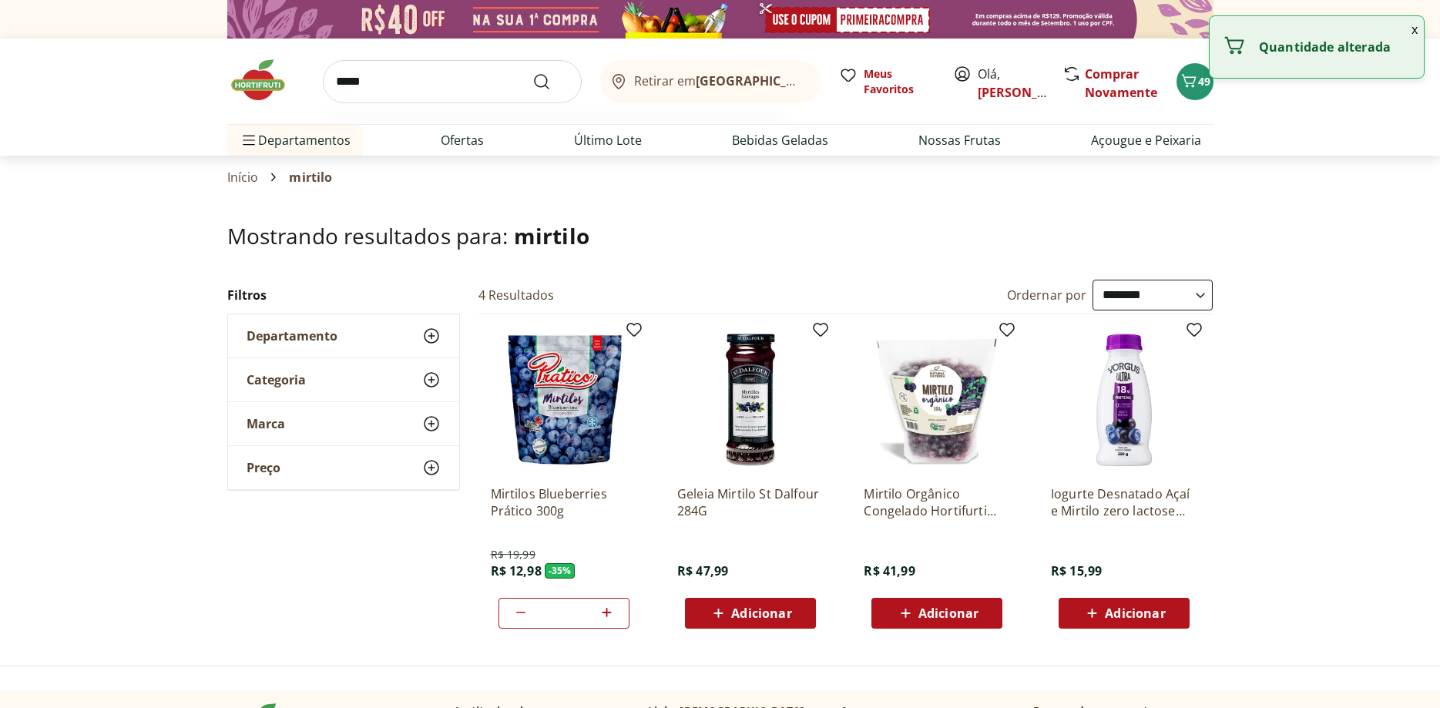
type input "*****"
click at [532, 72] on button "Submit Search" at bounding box center [550, 81] width 37 height 18
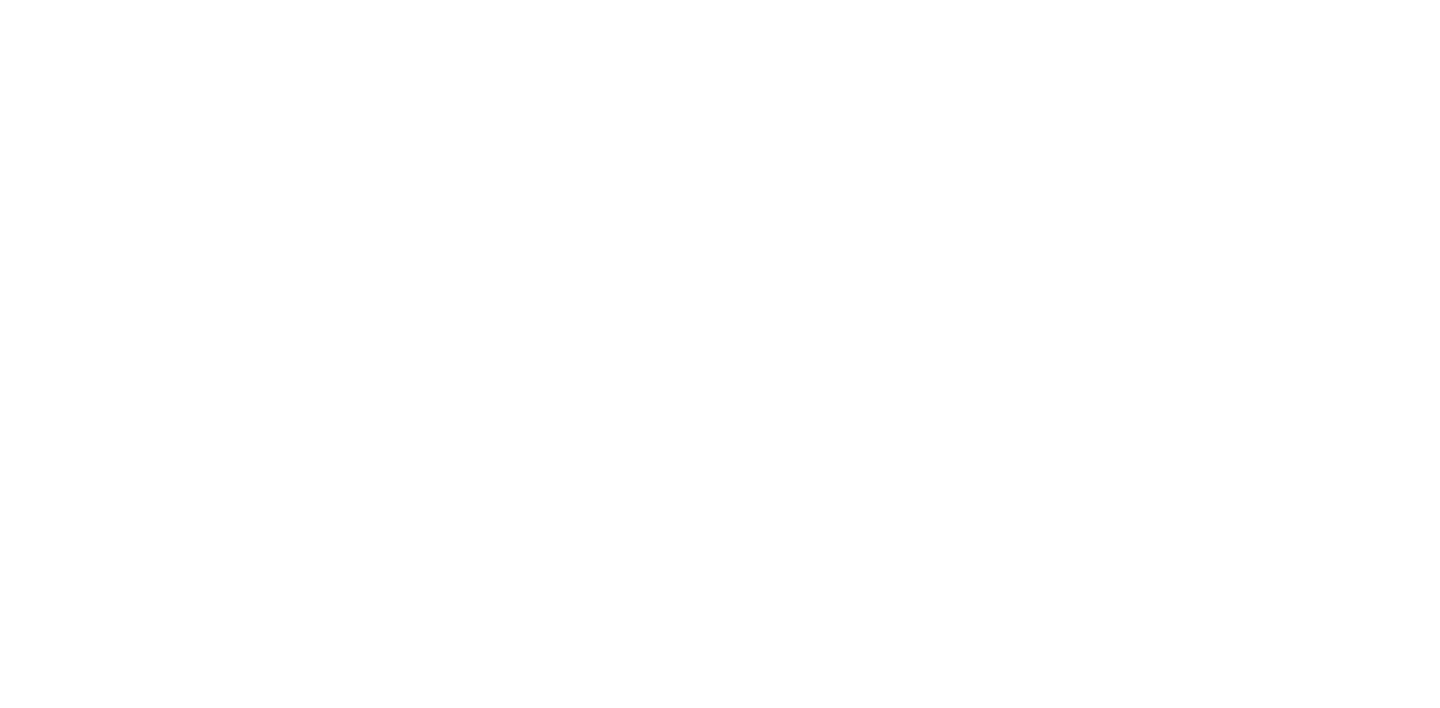
select select "**********"
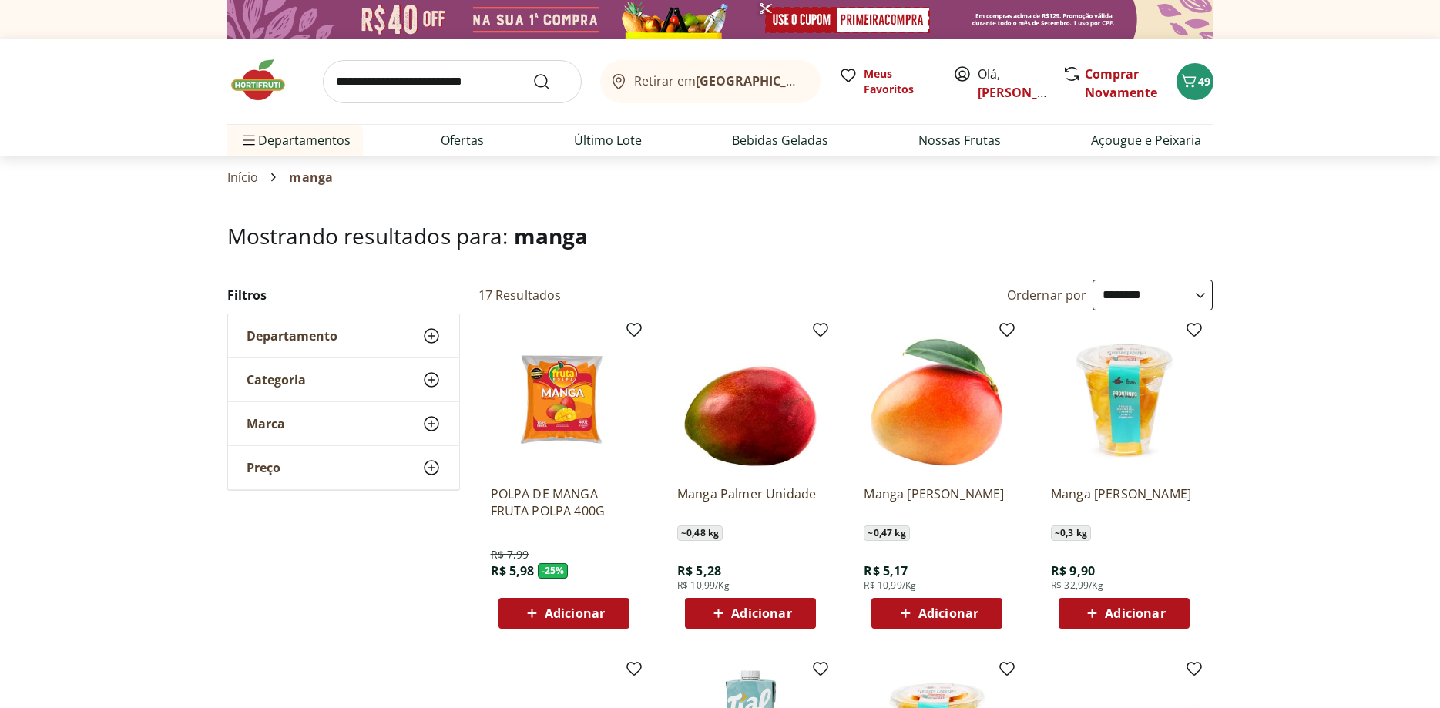
click at [947, 612] on span "Adicionar" at bounding box center [948, 613] width 60 height 12
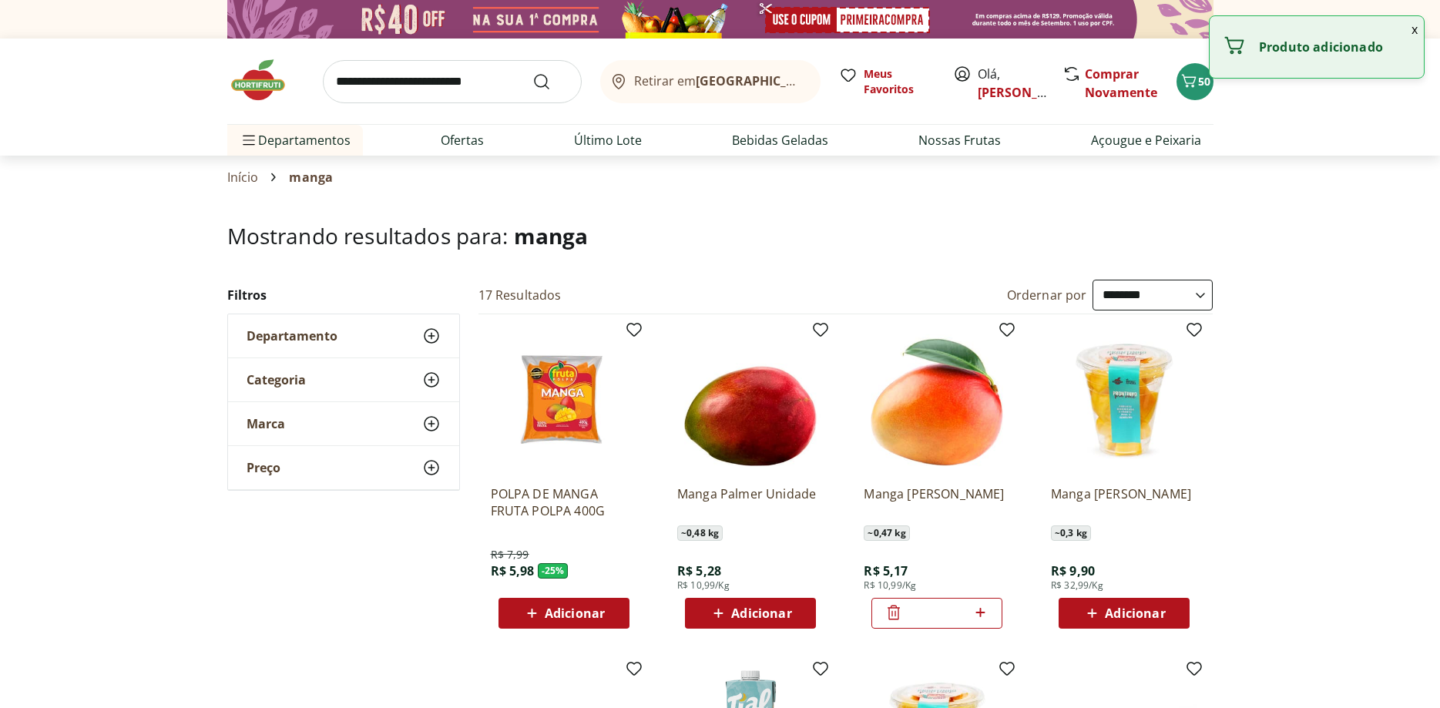
click at [978, 614] on icon at bounding box center [980, 612] width 19 height 18
type input "*"
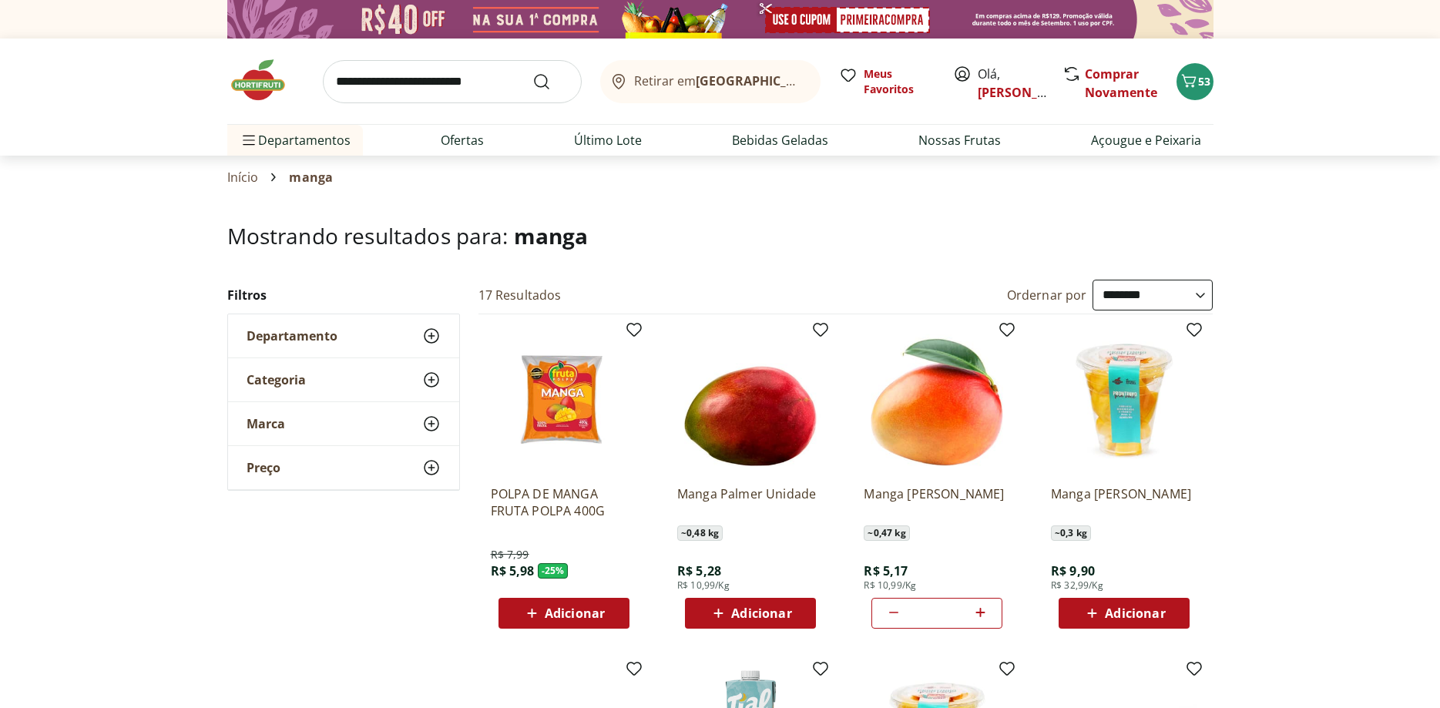
click at [389, 93] on input "search" at bounding box center [452, 81] width 259 height 43
click at [759, 612] on span "Adicionar" at bounding box center [761, 613] width 60 height 12
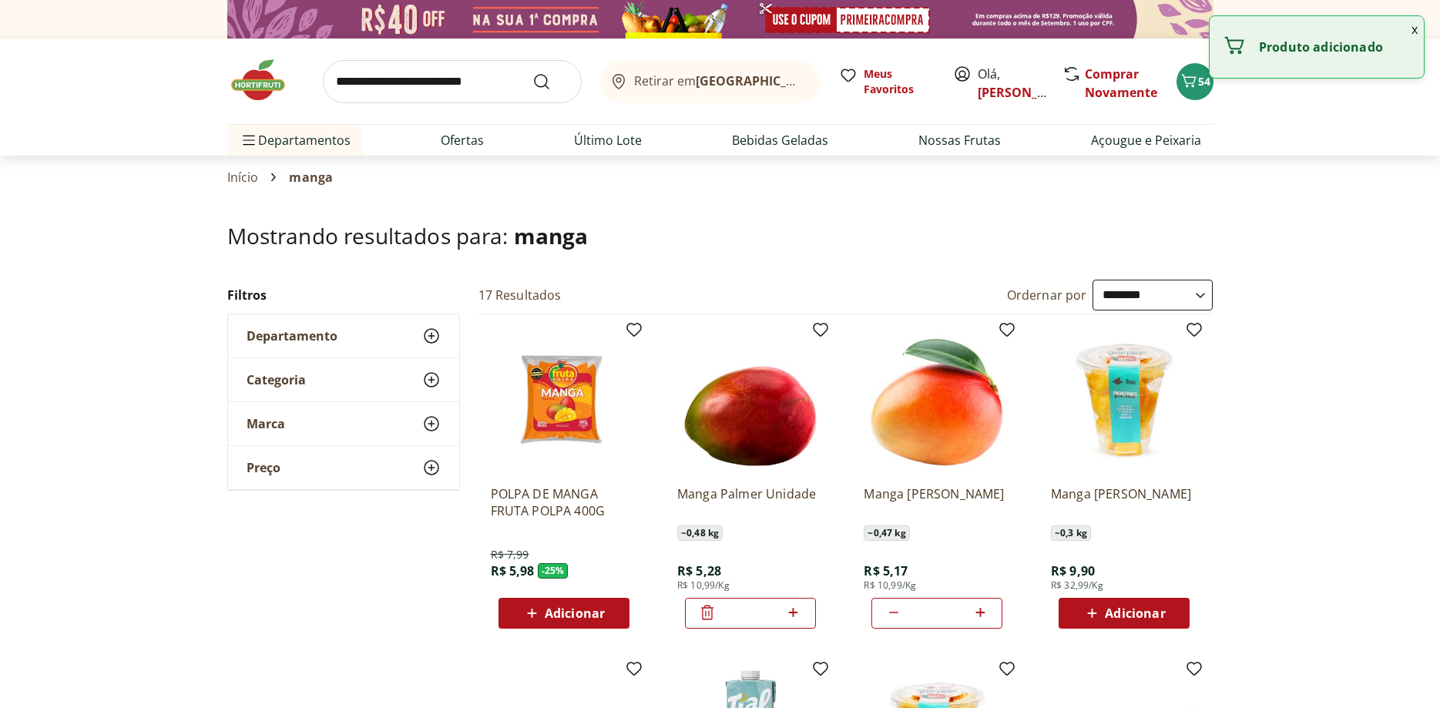
click at [794, 613] on icon at bounding box center [793, 612] width 9 height 9
type input "*"
click at [892, 614] on icon at bounding box center [893, 612] width 18 height 18
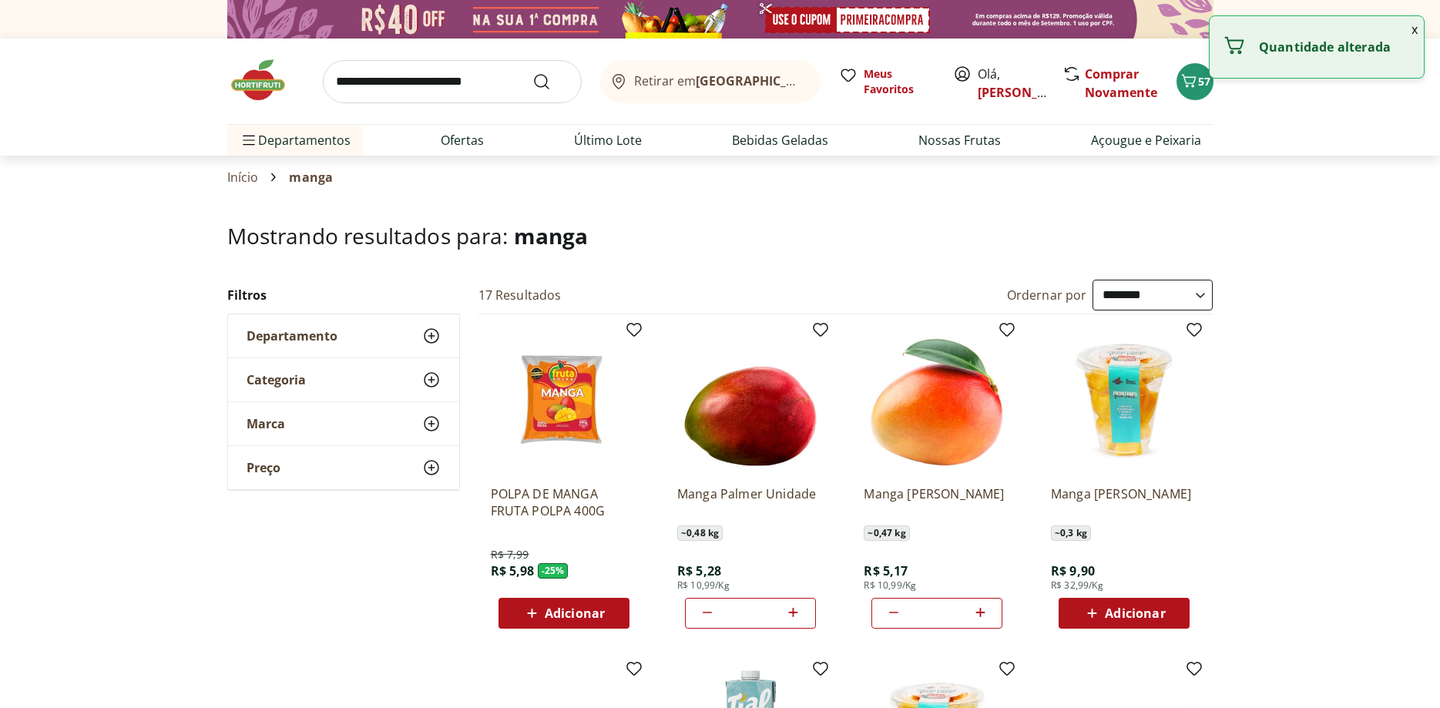
click at [892, 614] on icon at bounding box center [893, 612] width 18 height 18
type input "*"
click at [892, 614] on icon at bounding box center [893, 612] width 18 height 18
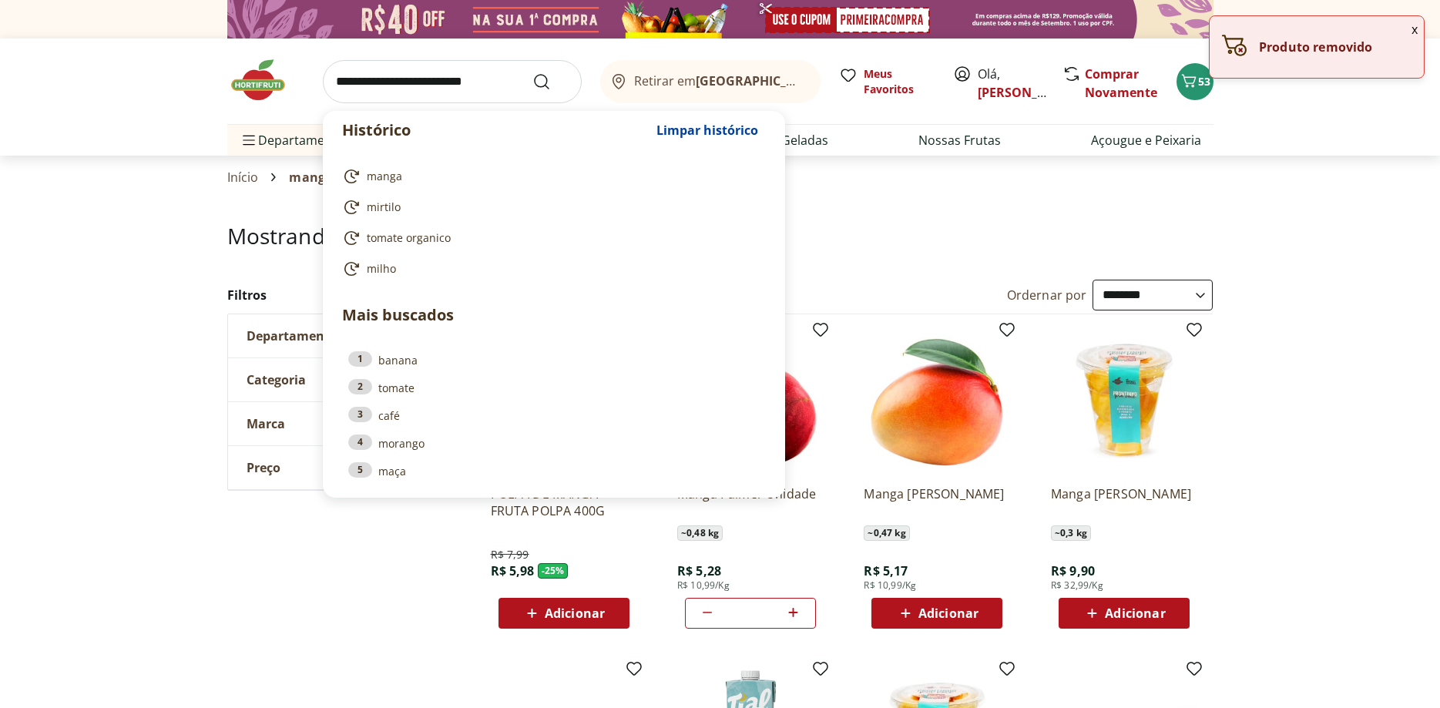
click at [367, 84] on input "search" at bounding box center [452, 81] width 259 height 43
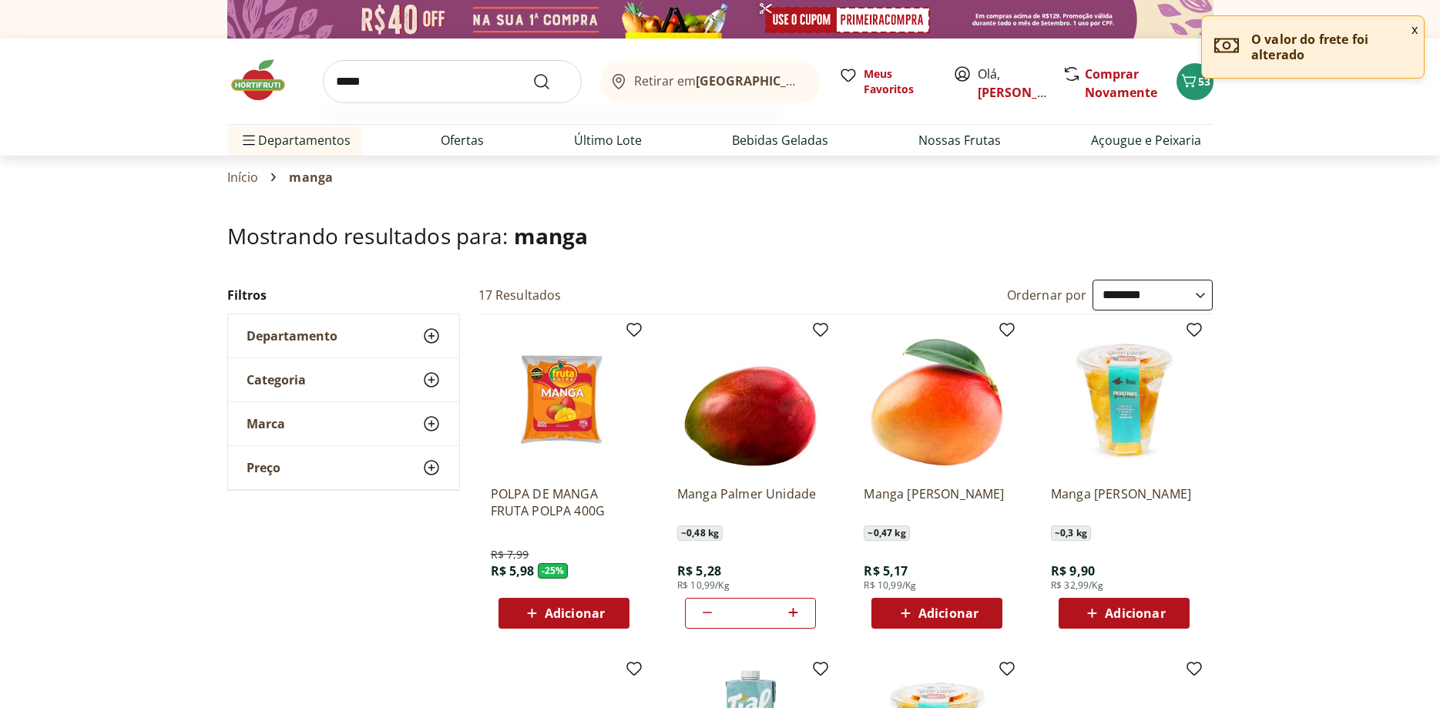
type input "*****"
click at [532, 72] on button "Submit Search" at bounding box center [550, 81] width 37 height 18
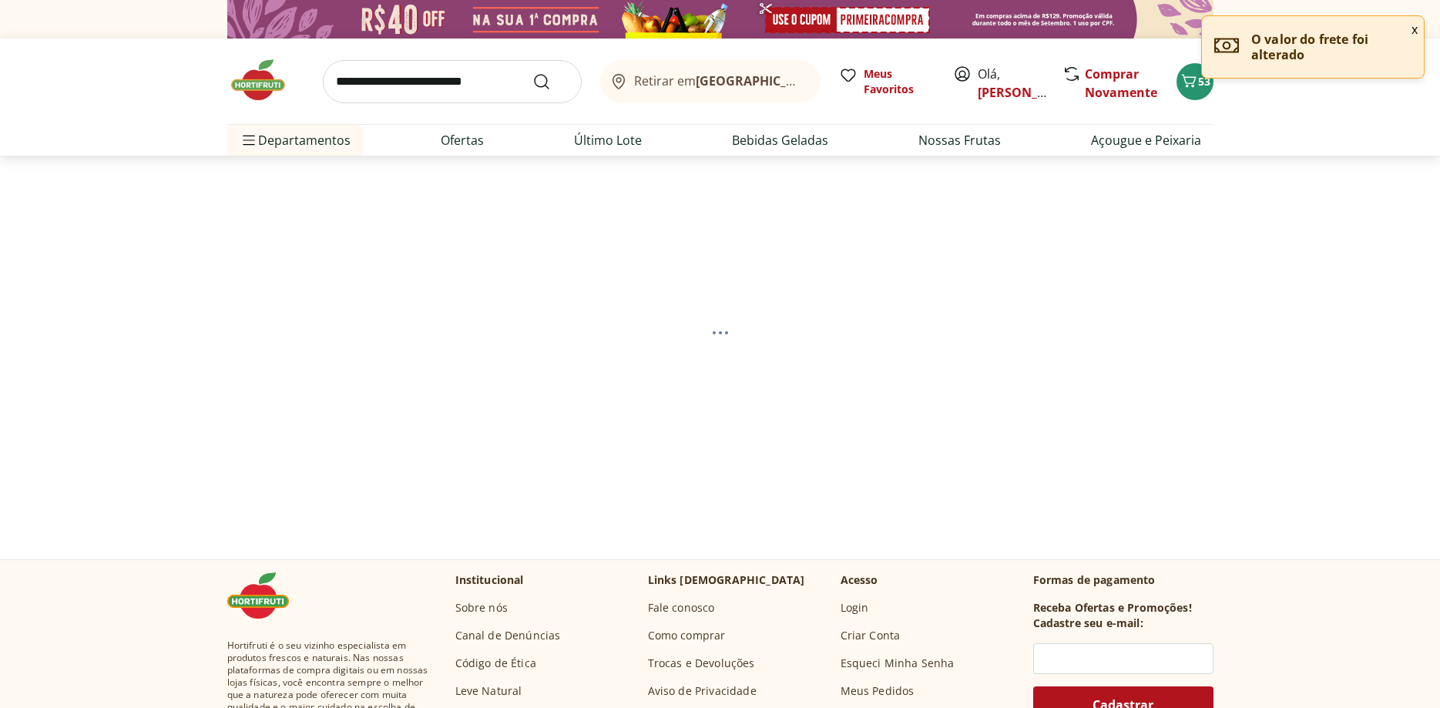
select select "**********"
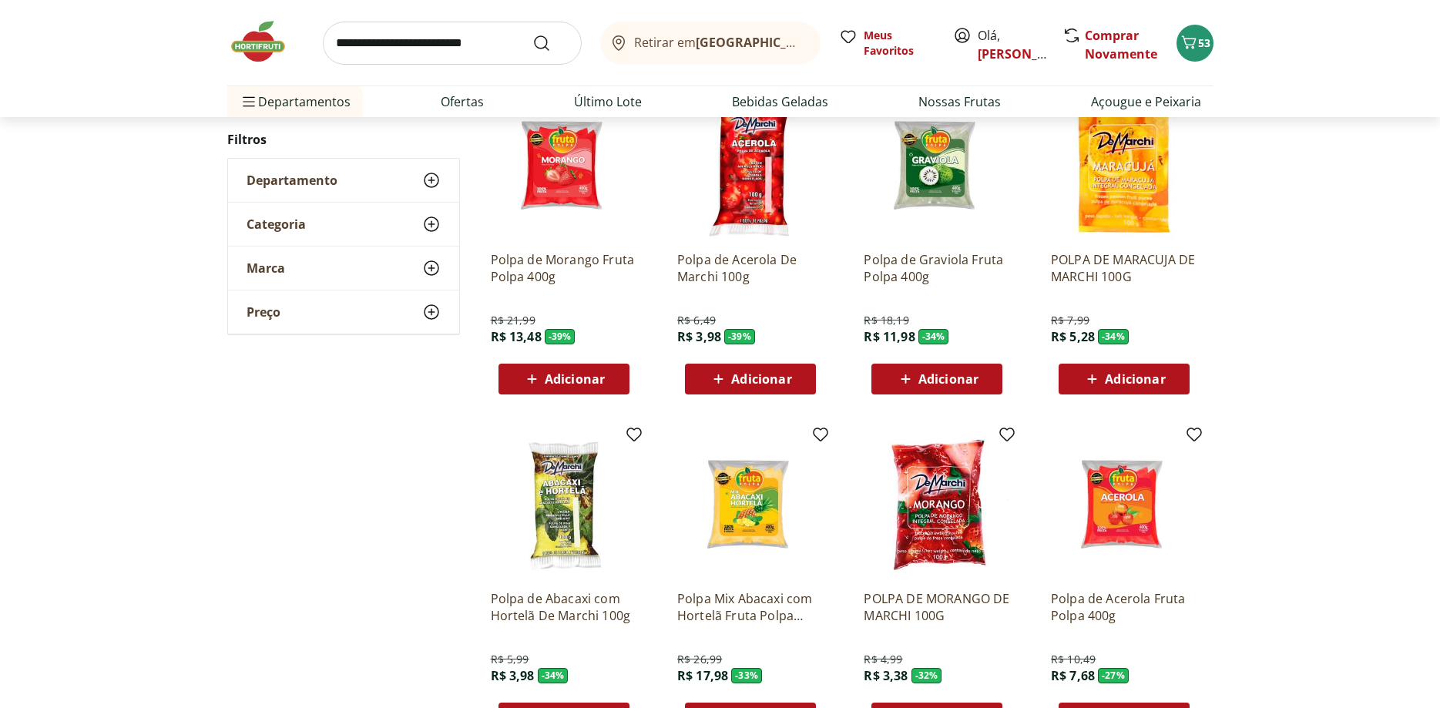
scroll to position [157, 0]
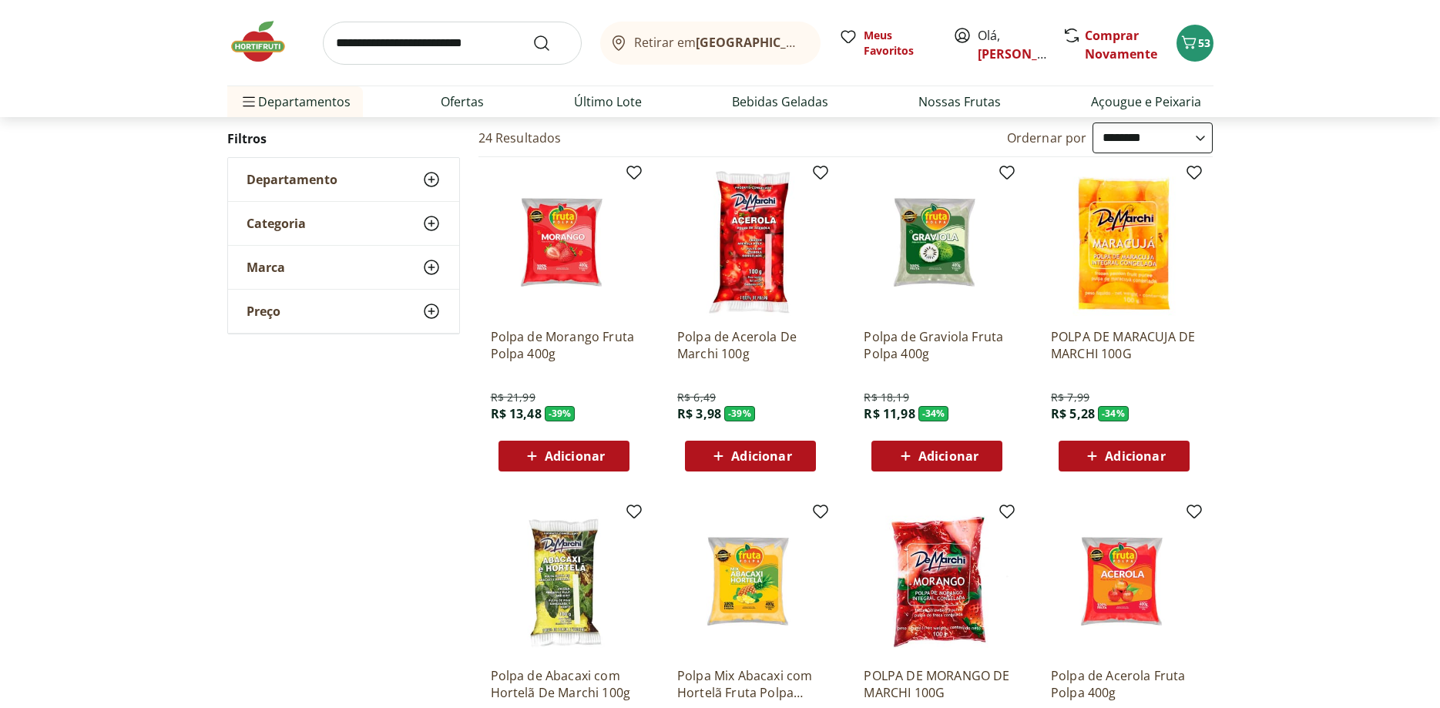
click at [927, 459] on span "Adicionar" at bounding box center [948, 456] width 60 height 12
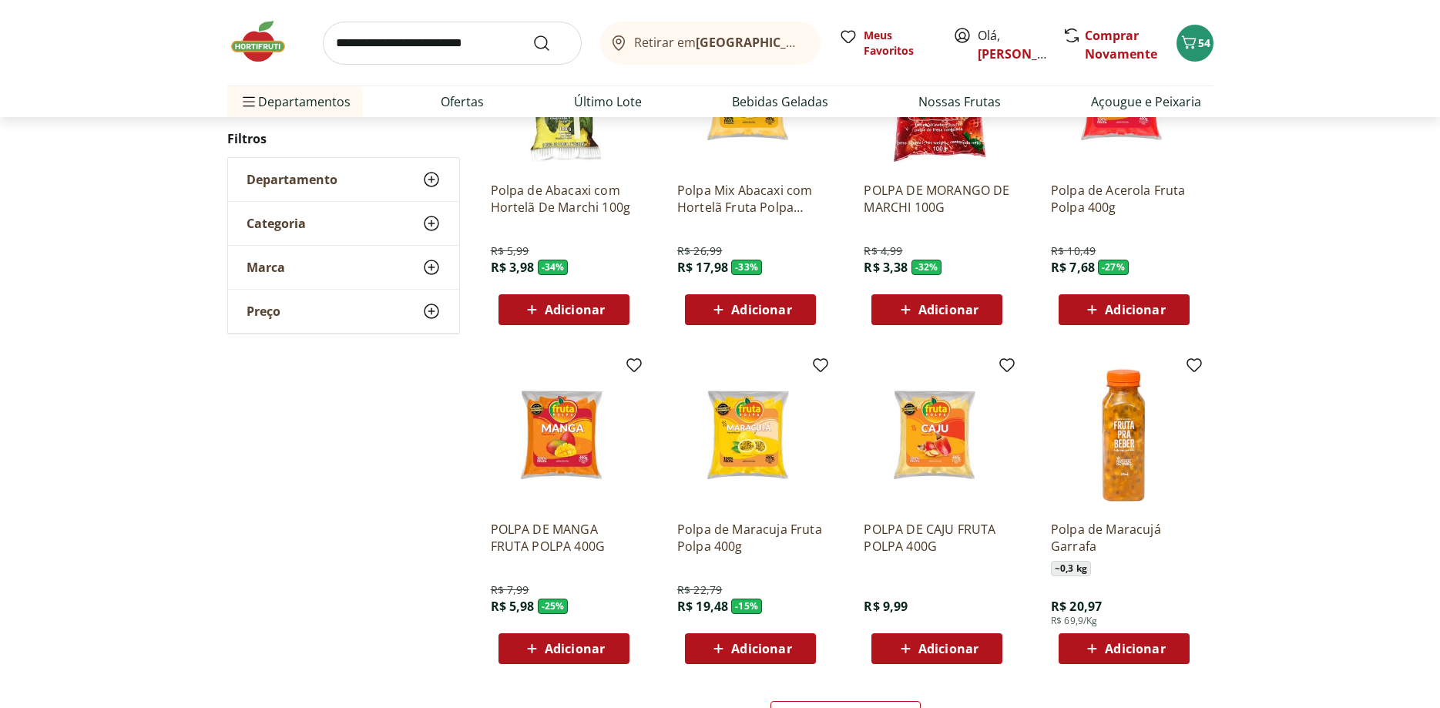
scroll to position [707, 0]
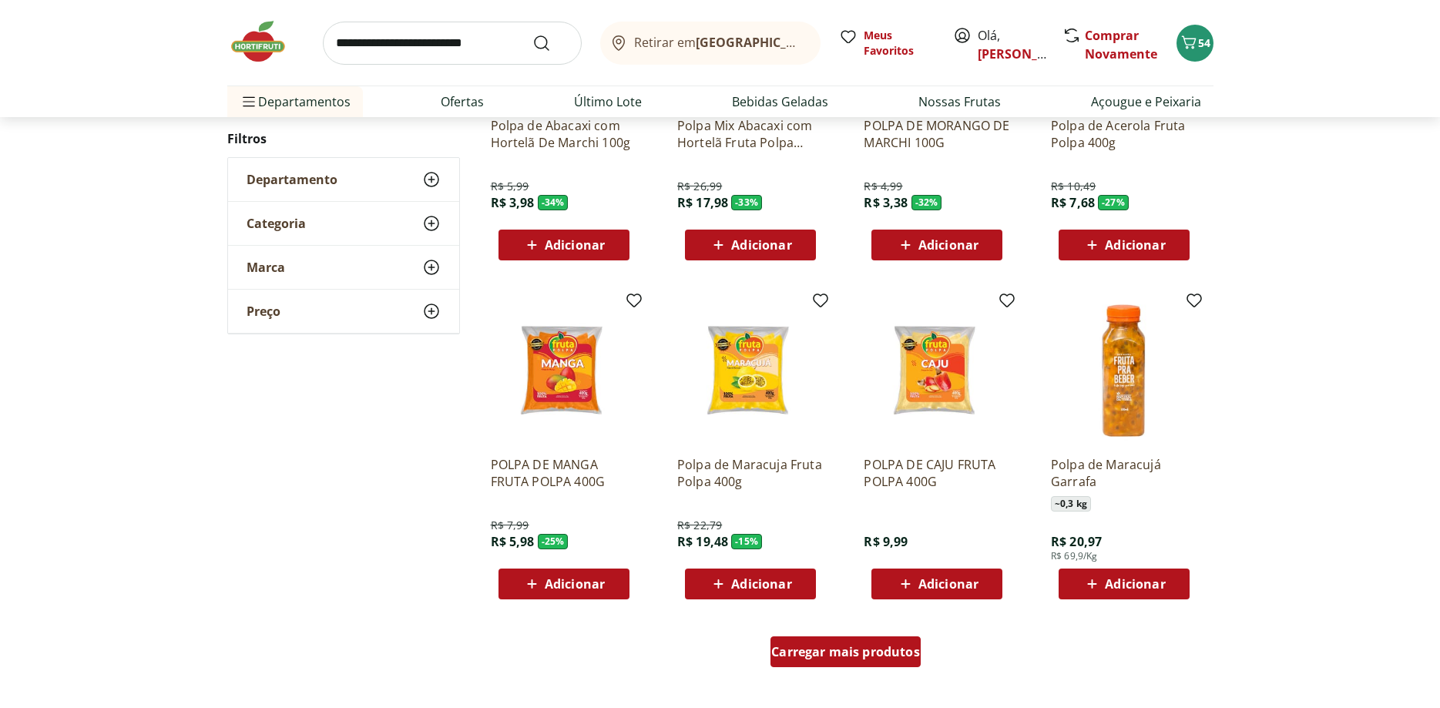
click at [803, 656] on span "Carregar mais produtos" at bounding box center [845, 652] width 149 height 12
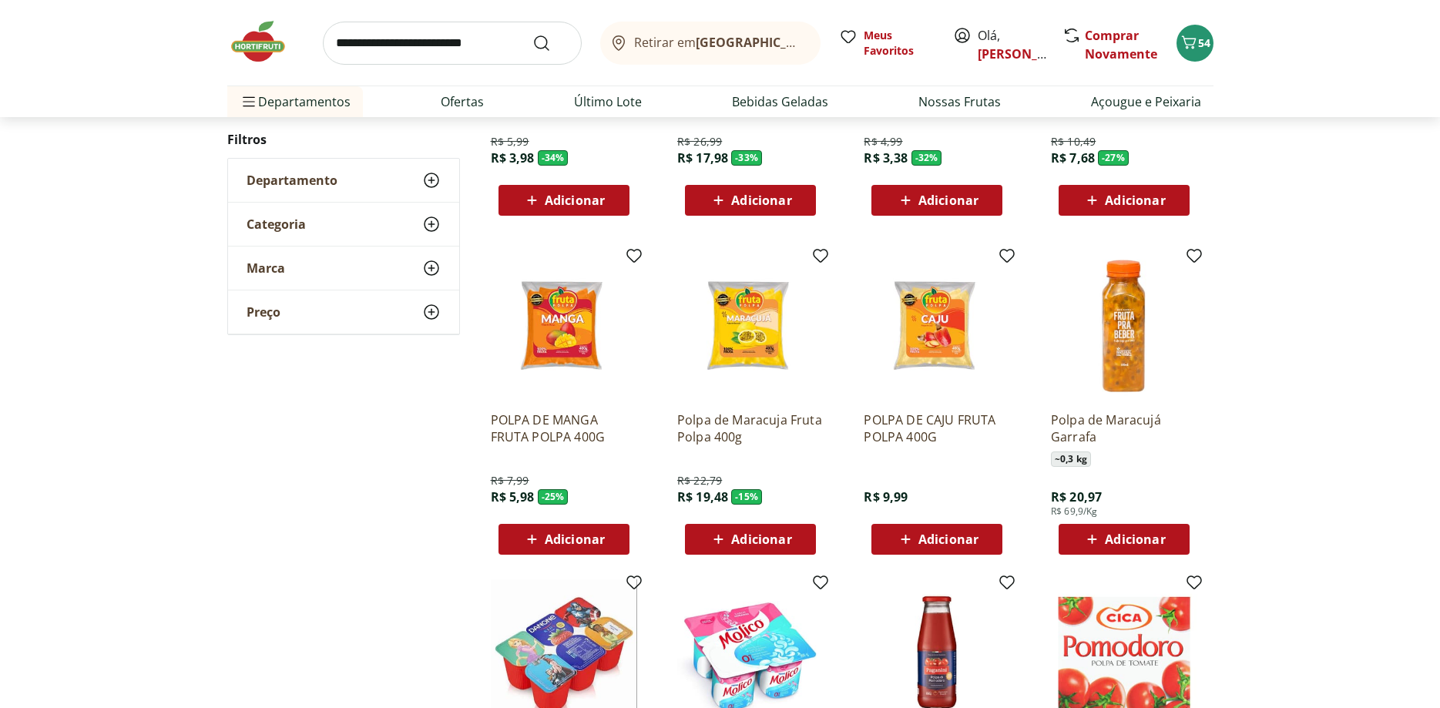
scroll to position [864, 0]
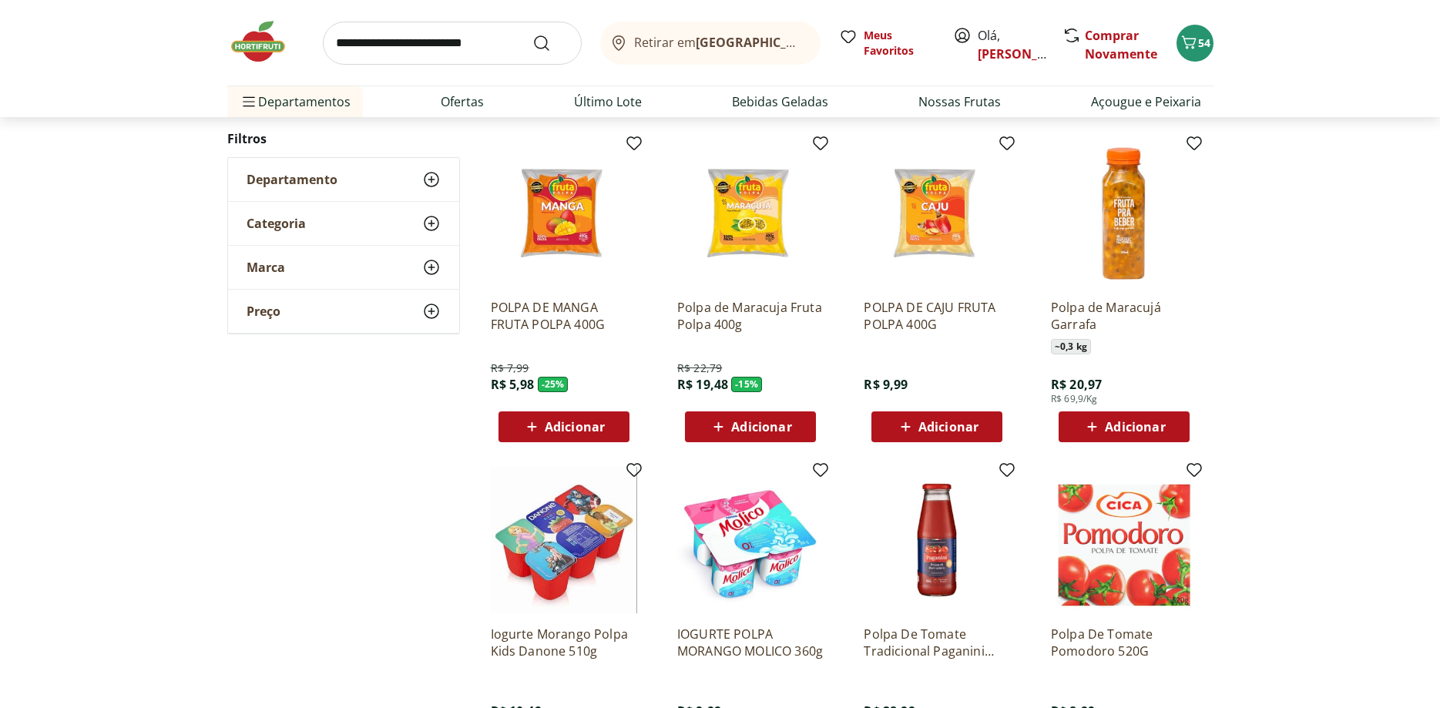
click at [565, 421] on span "Adicionar" at bounding box center [575, 427] width 60 height 12
click at [923, 427] on span "Adicionar" at bounding box center [948, 427] width 60 height 12
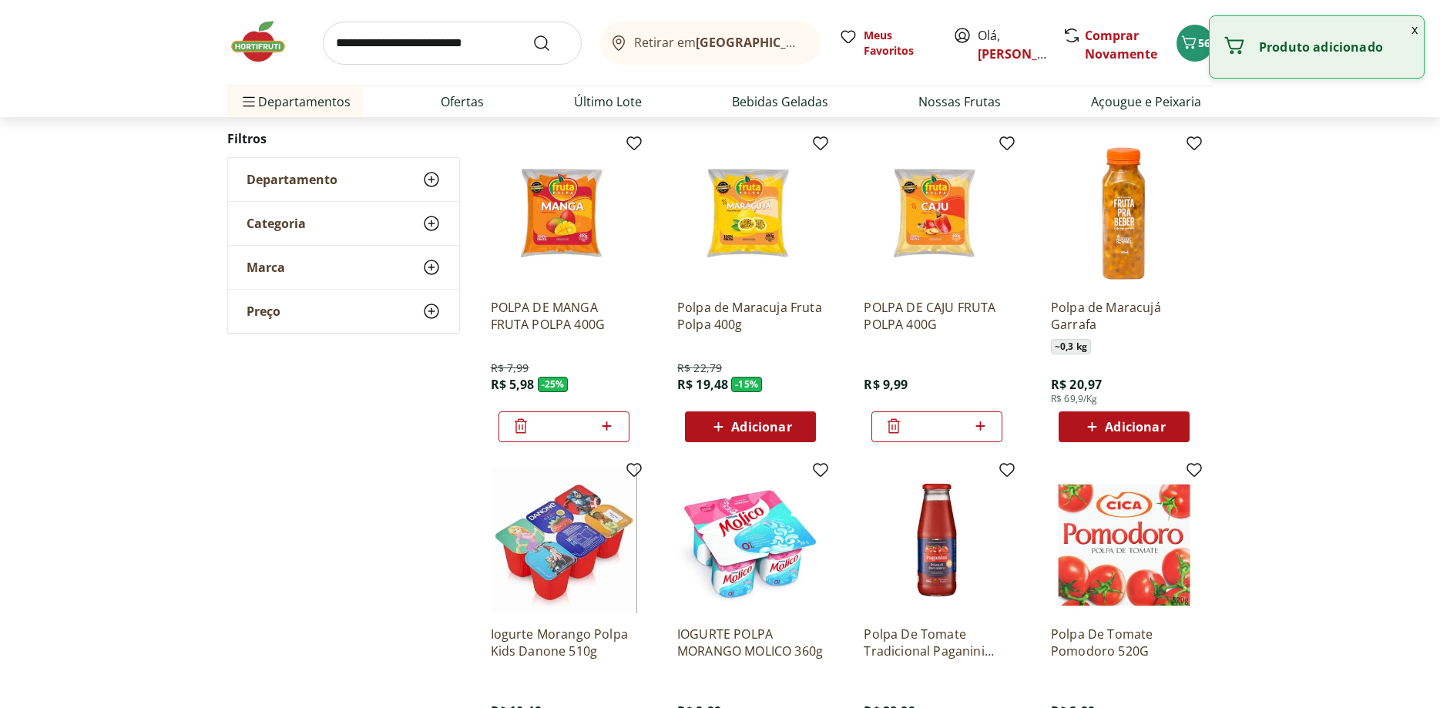
click at [397, 53] on input "search" at bounding box center [452, 43] width 259 height 43
type input "*********"
click at [532, 34] on button "Submit Search" at bounding box center [550, 43] width 37 height 18
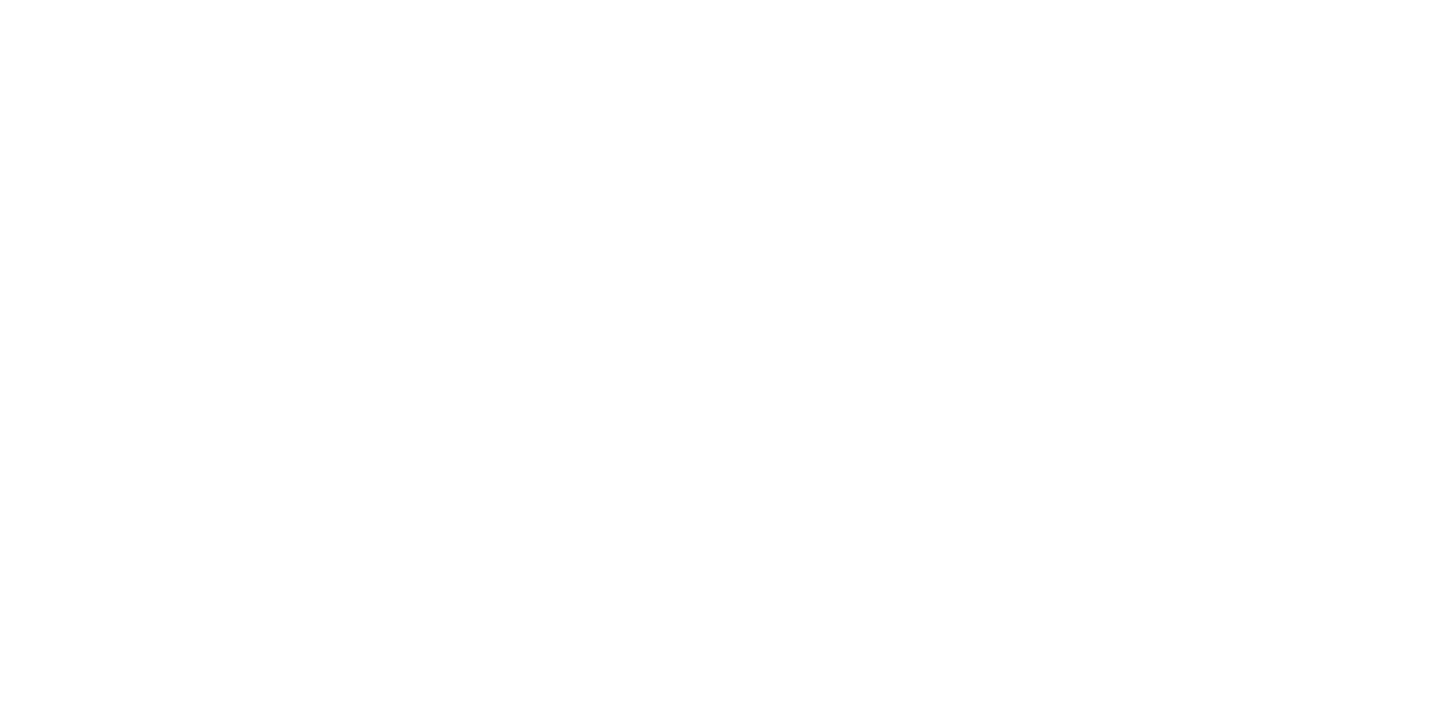
select select "**********"
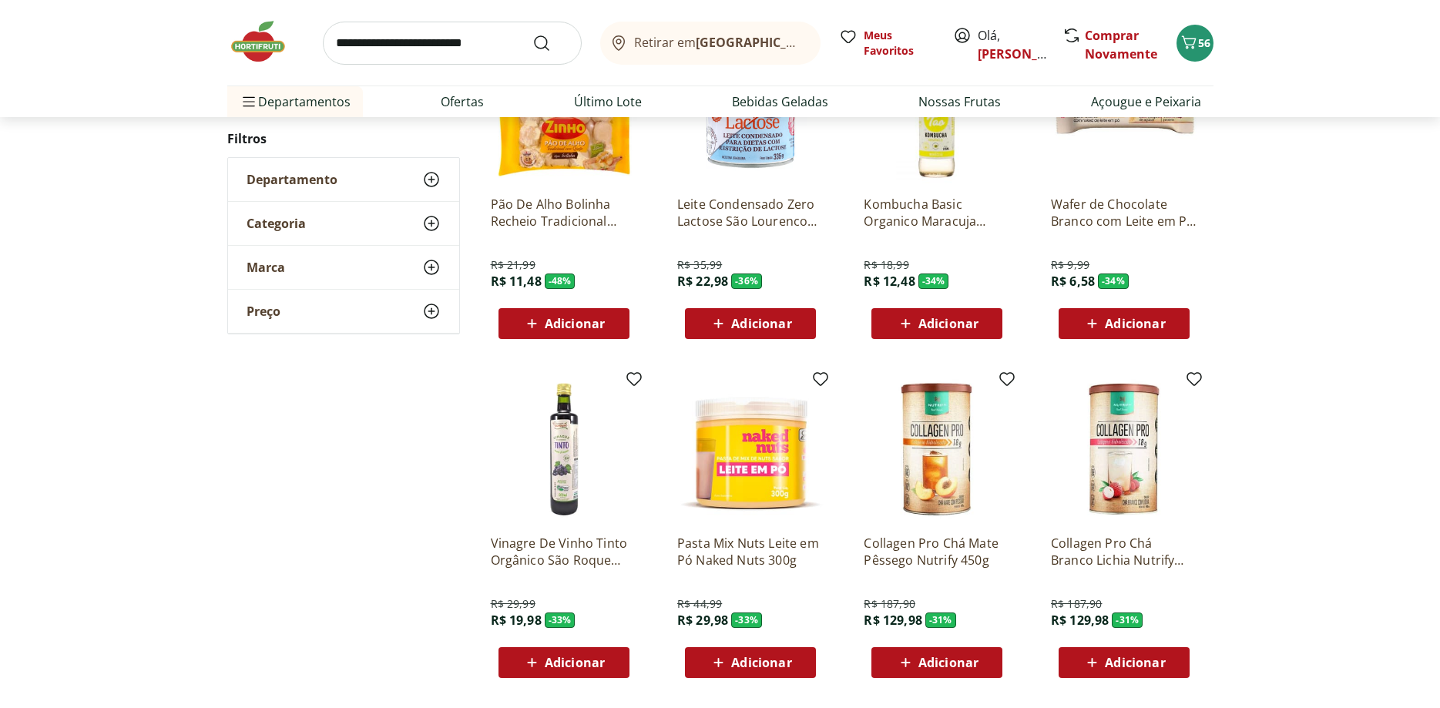
scroll to position [550, 0]
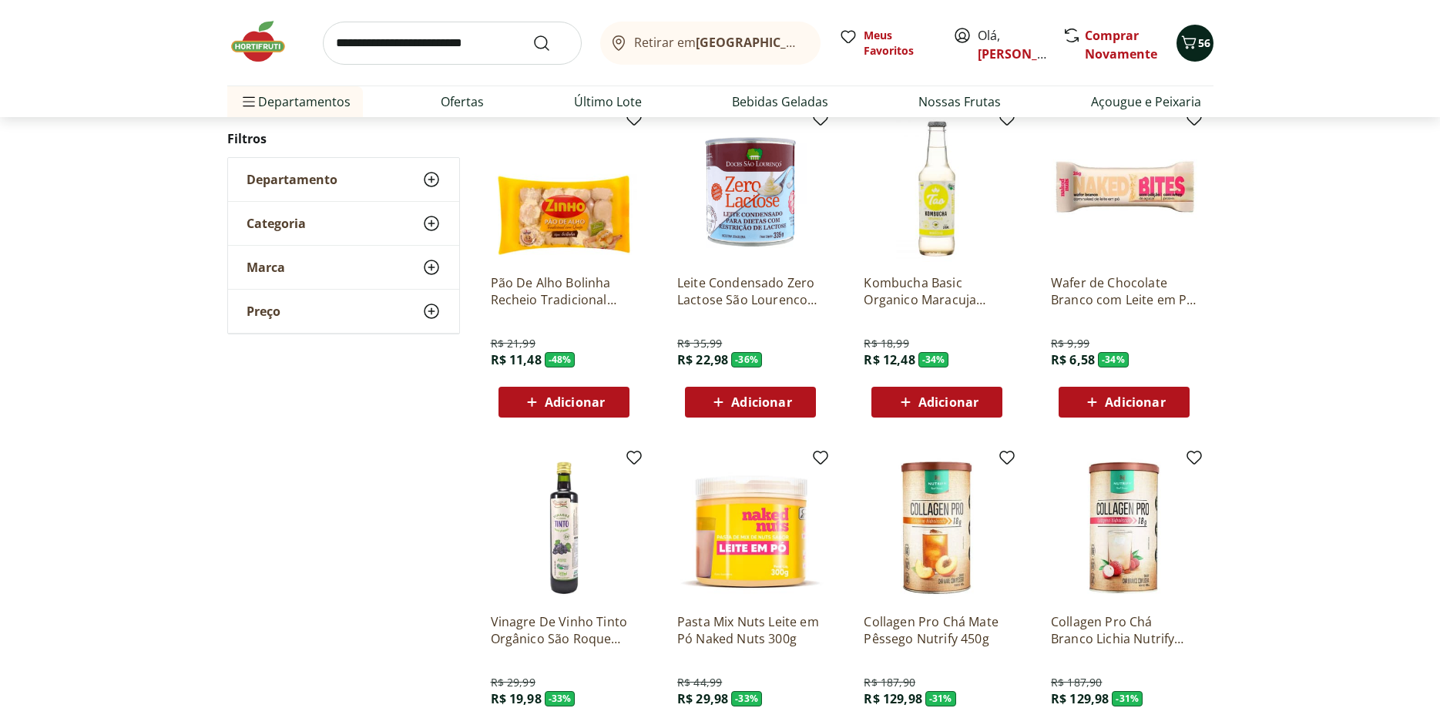
click at [1192, 41] on icon "Carrinho" at bounding box center [1188, 42] width 18 height 18
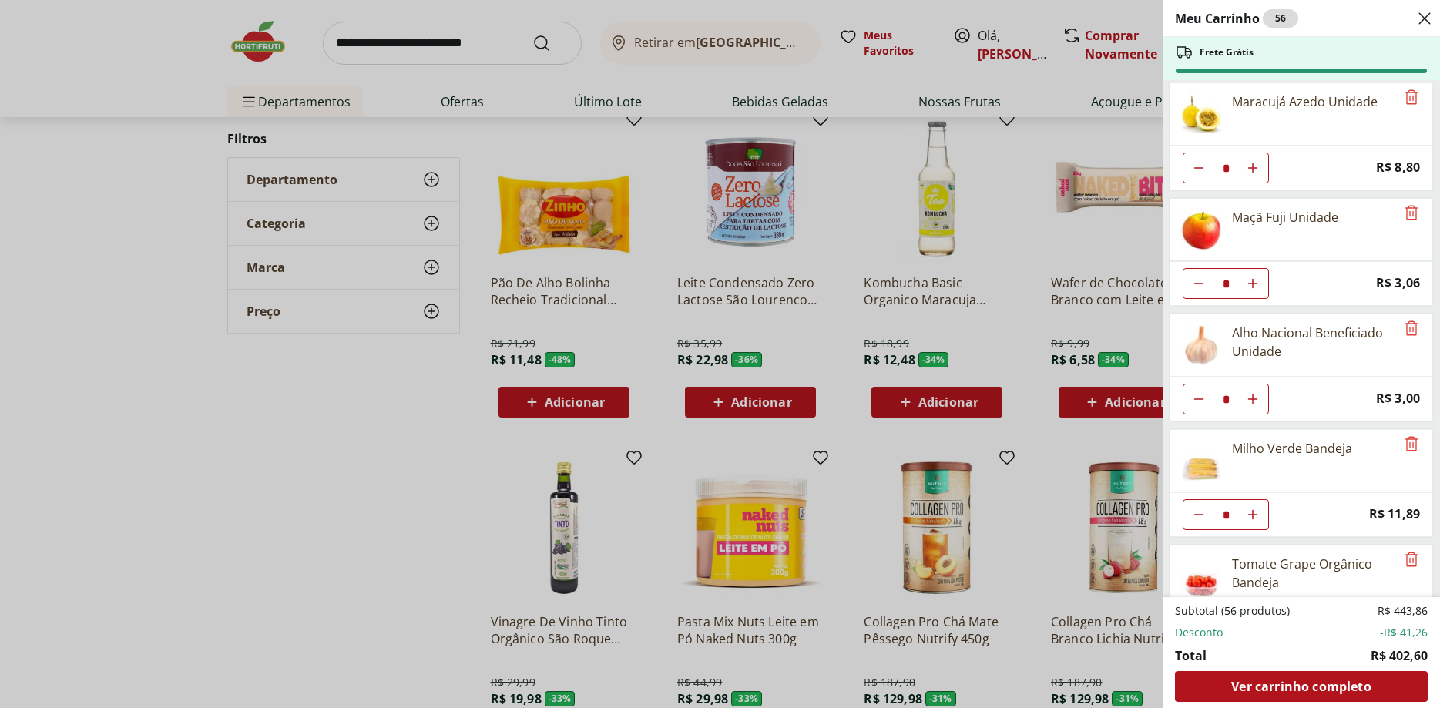
scroll to position [1569, 0]
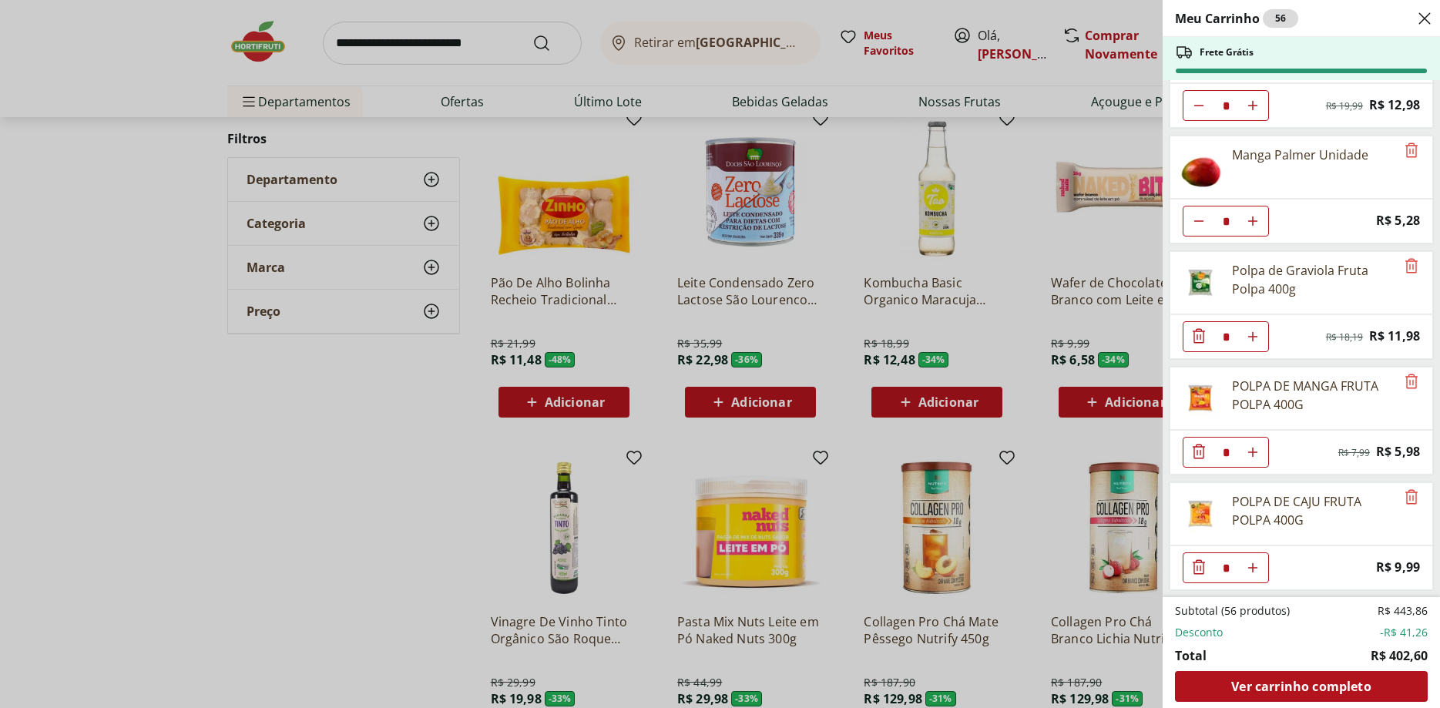
click at [1199, 333] on icon "Diminuir Quantidade" at bounding box center [1198, 336] width 18 height 18
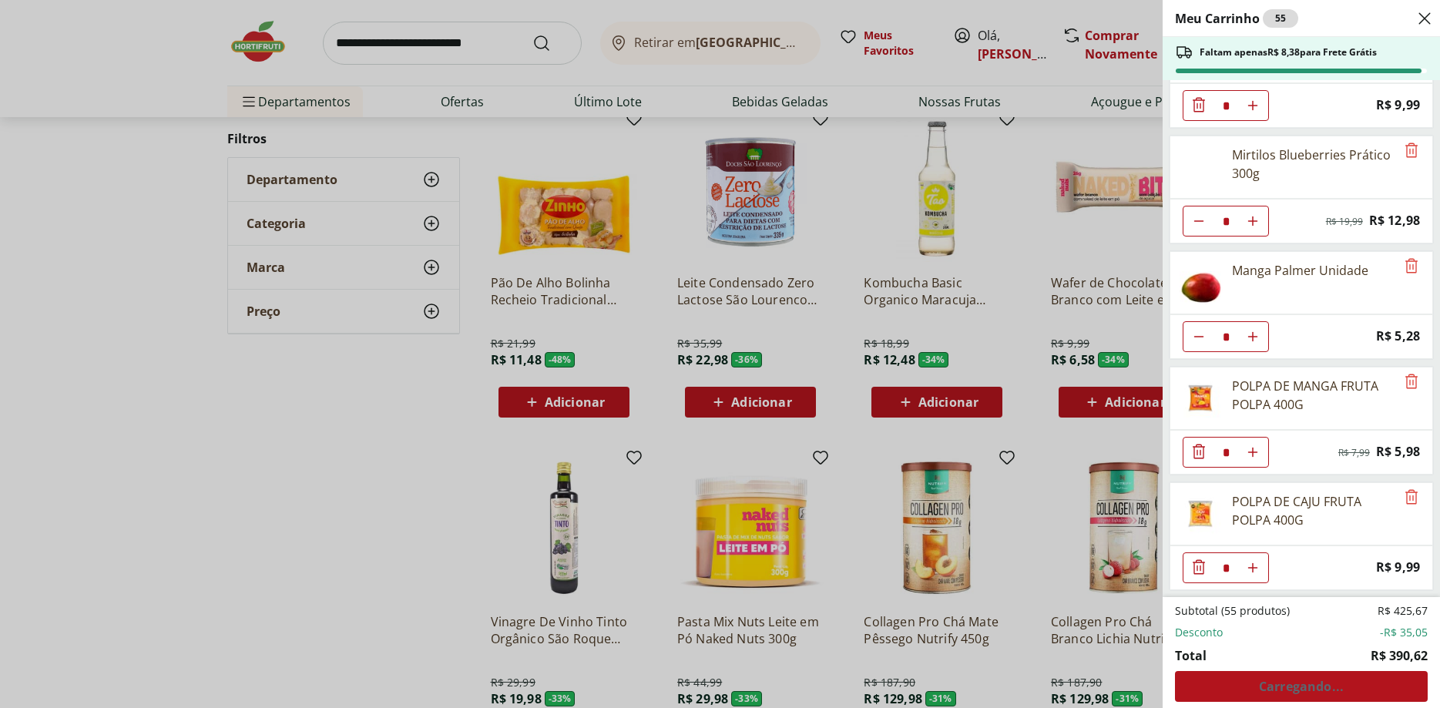
scroll to position [1454, 0]
click at [354, 441] on div "Meu Carrinho 55 Faltam apenas R$ 8,38 para Frete Grátis Caqui Fuyu * Price: R$ …" at bounding box center [720, 354] width 1440 height 708
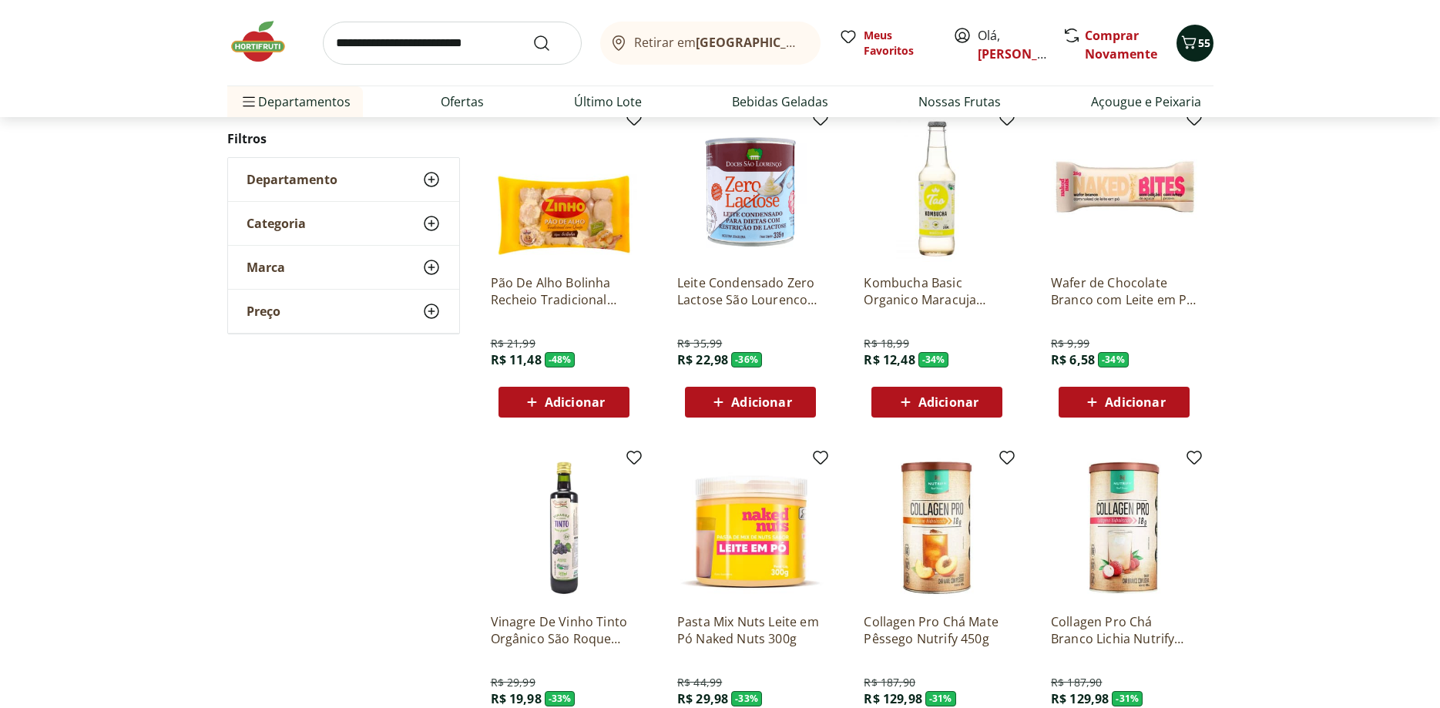
click at [1193, 49] on icon "Carrinho" at bounding box center [1188, 41] width 15 height 13
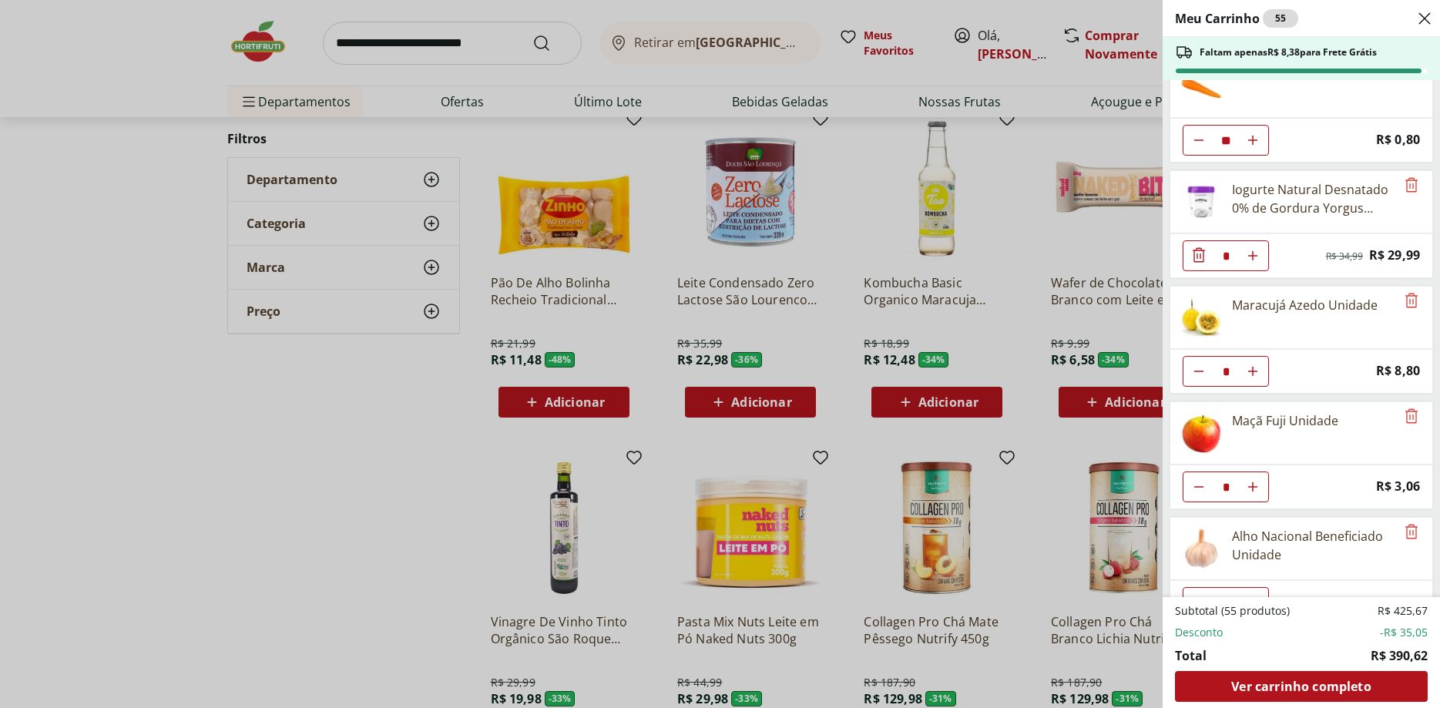
scroll to position [1118, 0]
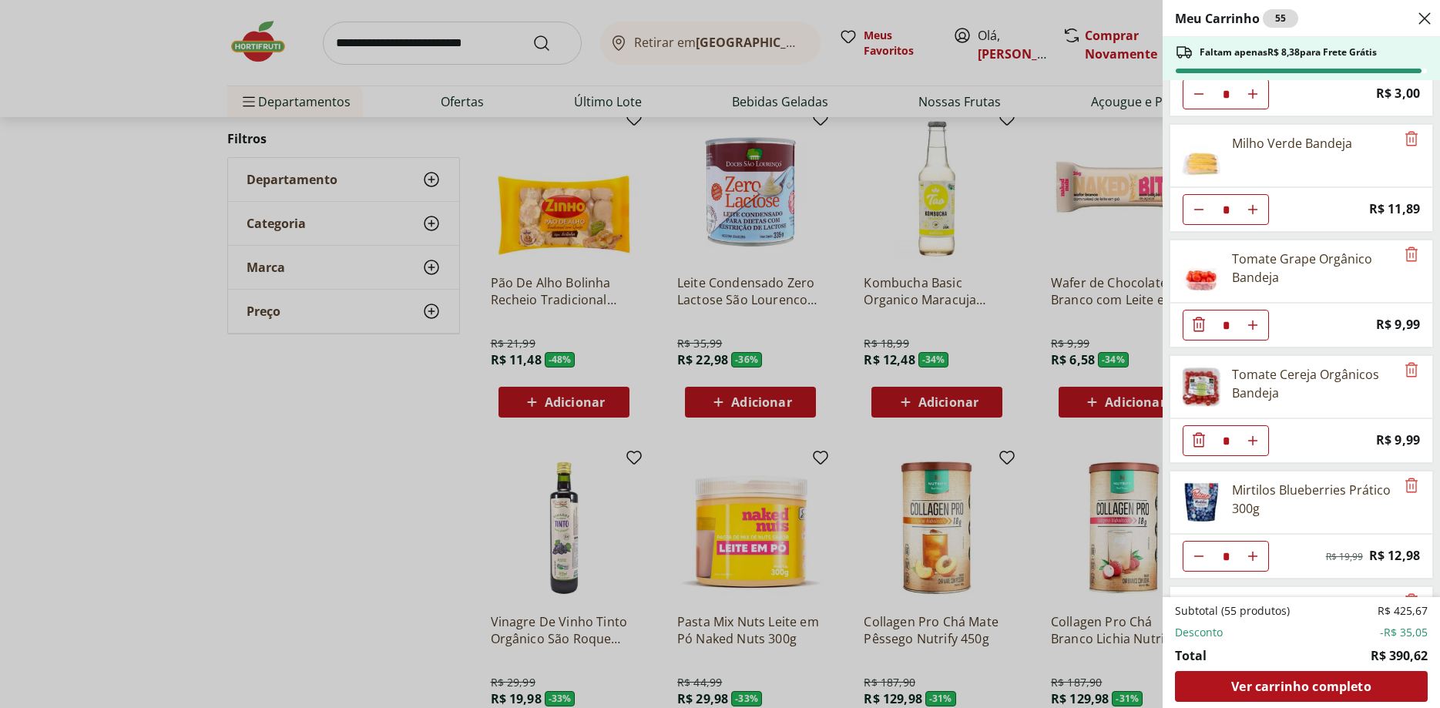
click at [436, 44] on div "Meu Carrinho 55 Faltam apenas R$ 8,38 para Frete Grátis Caqui Fuyu * Price: R$ …" at bounding box center [720, 354] width 1440 height 708
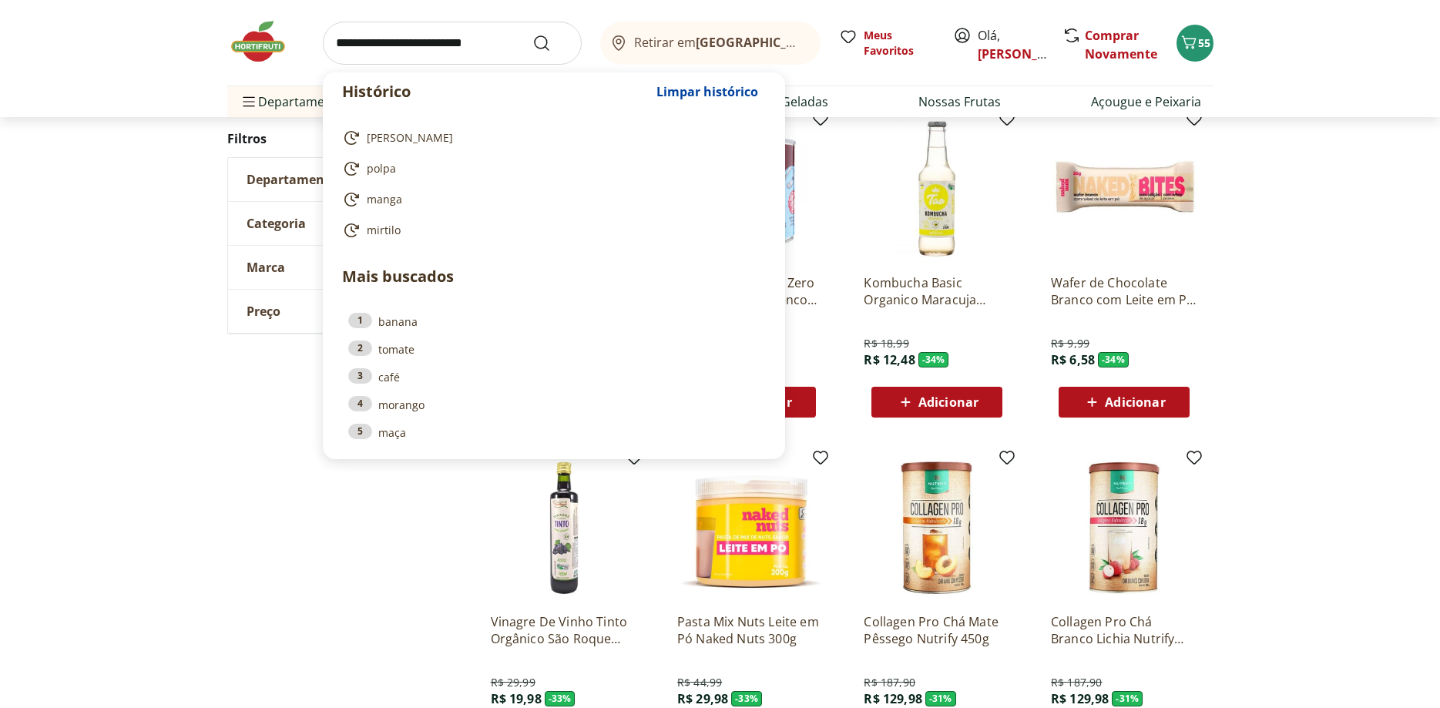
click at [435, 45] on input "search" at bounding box center [452, 43] width 259 height 43
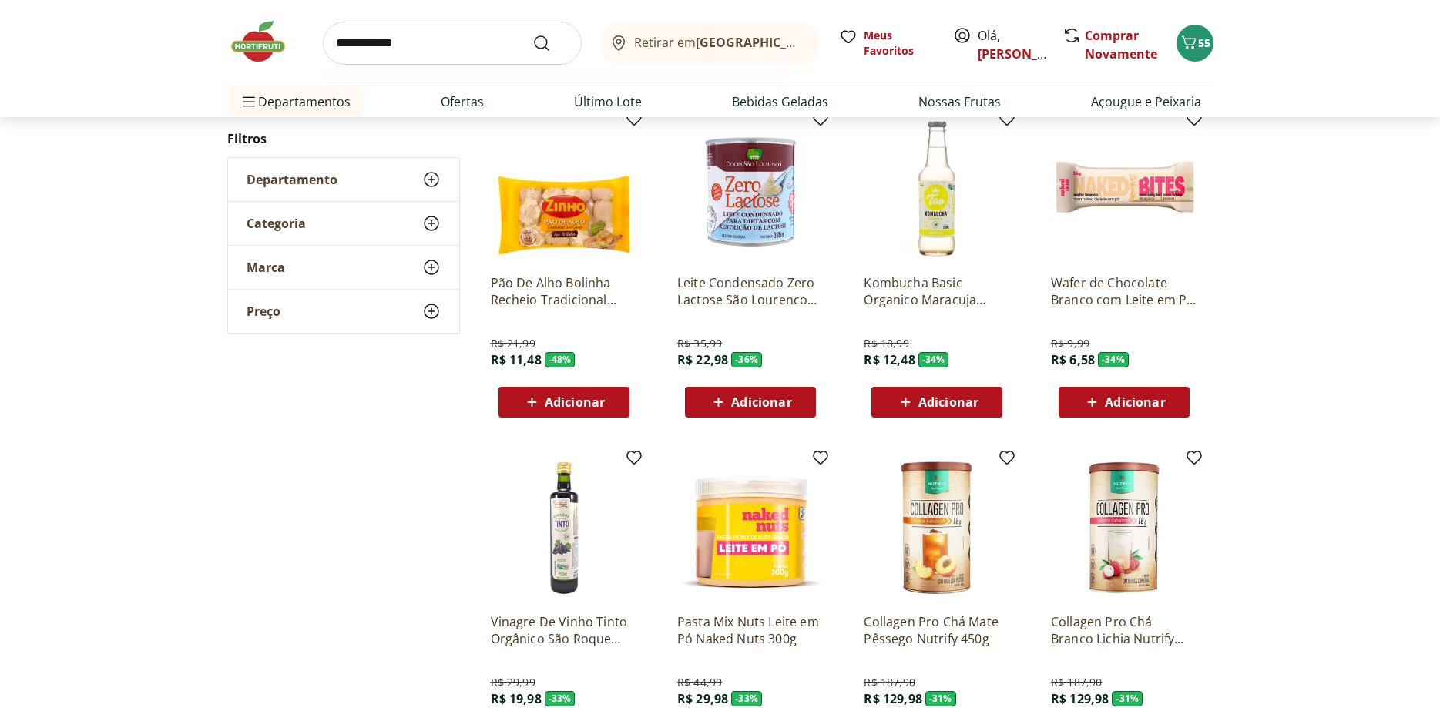
type input "**********"
click at [532, 34] on button "Submit Search" at bounding box center [550, 43] width 37 height 18
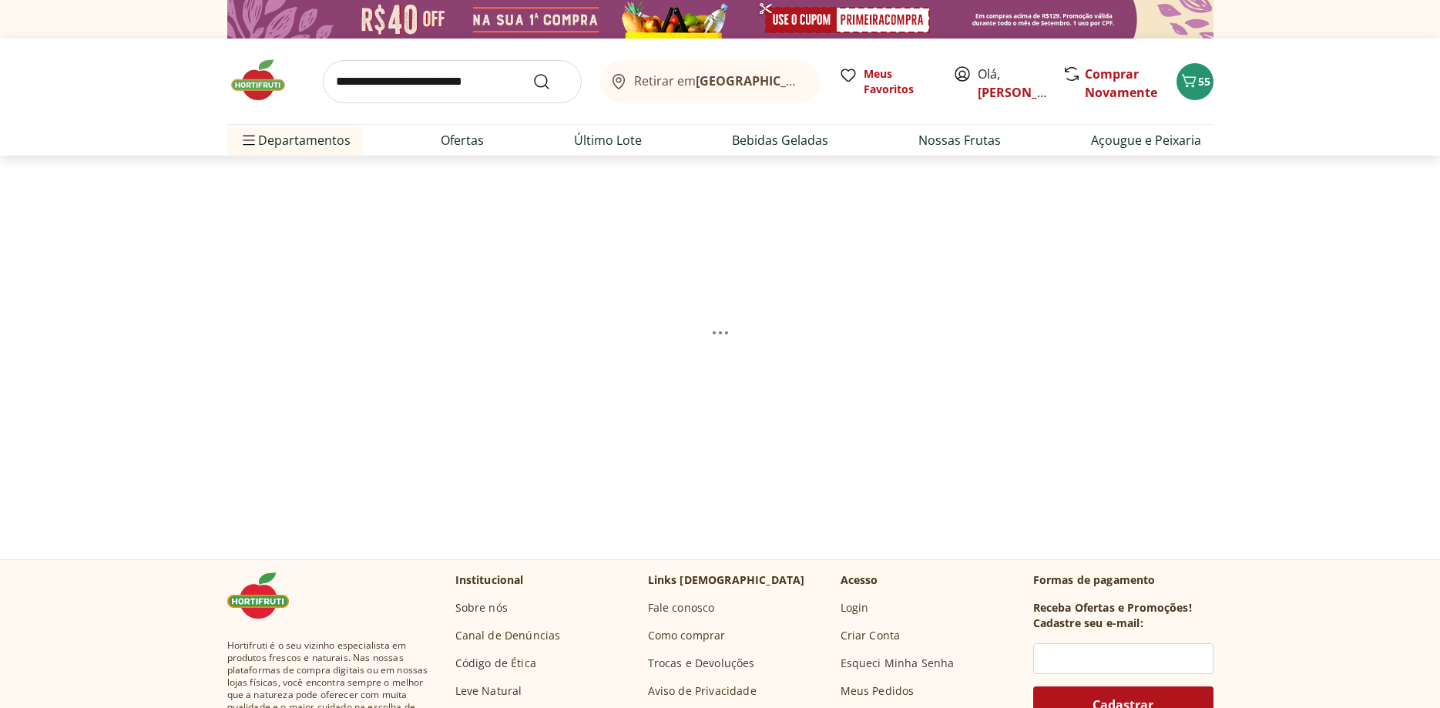
select select "**********"
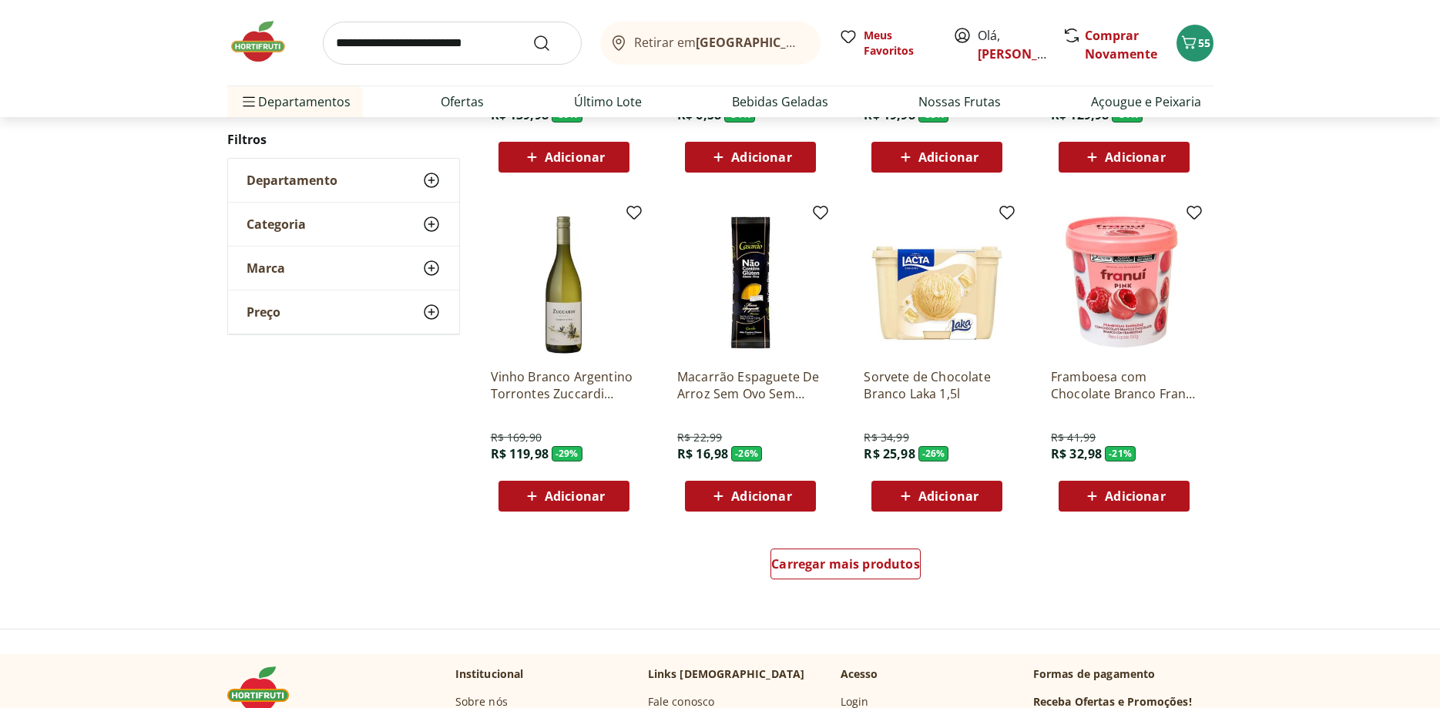
scroll to position [864, 0]
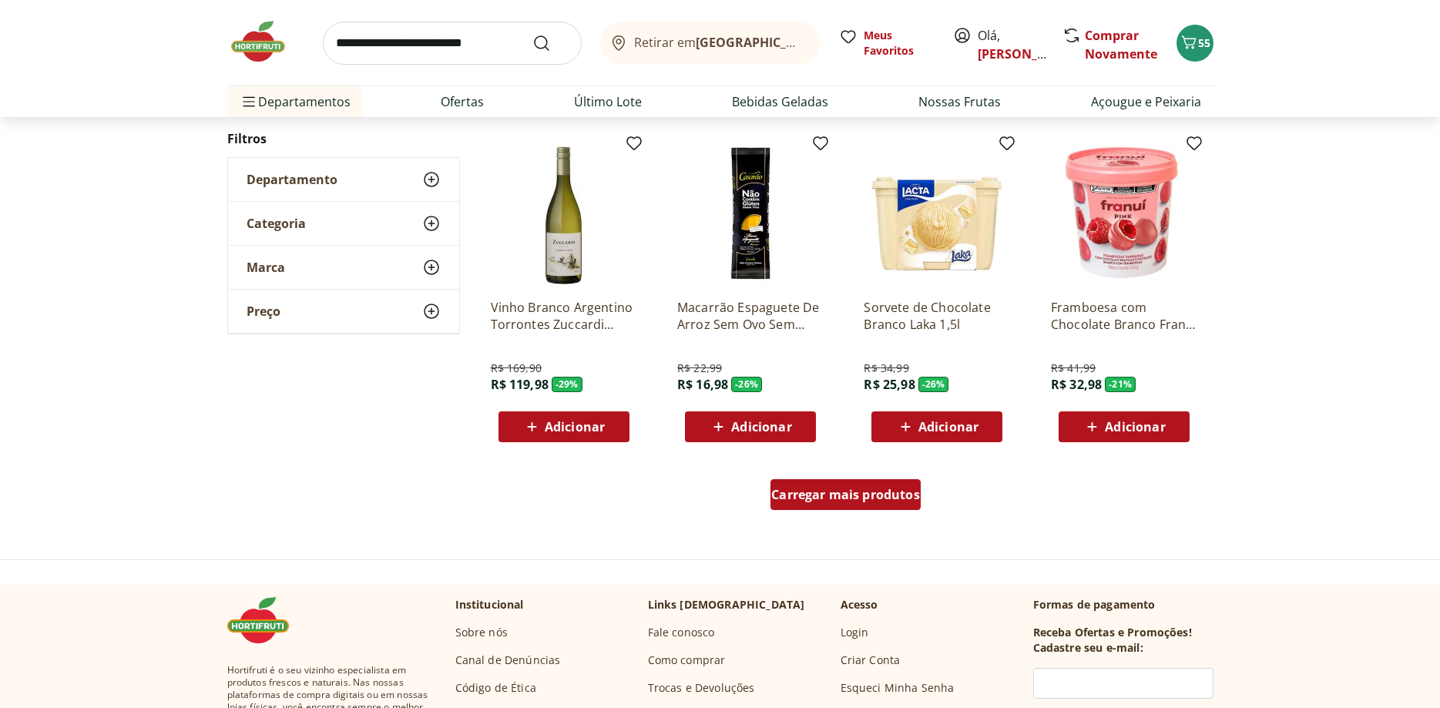
click at [835, 499] on span "Carregar mais produtos" at bounding box center [845, 494] width 149 height 12
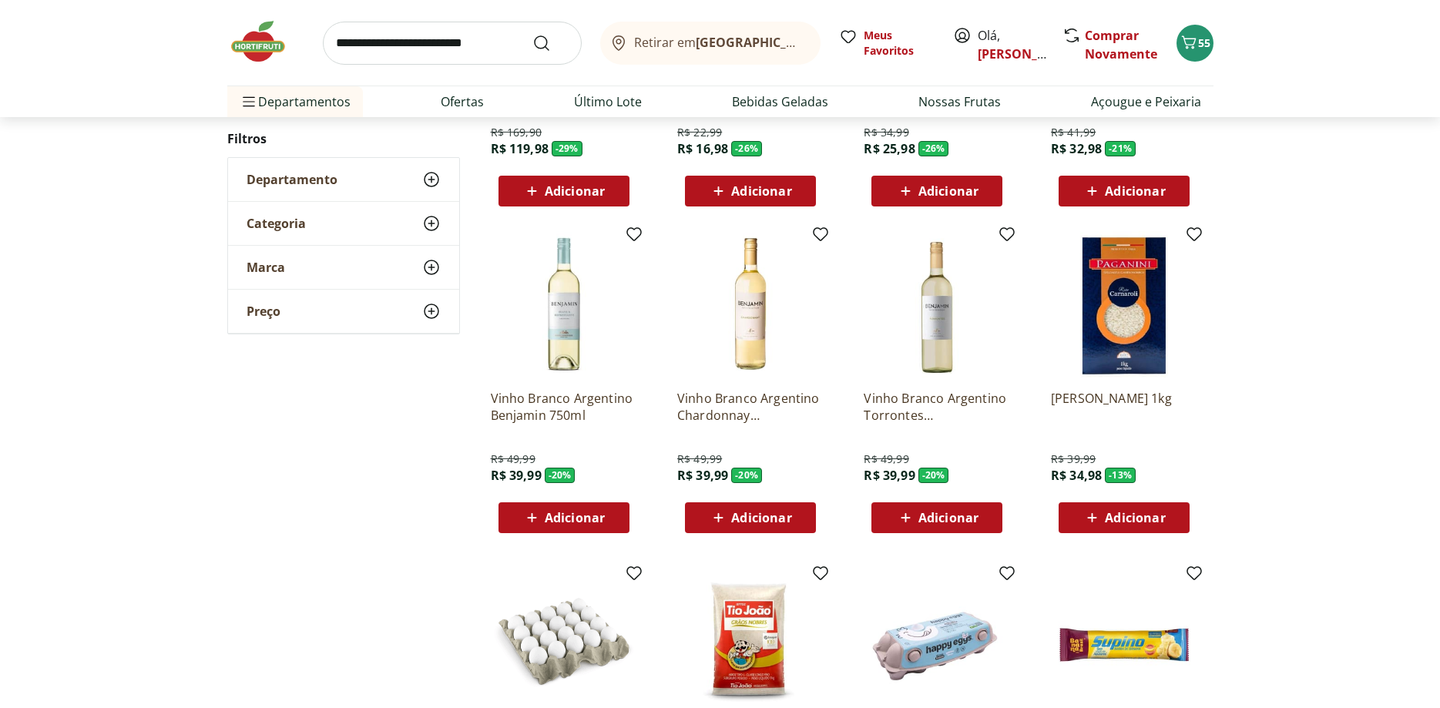
scroll to position [490, 0]
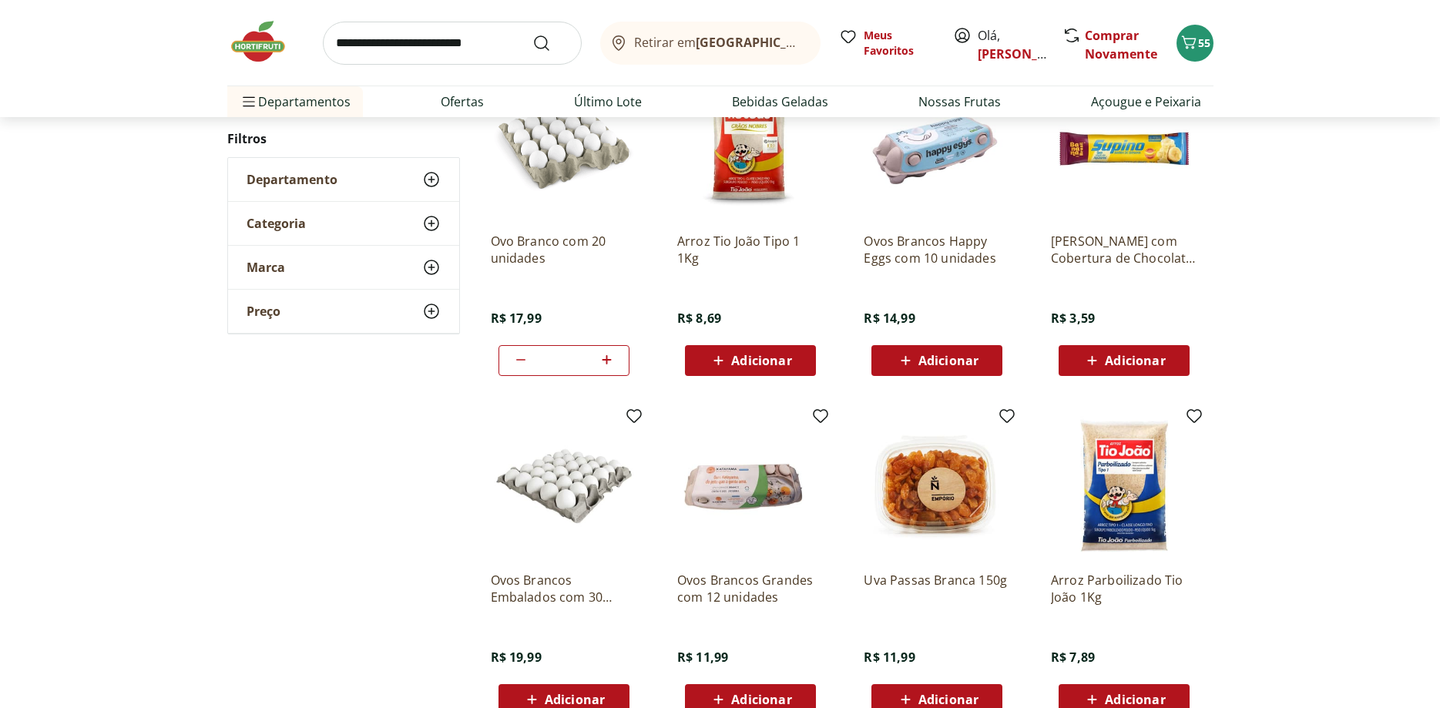
scroll to position [883, 0]
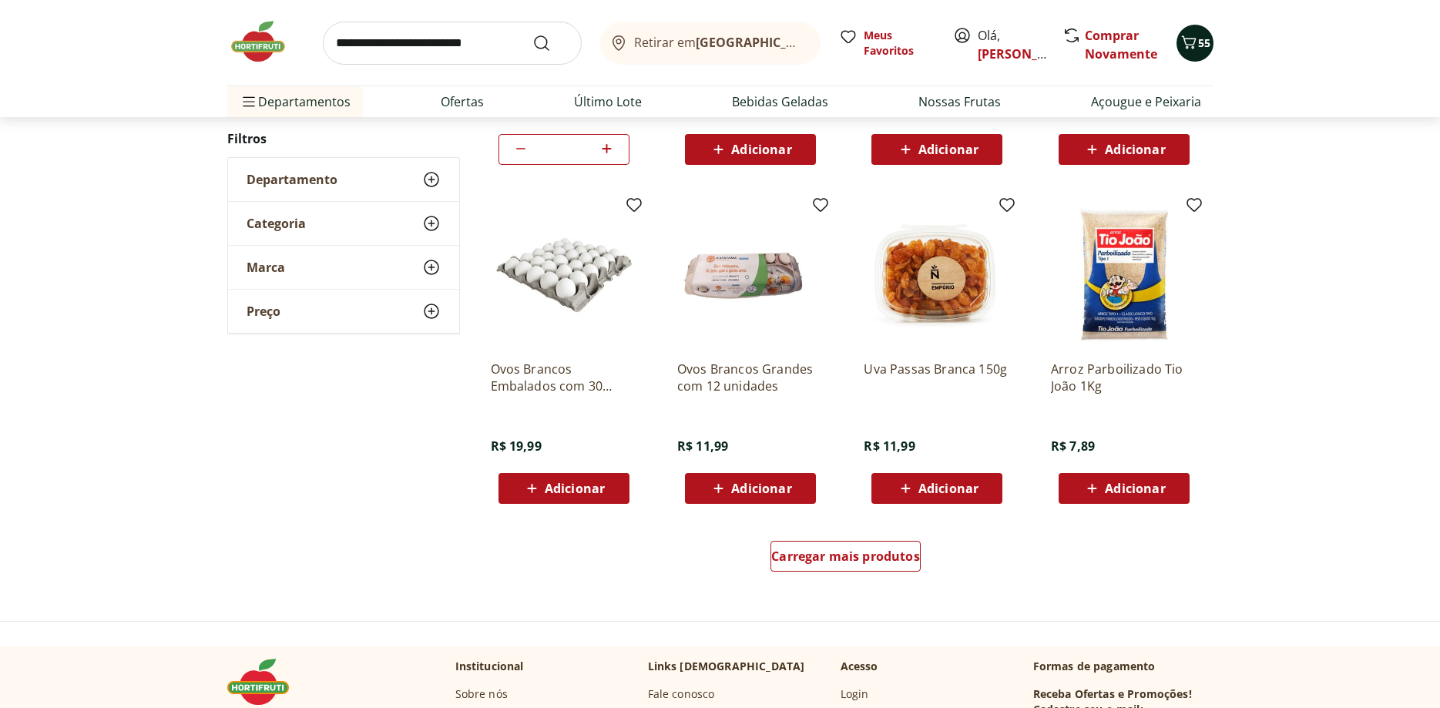
click at [1187, 51] on icon "Carrinho" at bounding box center [1188, 42] width 18 height 18
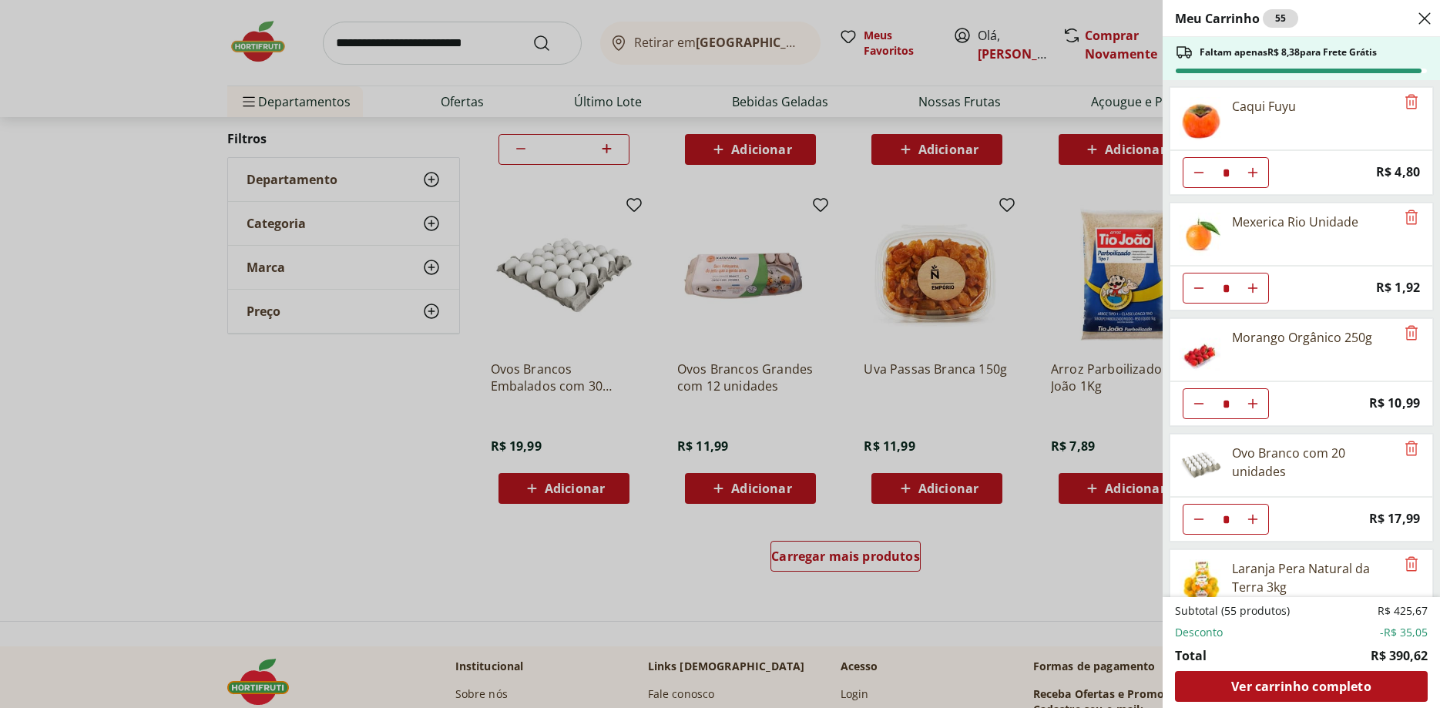
click at [387, 441] on div "Meu Carrinho 55 Faltam apenas R$ 8,38 para Frete Grátis Caqui Fuyu * Price: R$ …" at bounding box center [720, 354] width 1440 height 708
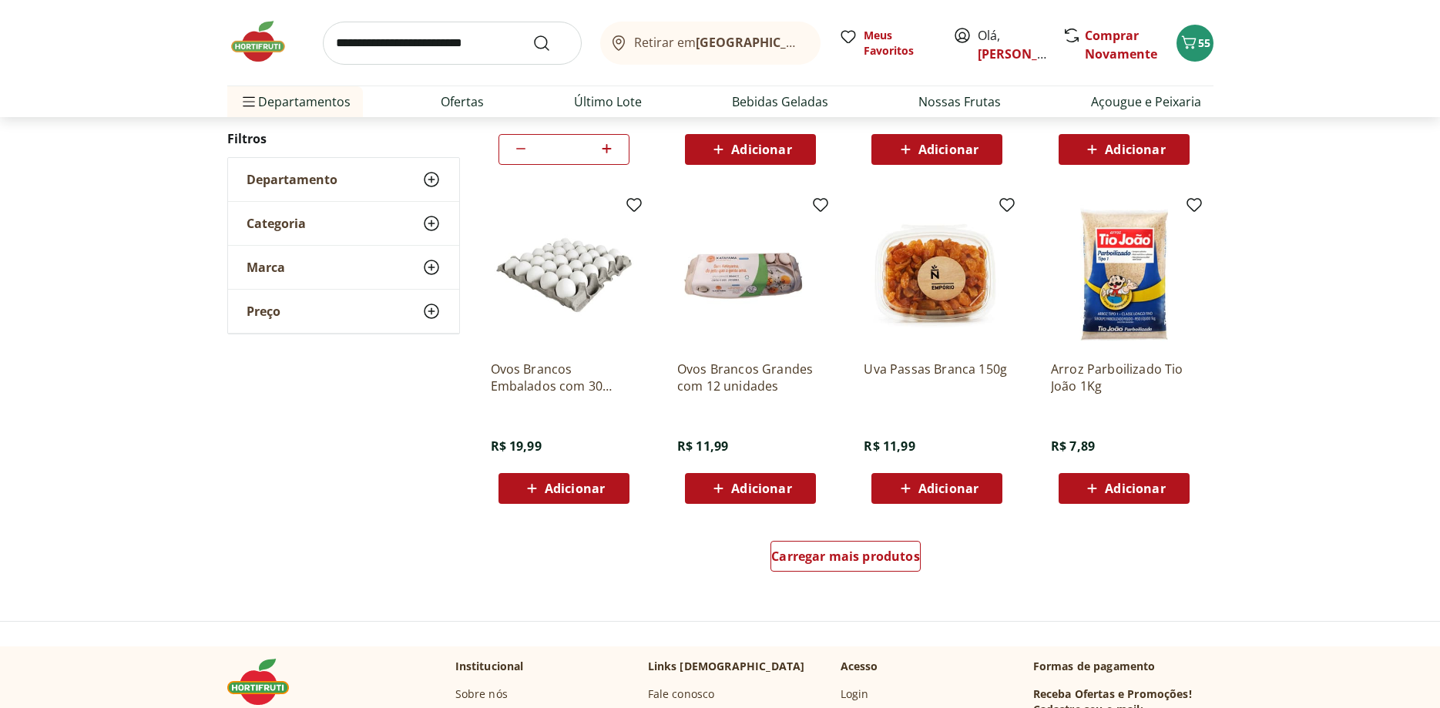
click at [430, 41] on input "search" at bounding box center [452, 43] width 259 height 43
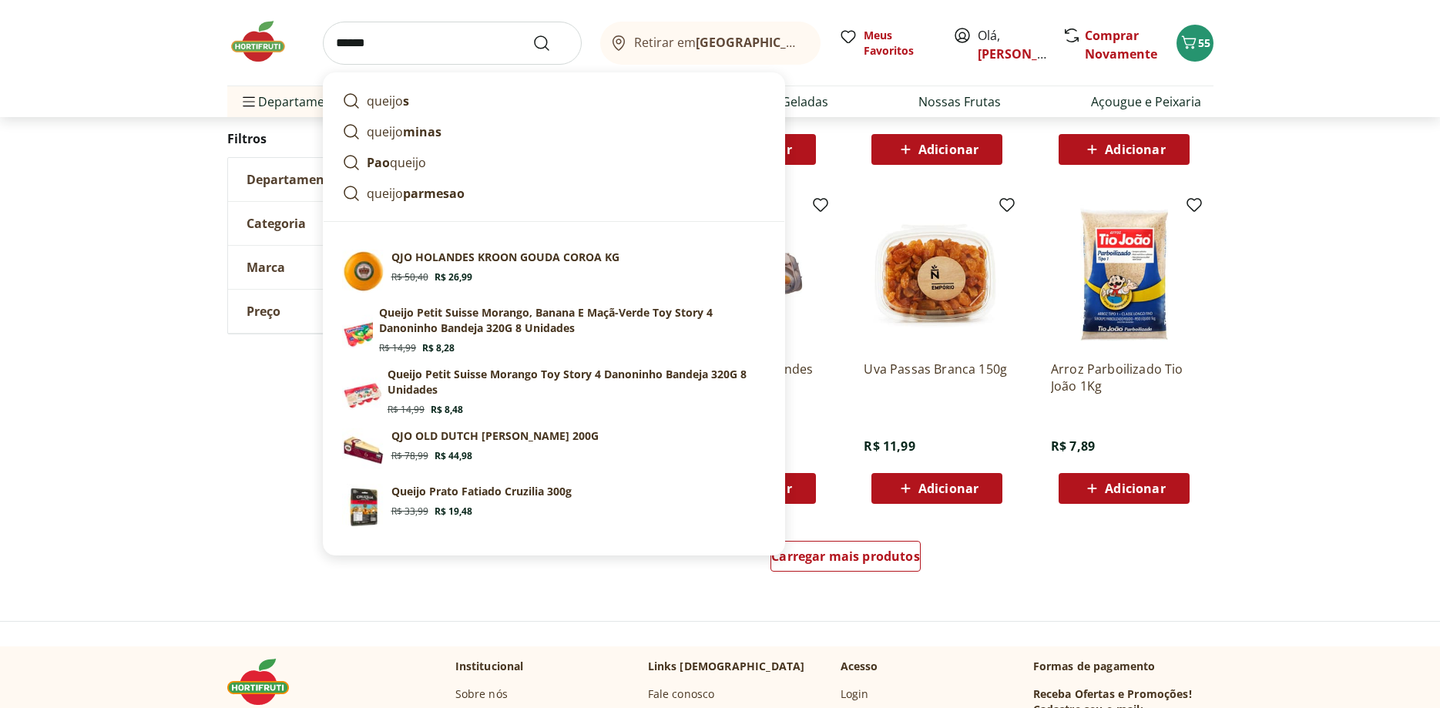
drag, startPoint x: 377, startPoint y: 48, endPoint x: 304, endPoint y: 52, distance: 72.5
click at [323, 52] on input "******" at bounding box center [452, 43] width 259 height 43
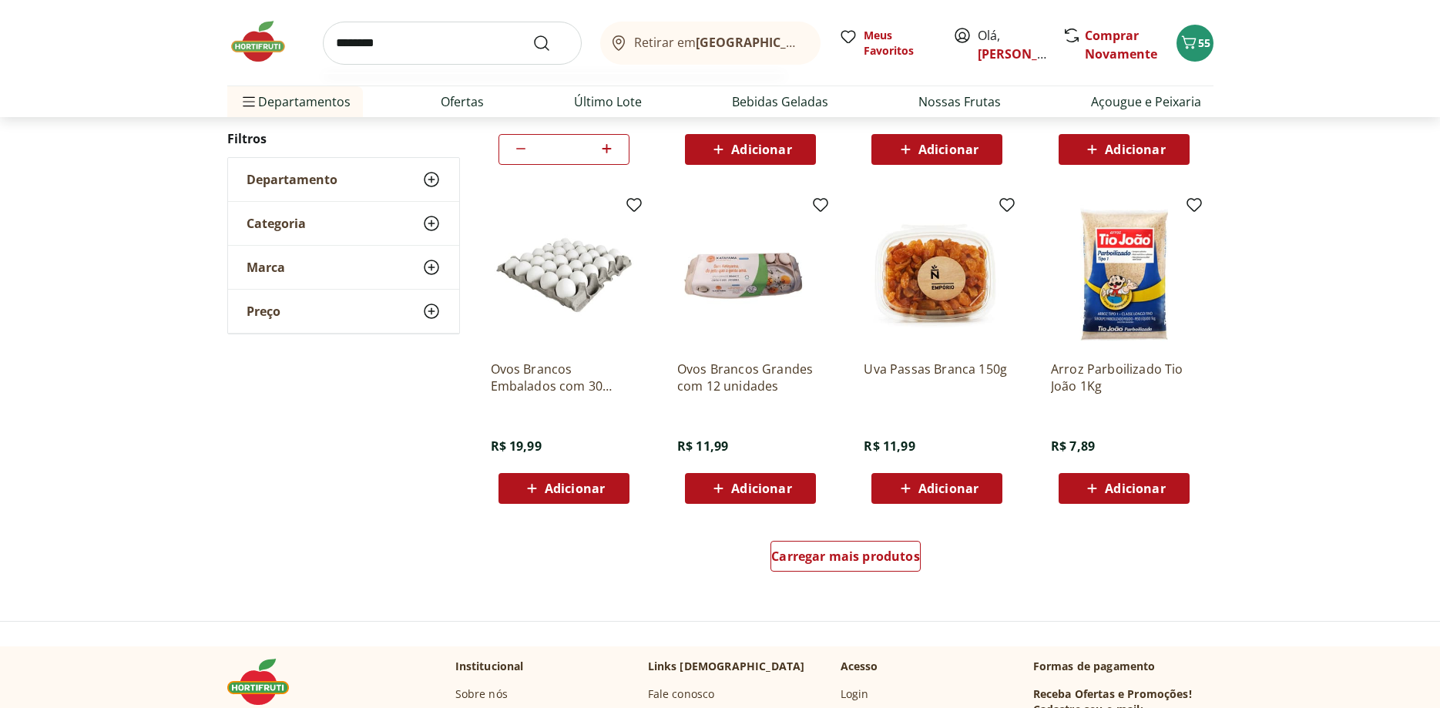
type input "********"
click at [532, 34] on button "Submit Search" at bounding box center [550, 43] width 37 height 18
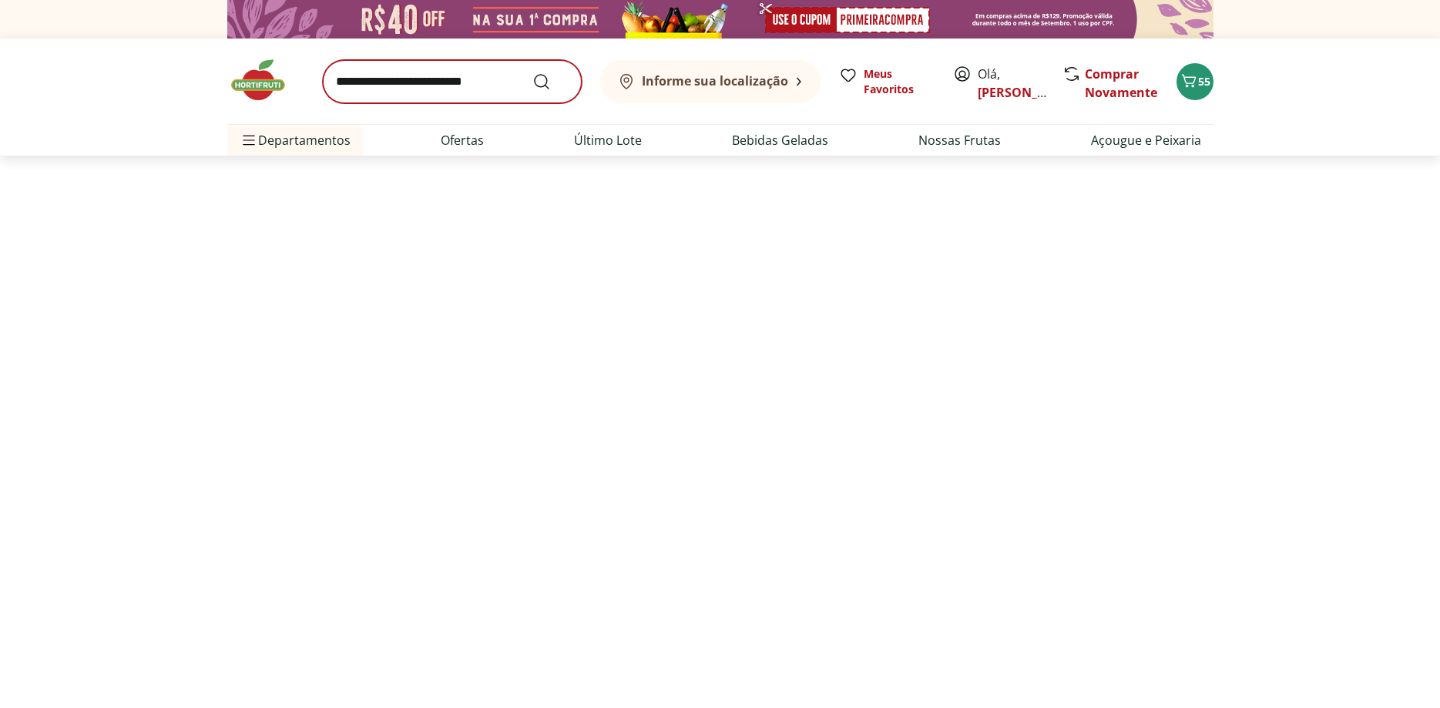
select select "**********"
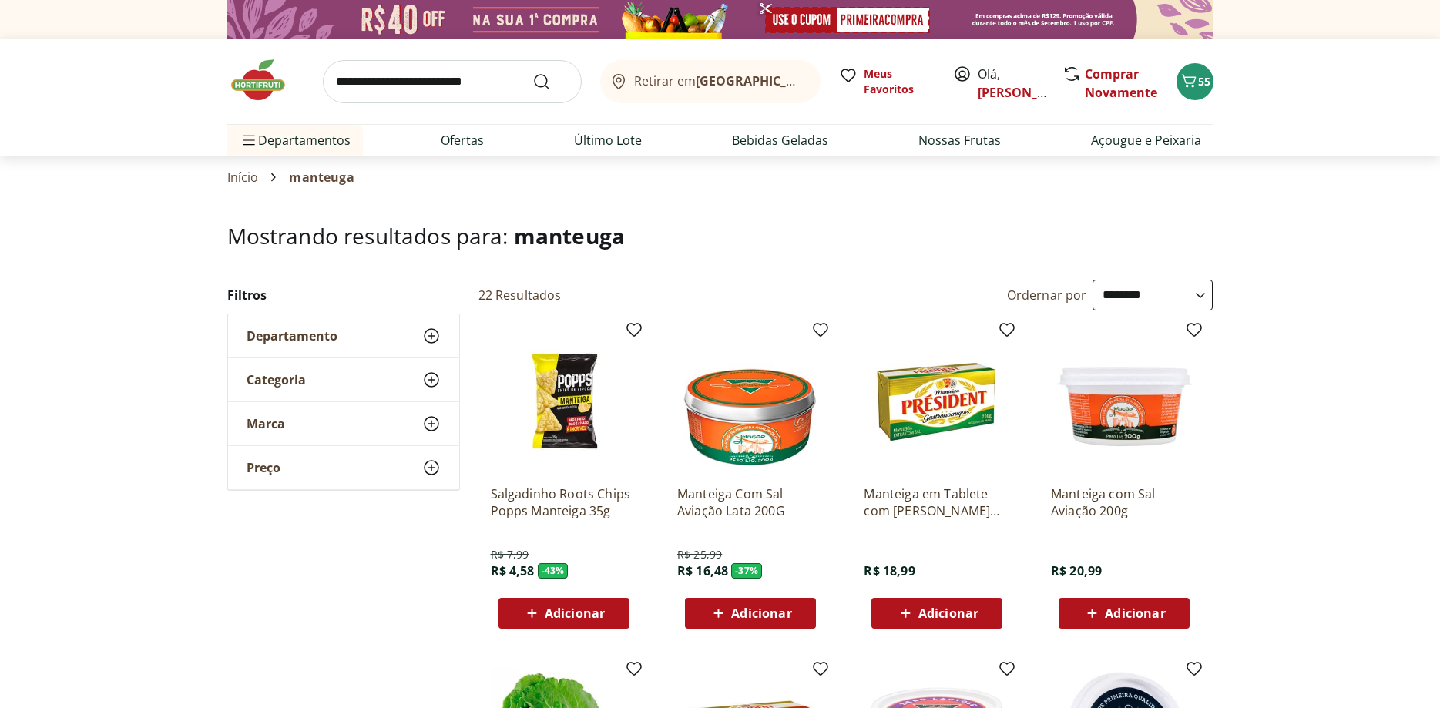
click at [348, 74] on input "search" at bounding box center [452, 81] width 259 height 43
type input "********"
click at [532, 72] on button "Submit Search" at bounding box center [550, 81] width 37 height 18
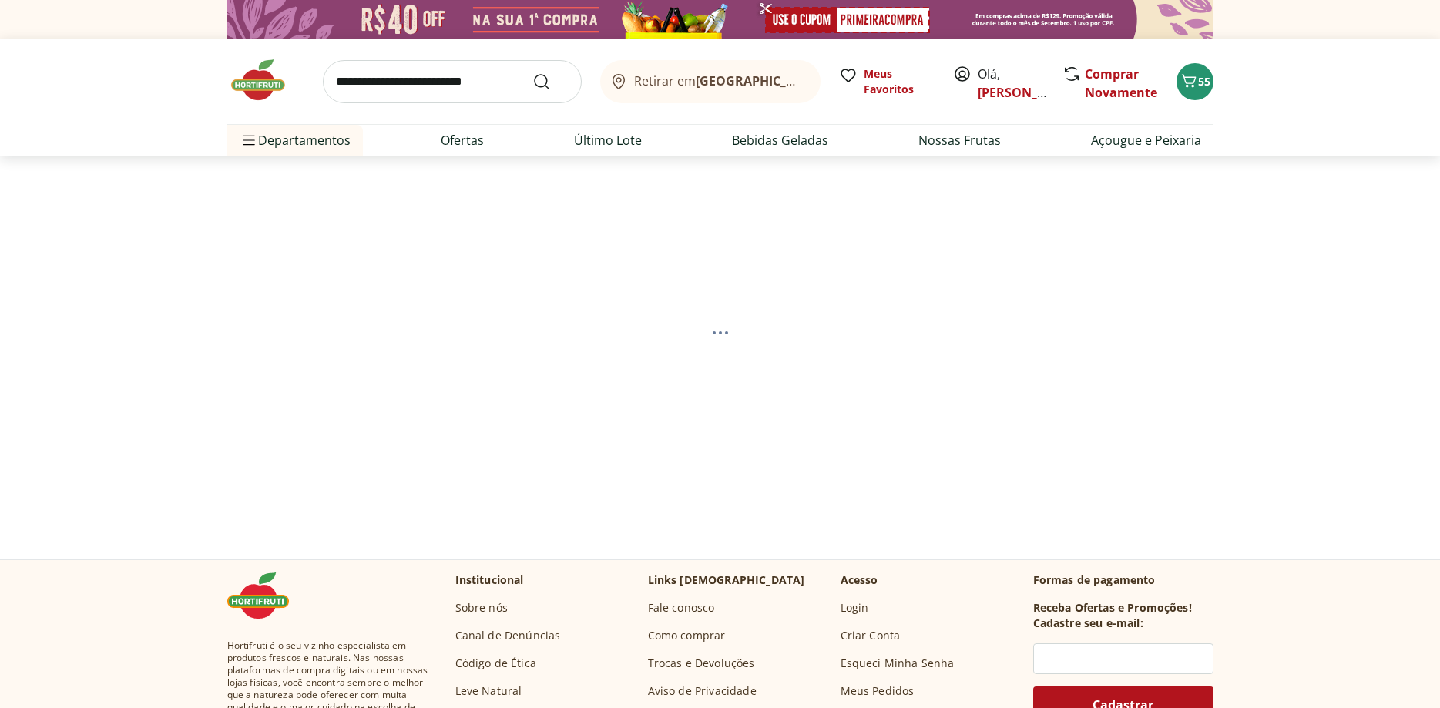
select select "**********"
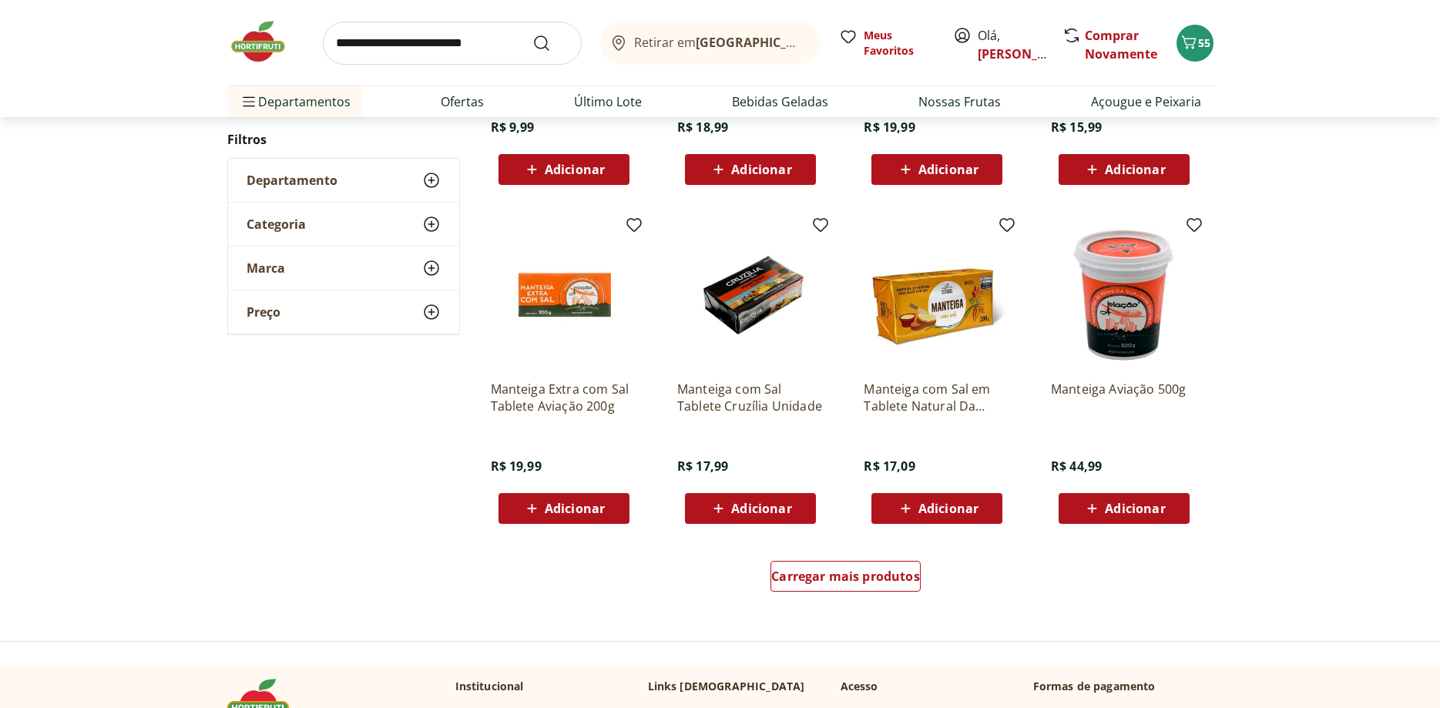
scroll to position [786, 0]
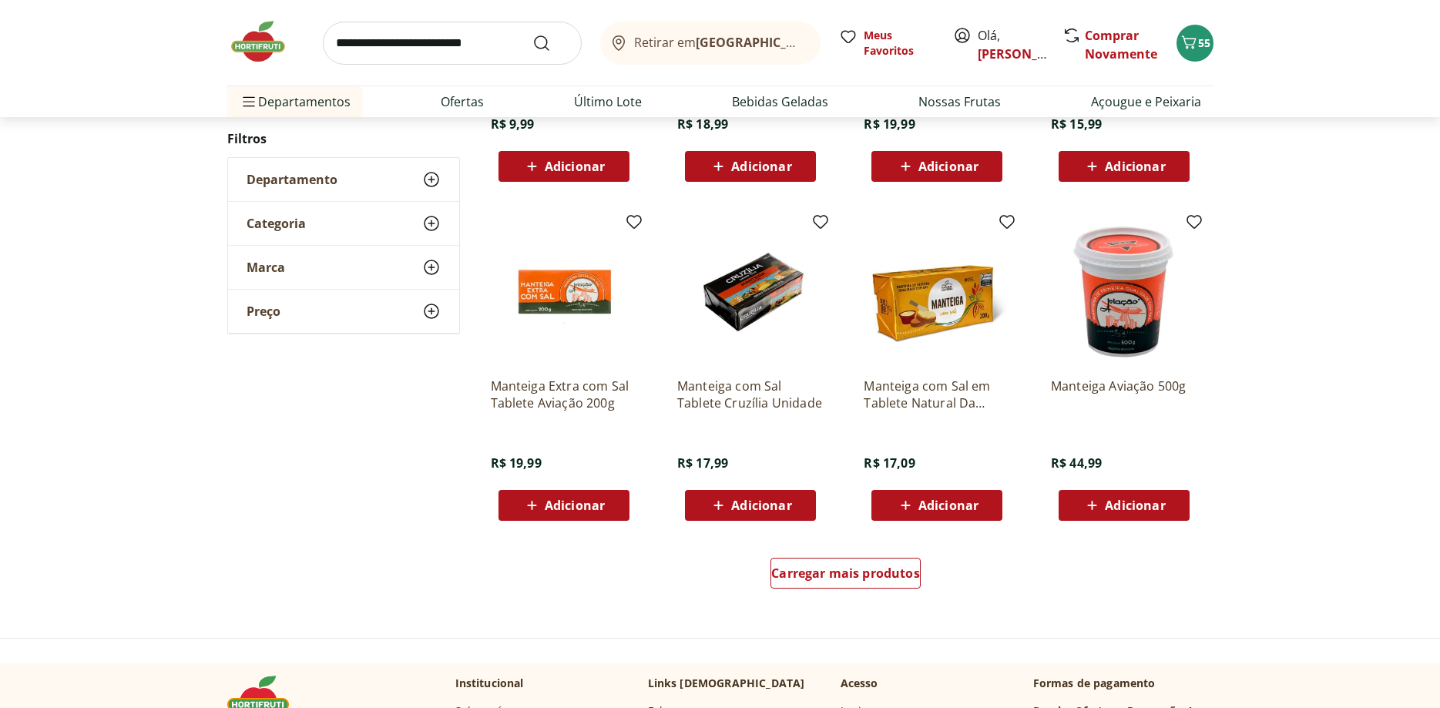
click at [856, 555] on div "Carregar mais produtos" at bounding box center [845, 576] width 747 height 74
click at [855, 567] on span "Carregar mais produtos" at bounding box center [845, 573] width 149 height 12
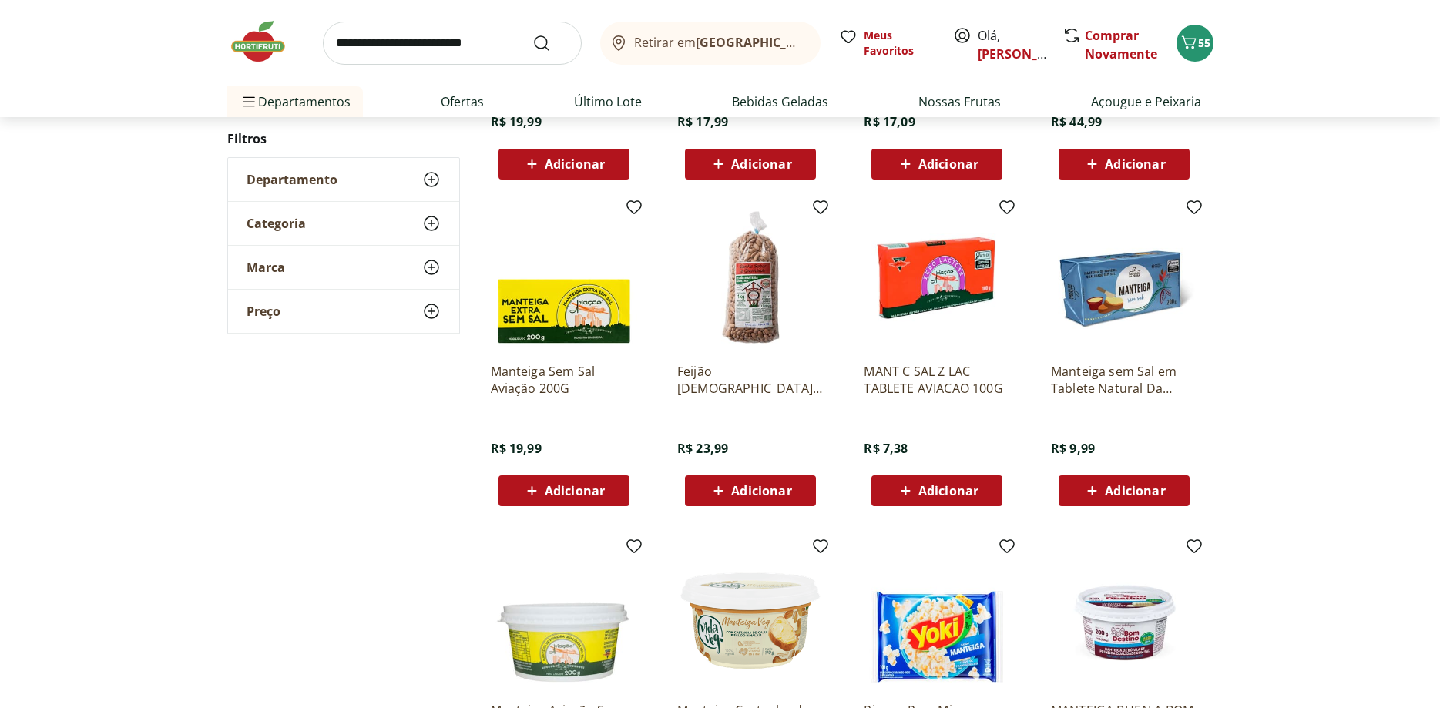
scroll to position [1257, 0]
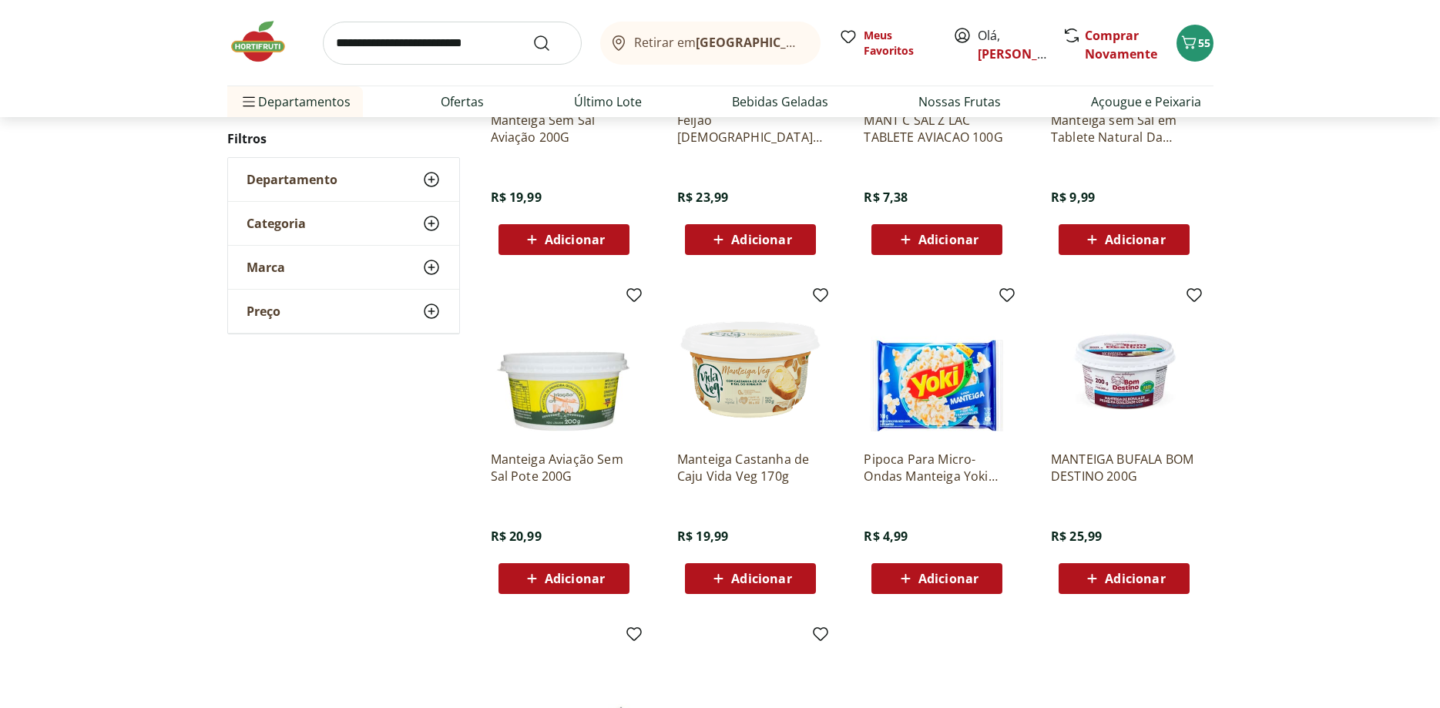
scroll to position [568, 0]
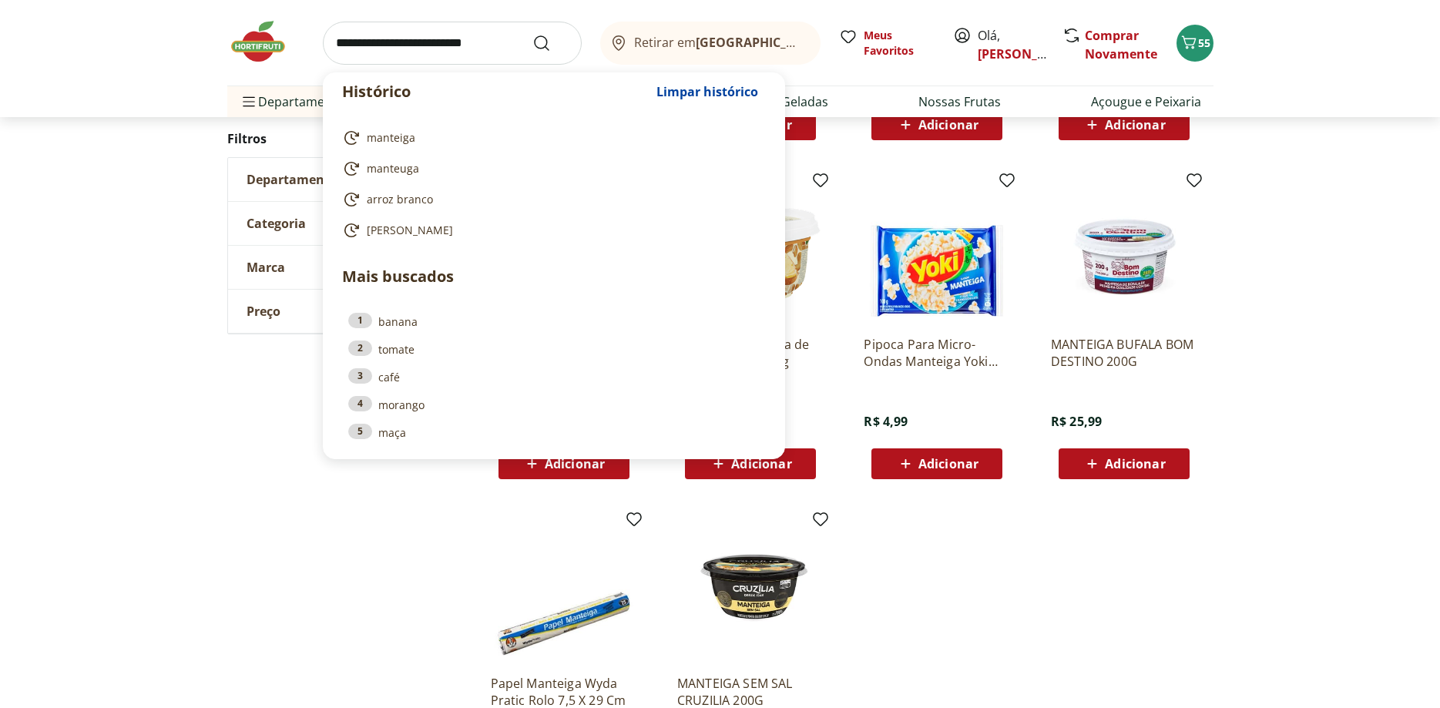
click at [464, 51] on input "search" at bounding box center [452, 43] width 259 height 43
paste input "**********"
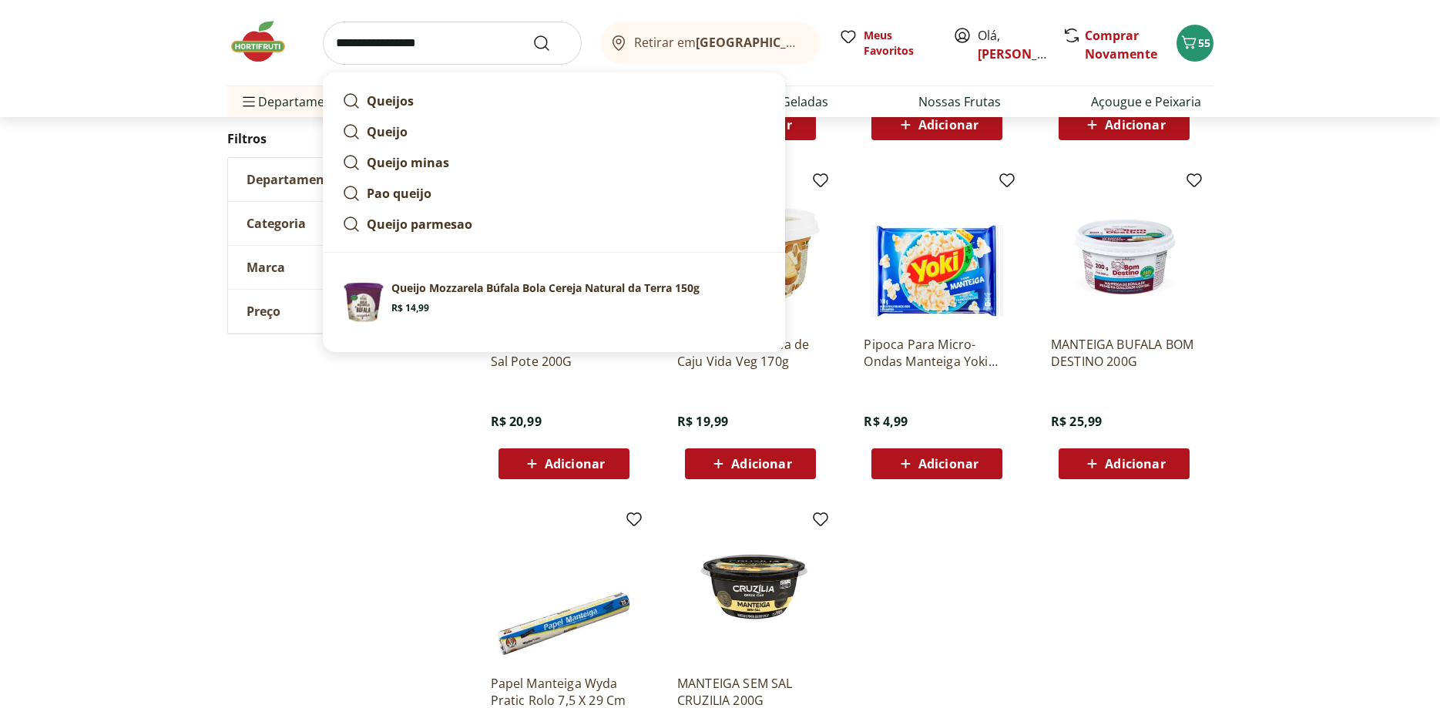
type input "**********"
click at [532, 34] on button "Submit Search" at bounding box center [550, 43] width 37 height 18
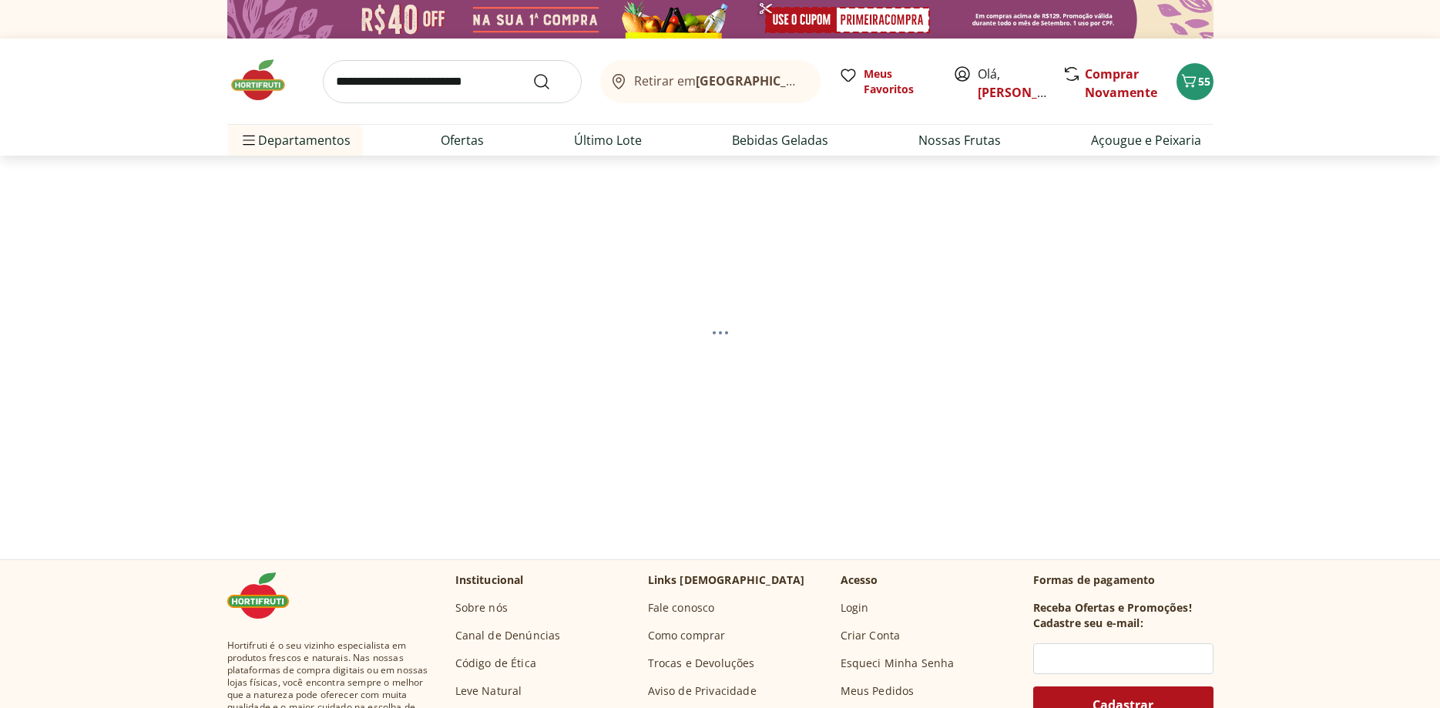
select select "**********"
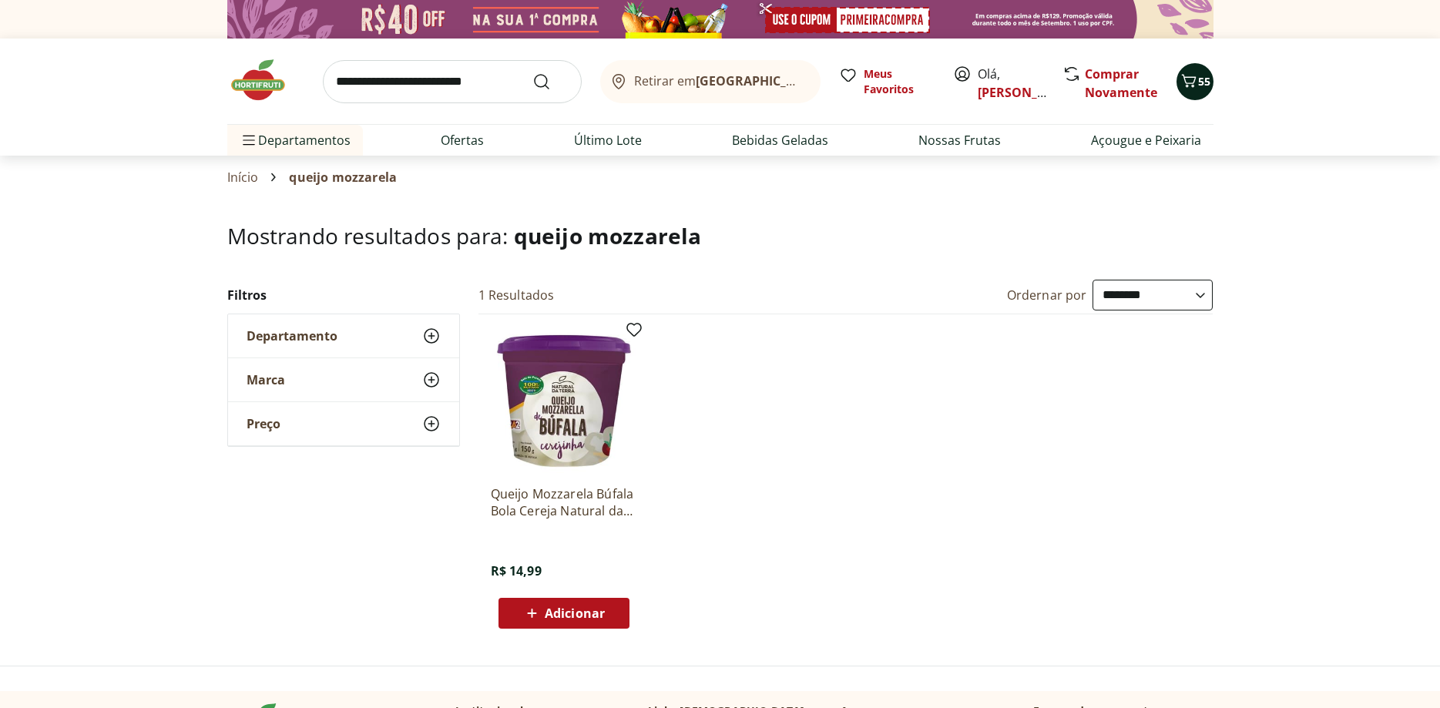
click at [1194, 89] on icon "Carrinho" at bounding box center [1188, 81] width 18 height 18
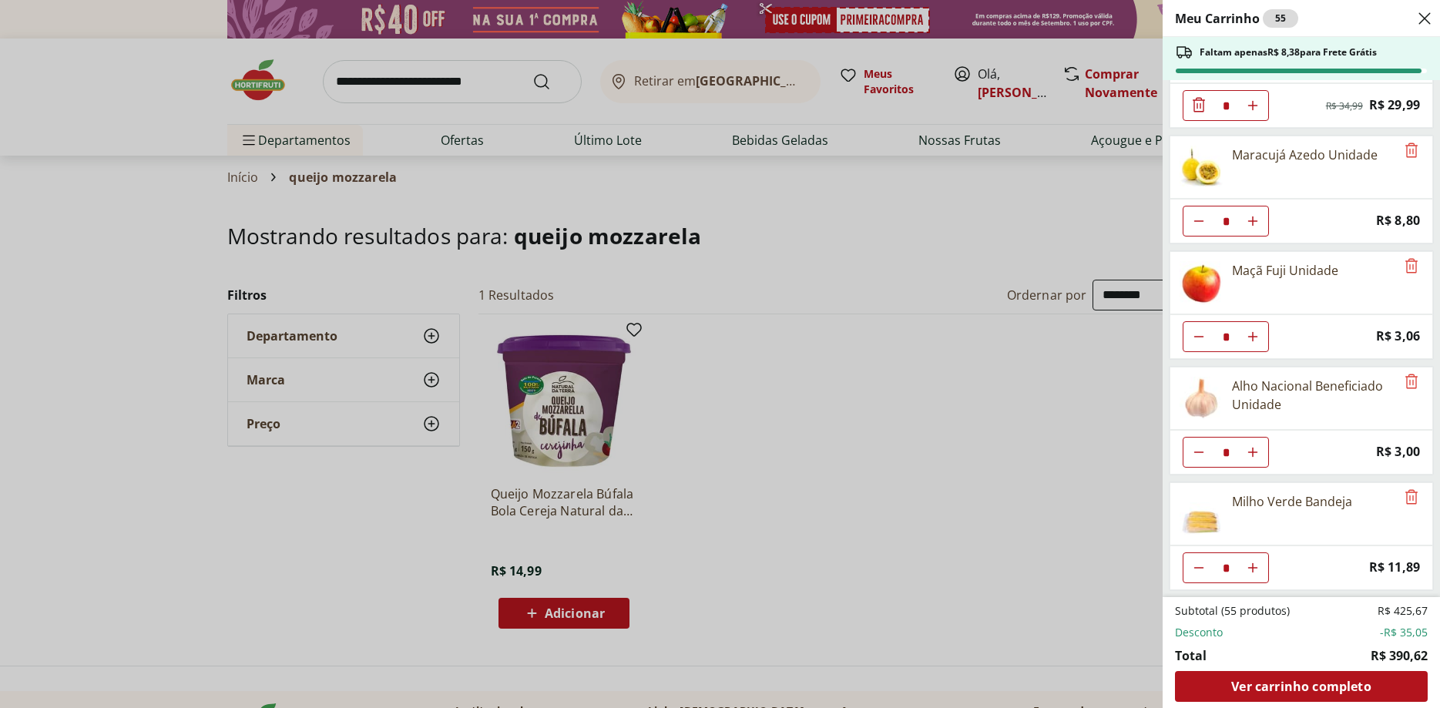
scroll to position [742, 0]
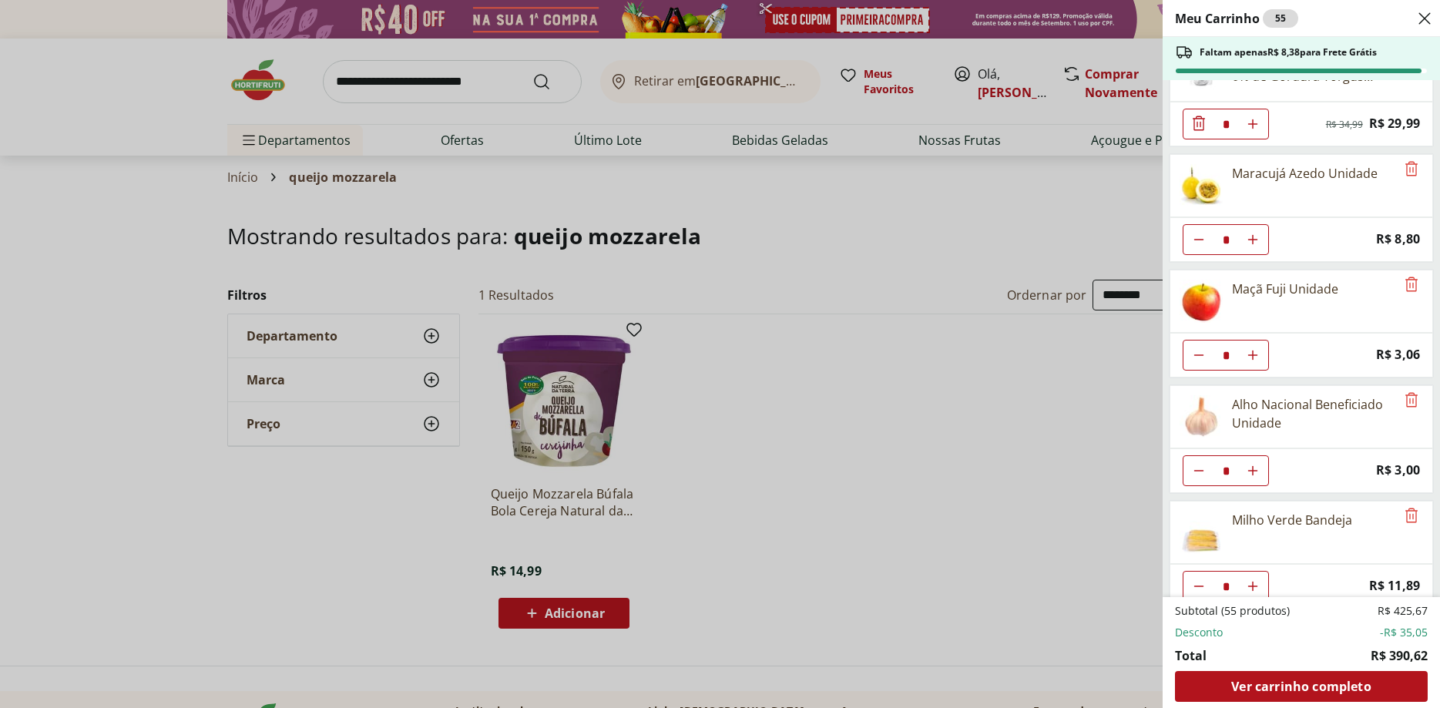
click at [1256, 582] on icon "Aumentar Quantidade" at bounding box center [1252, 586] width 12 height 12
type input "*"
click at [1280, 690] on span "Ver carrinho completo" at bounding box center [1300, 686] width 139 height 12
